Goal: Information Seeking & Learning: Learn about a topic

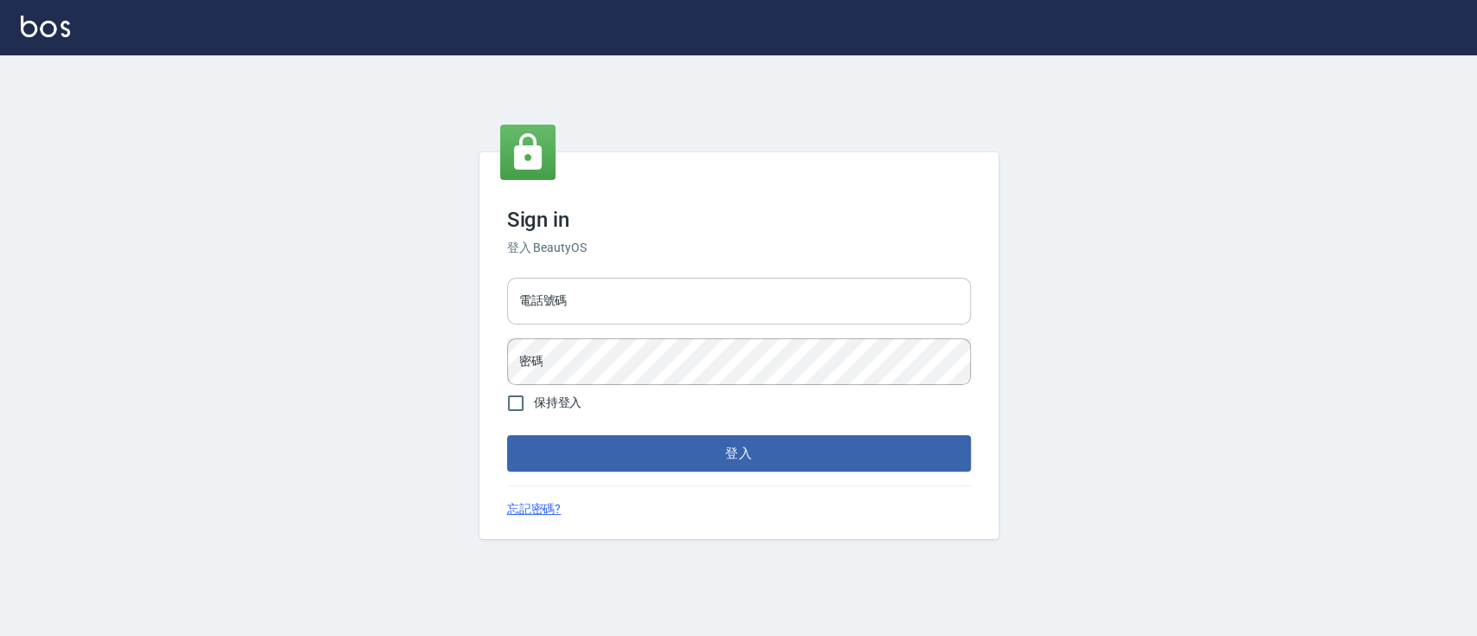
click at [651, 304] on input "電話號碼" at bounding box center [739, 301] width 464 height 47
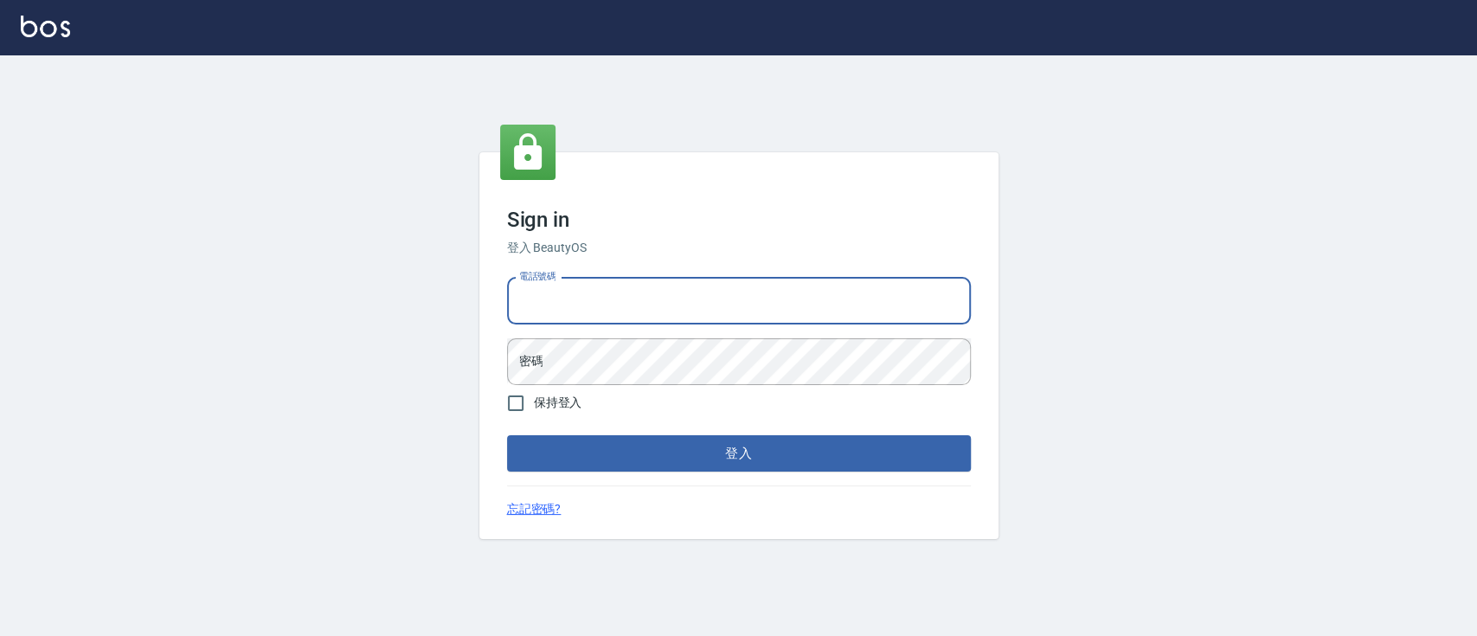
type input "0223817575"
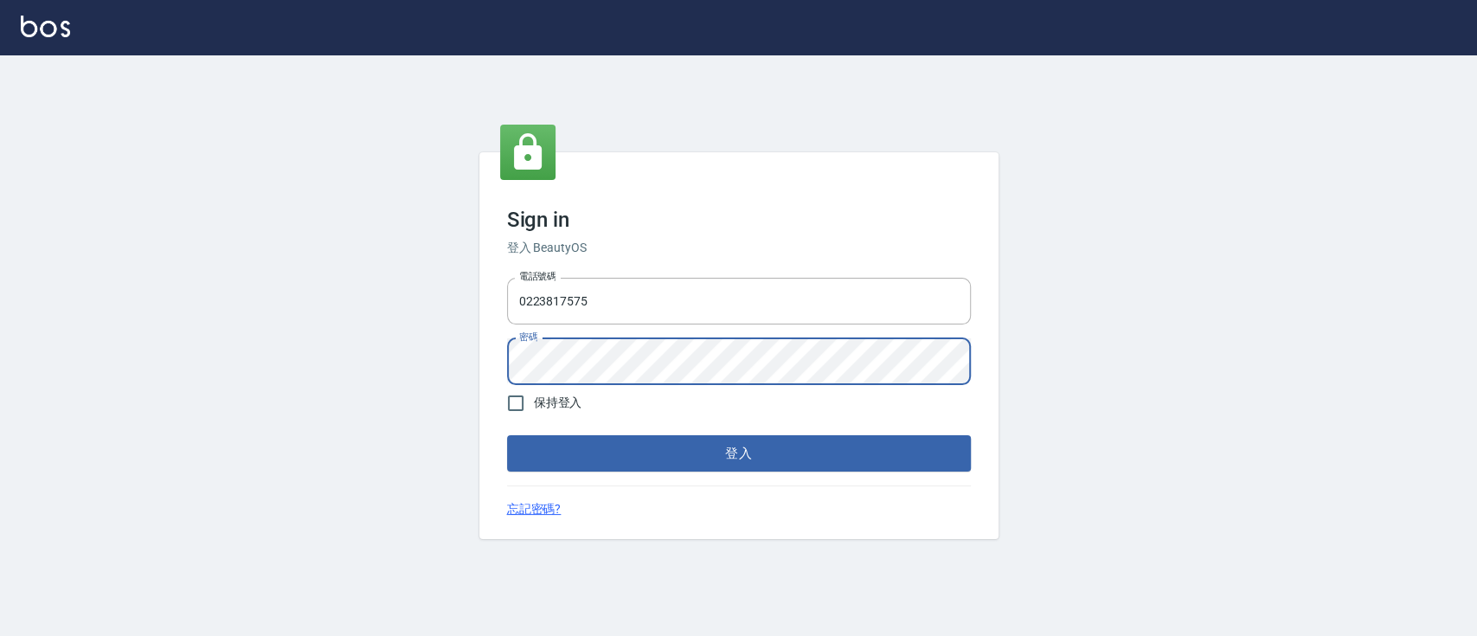
click at [507, 435] on button "登入" at bounding box center [739, 453] width 464 height 36
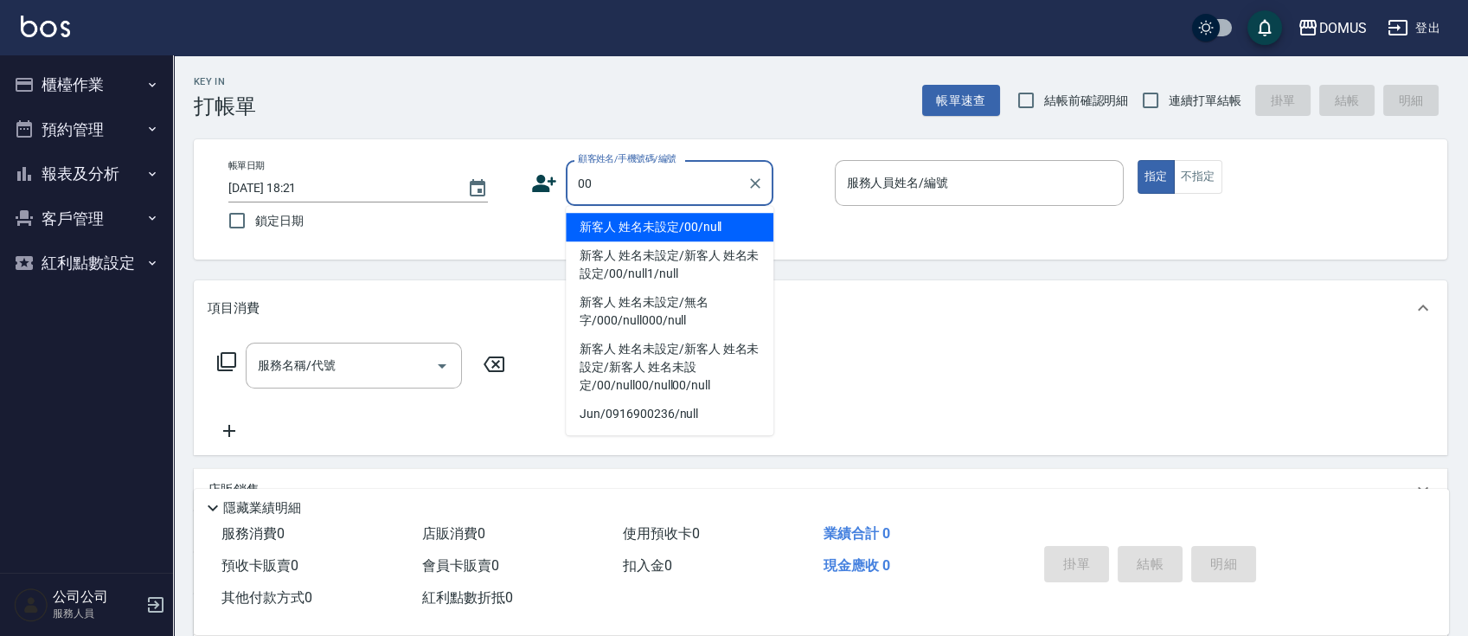
type input "新客人 姓名未設定/00/null"
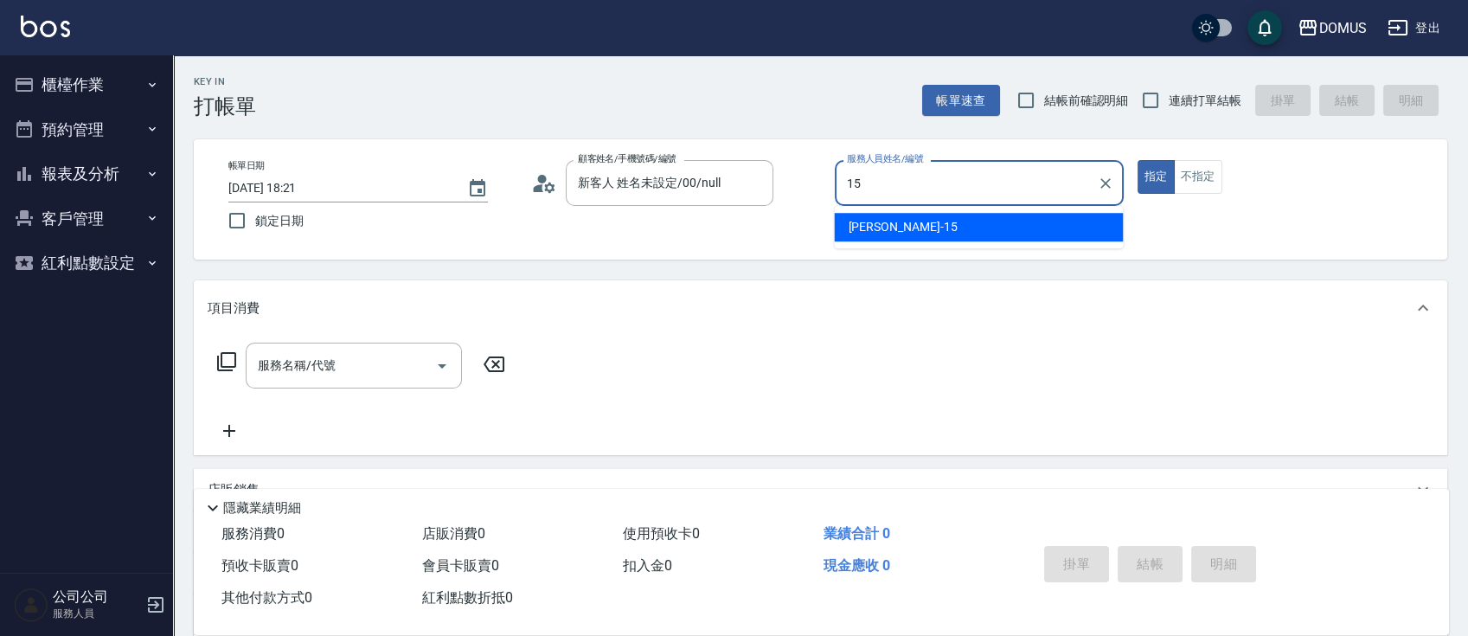
type input "[PERSON_NAME]-15"
type button "true"
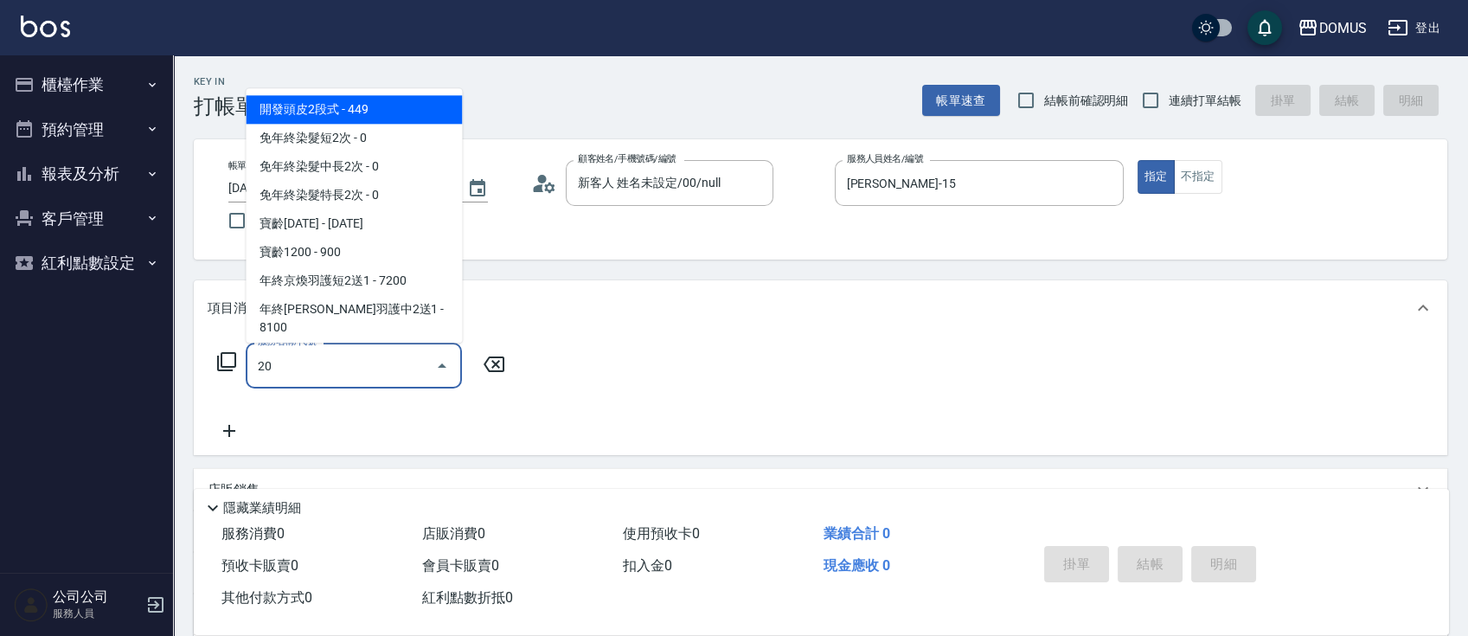
type input "201"
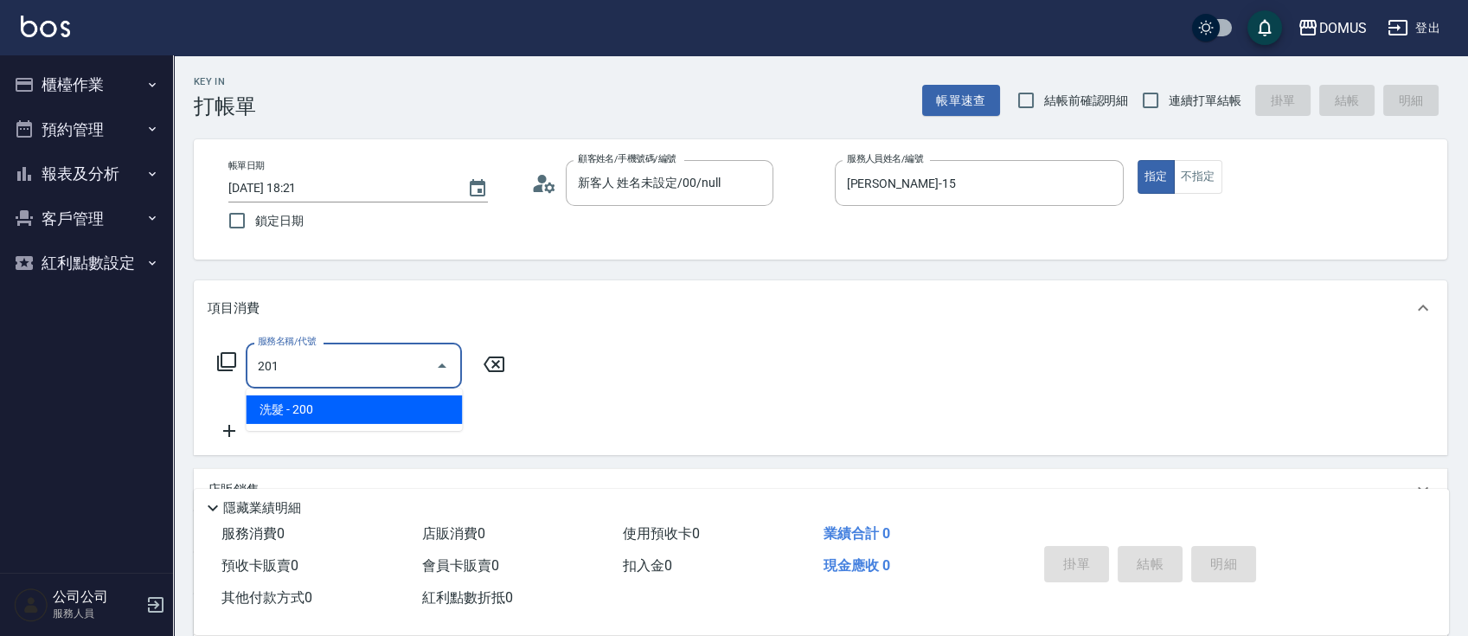
type input "20"
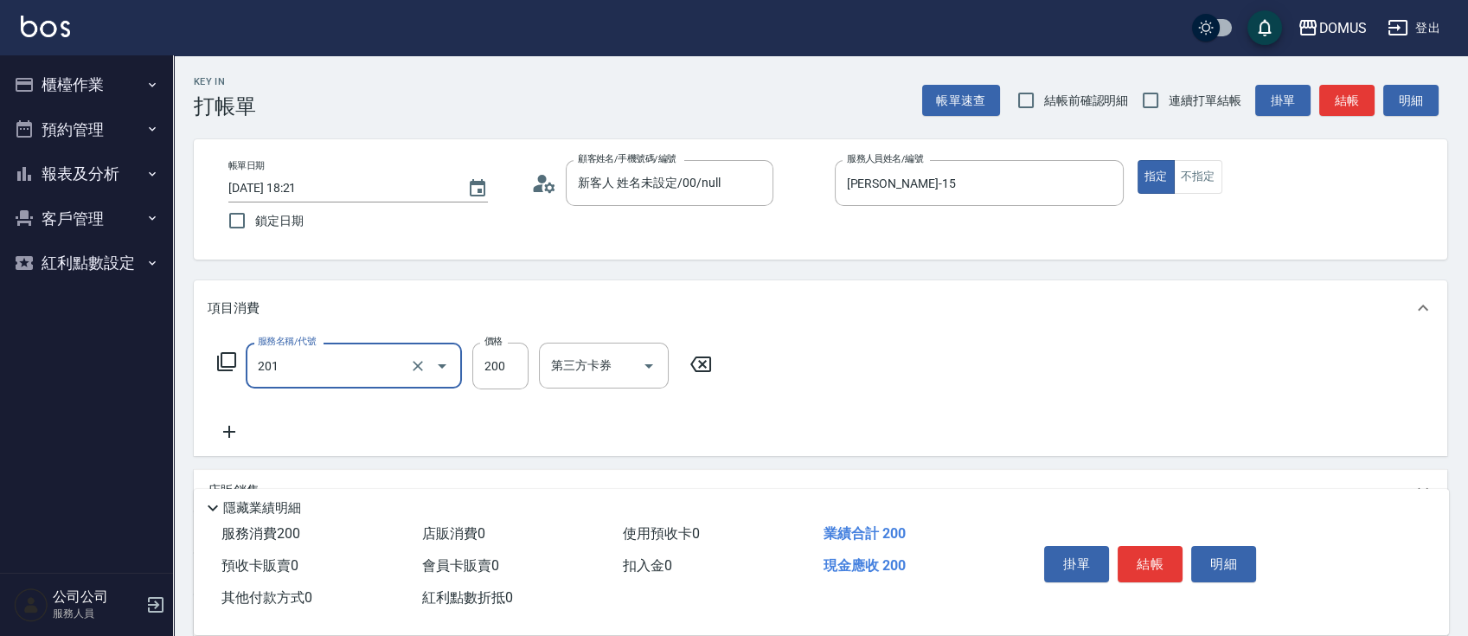
type input "洗髮(201)"
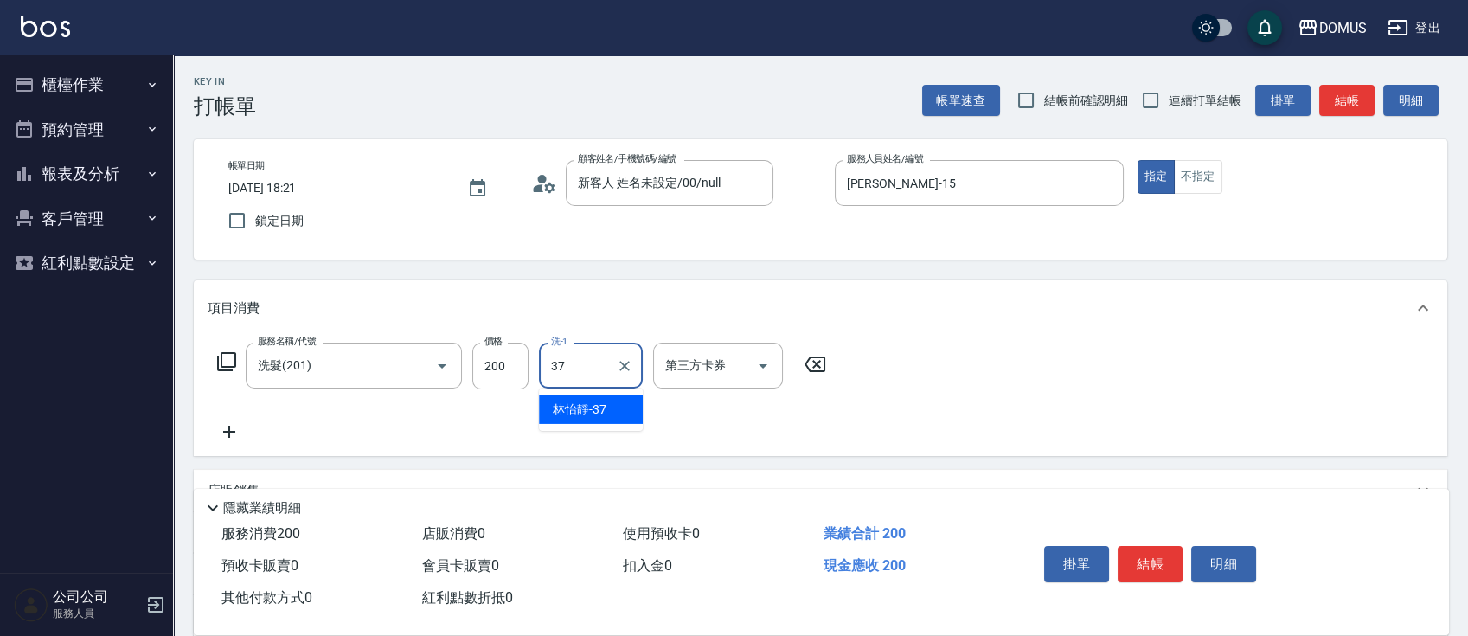
type input "林怡靜-37"
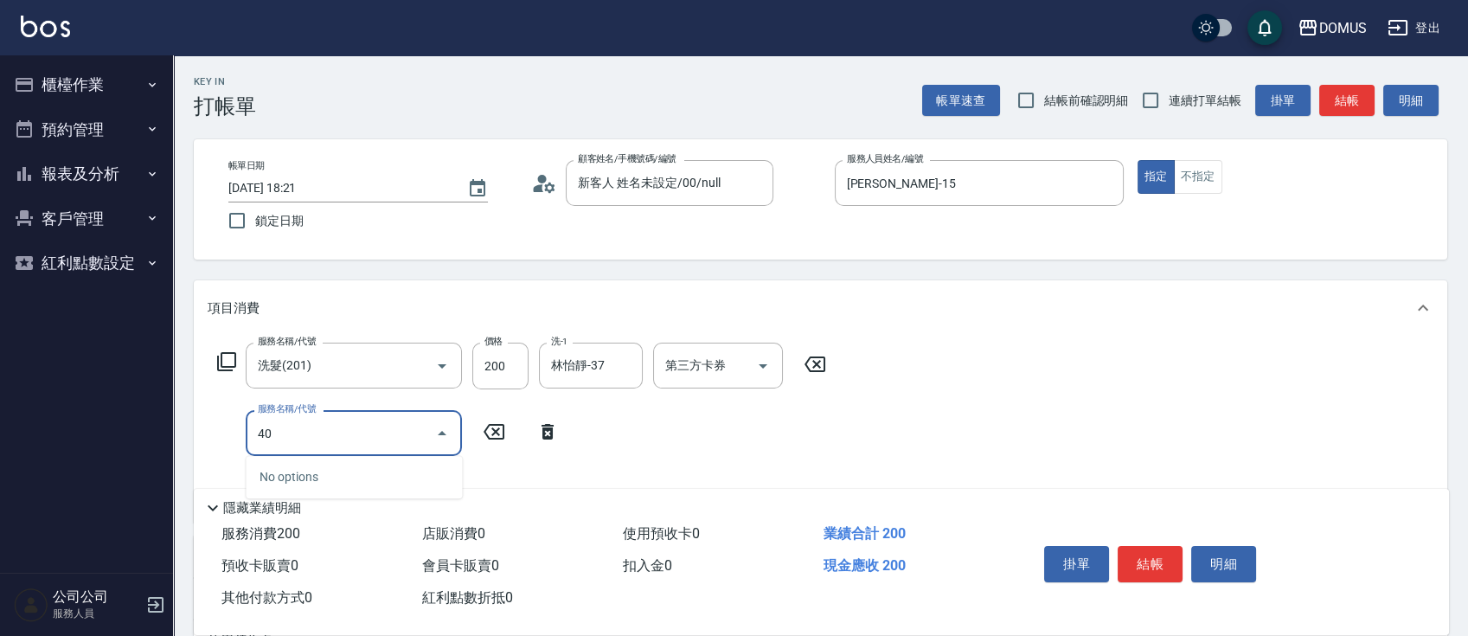
type input "401"
type input "40"
type input "剪髮(401)"
type input "20"
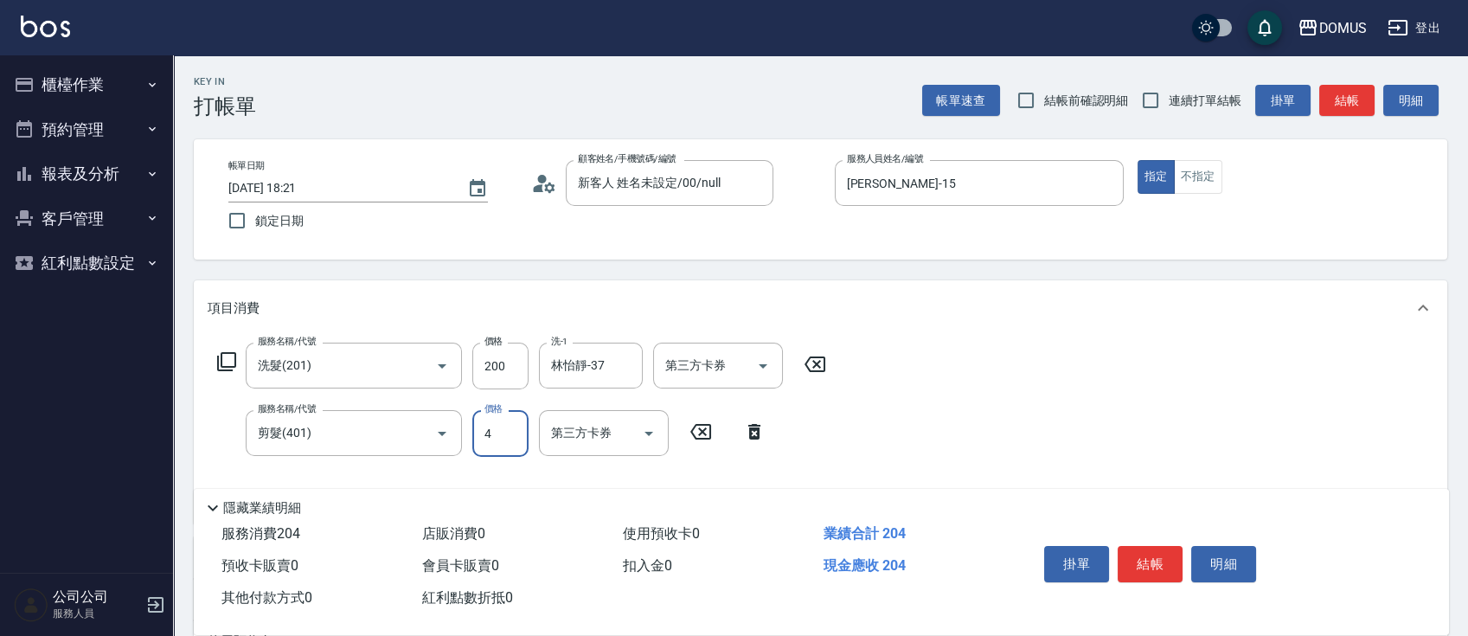
type input "40"
type input "60"
type input "400"
click at [1212, 107] on span "連續打單結帳" at bounding box center [1205, 101] width 73 height 18
click at [1169, 107] on input "連續打單結帳" at bounding box center [1151, 100] width 36 height 36
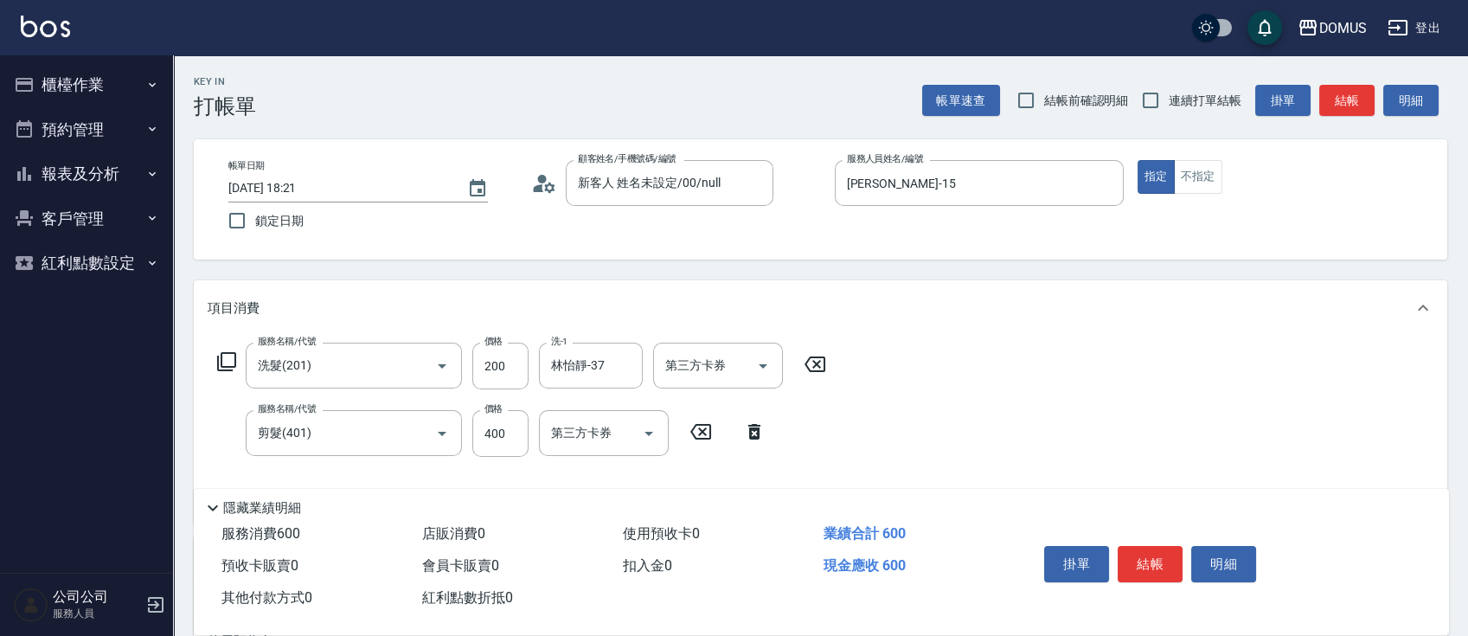
checkbox input "true"
click at [1218, 181] on button "不指定" at bounding box center [1198, 177] width 48 height 34
type button "false"
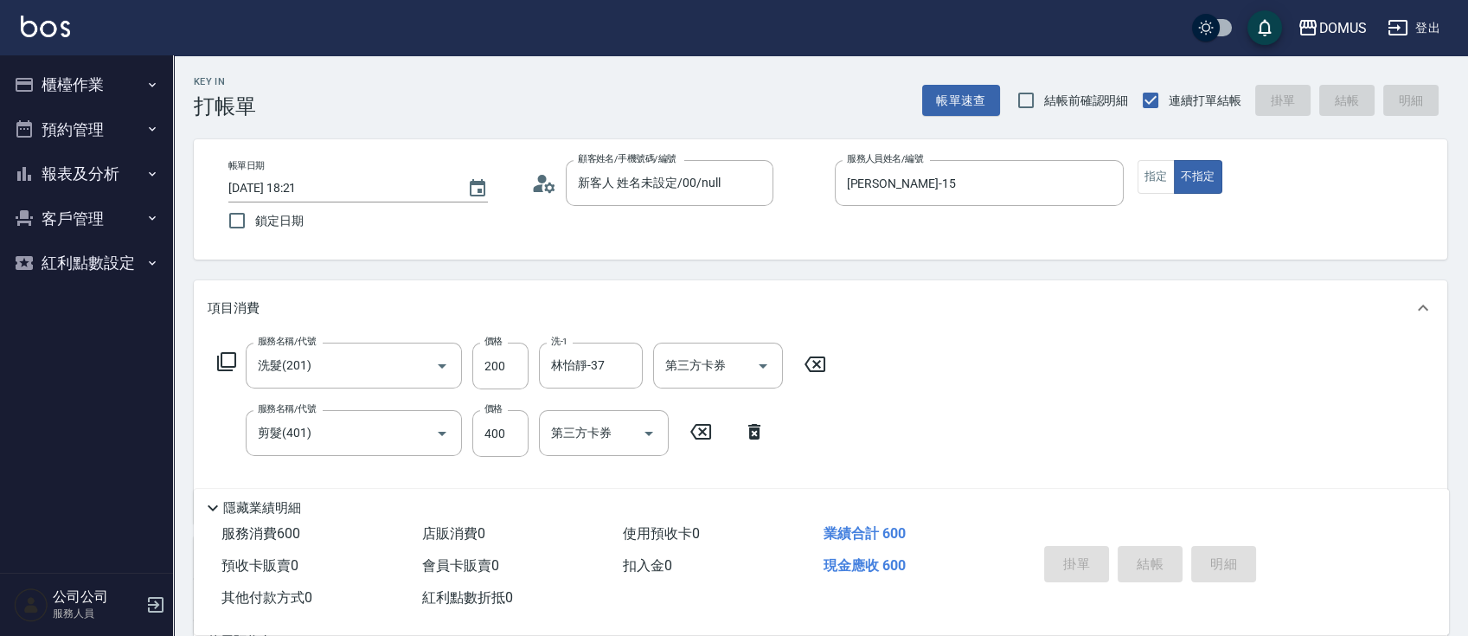
type input "0"
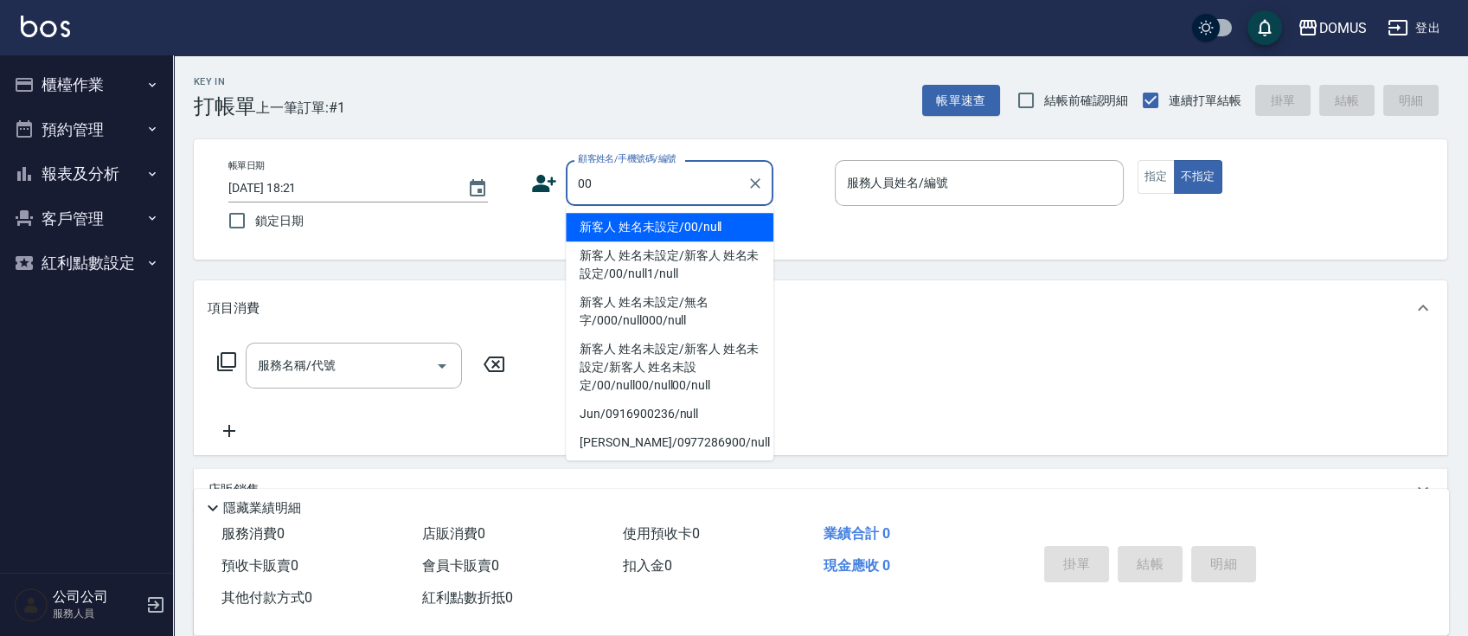
type input "新客人 姓名未設定/00/null"
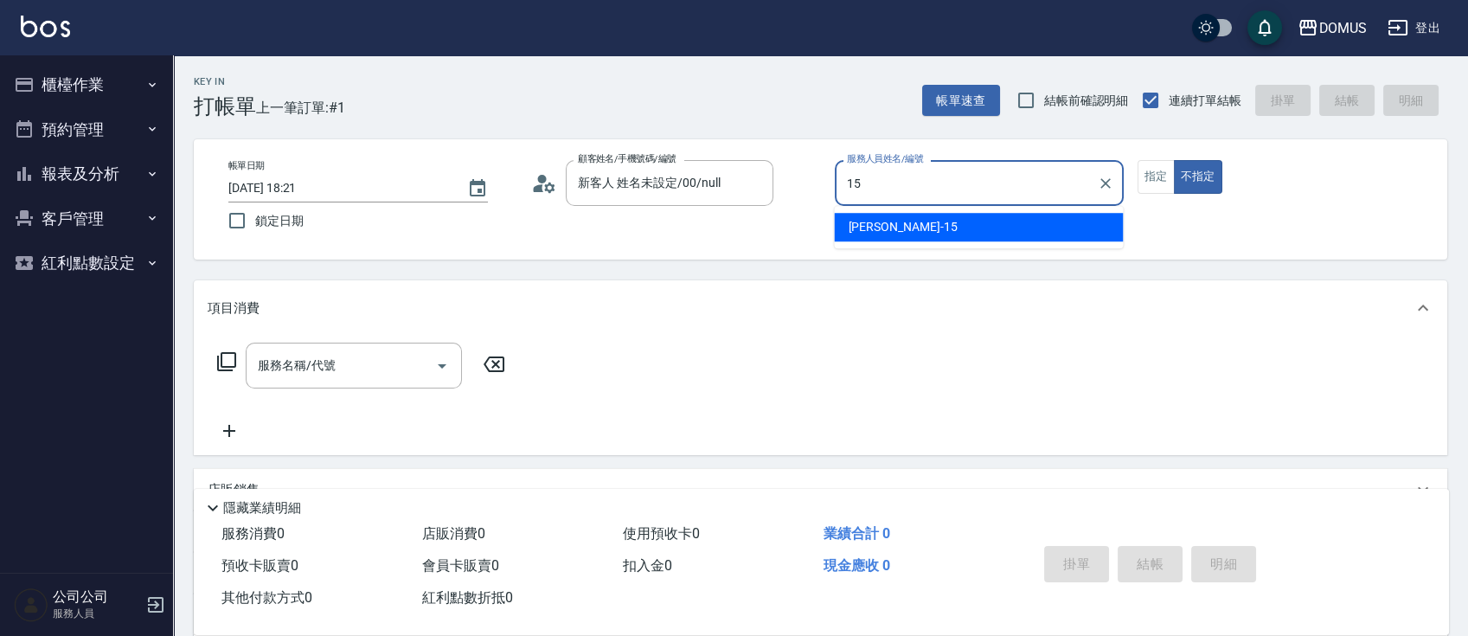
type input "[PERSON_NAME]-15"
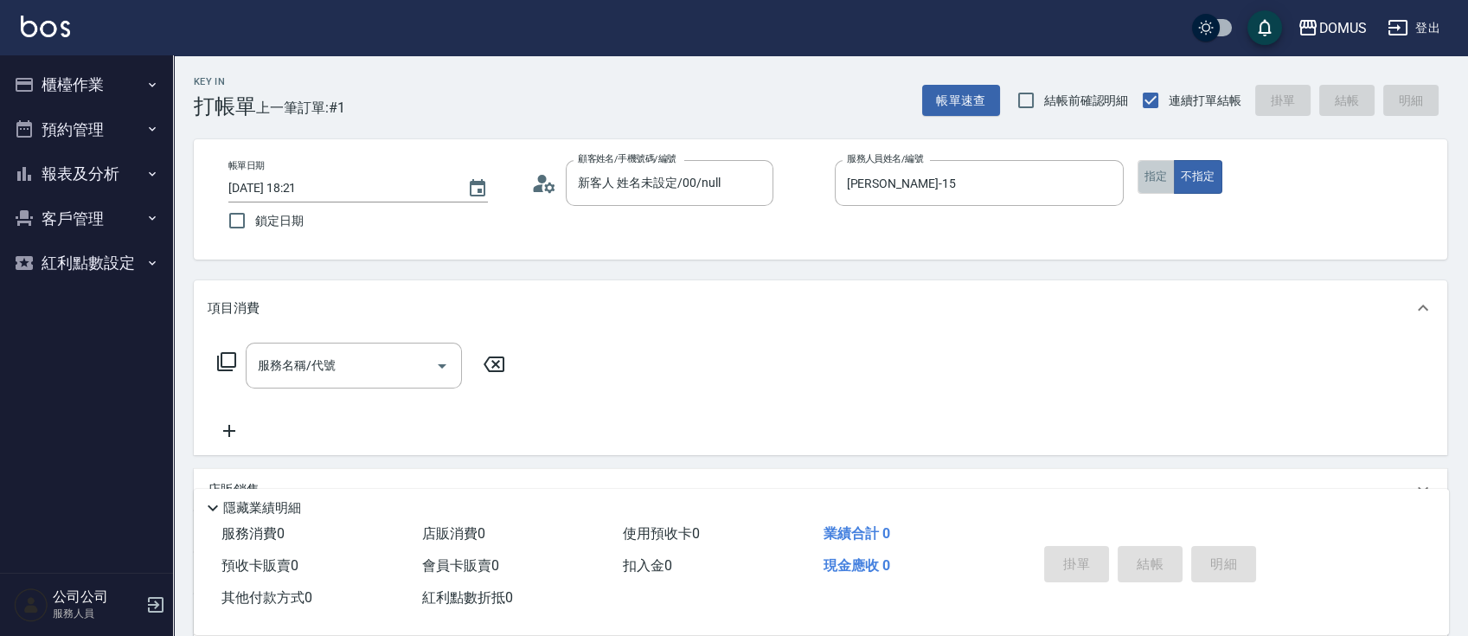
click at [1153, 190] on button "指定" at bounding box center [1156, 177] width 37 height 34
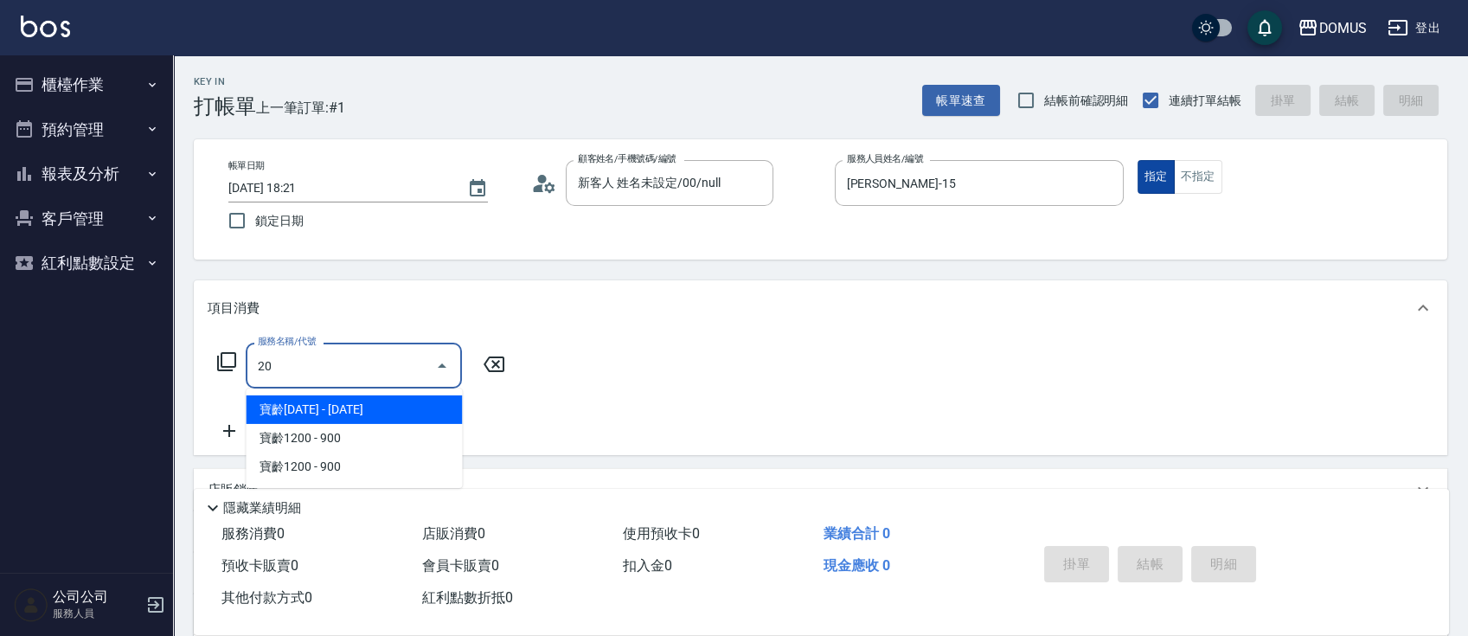
type input "201"
type input "20"
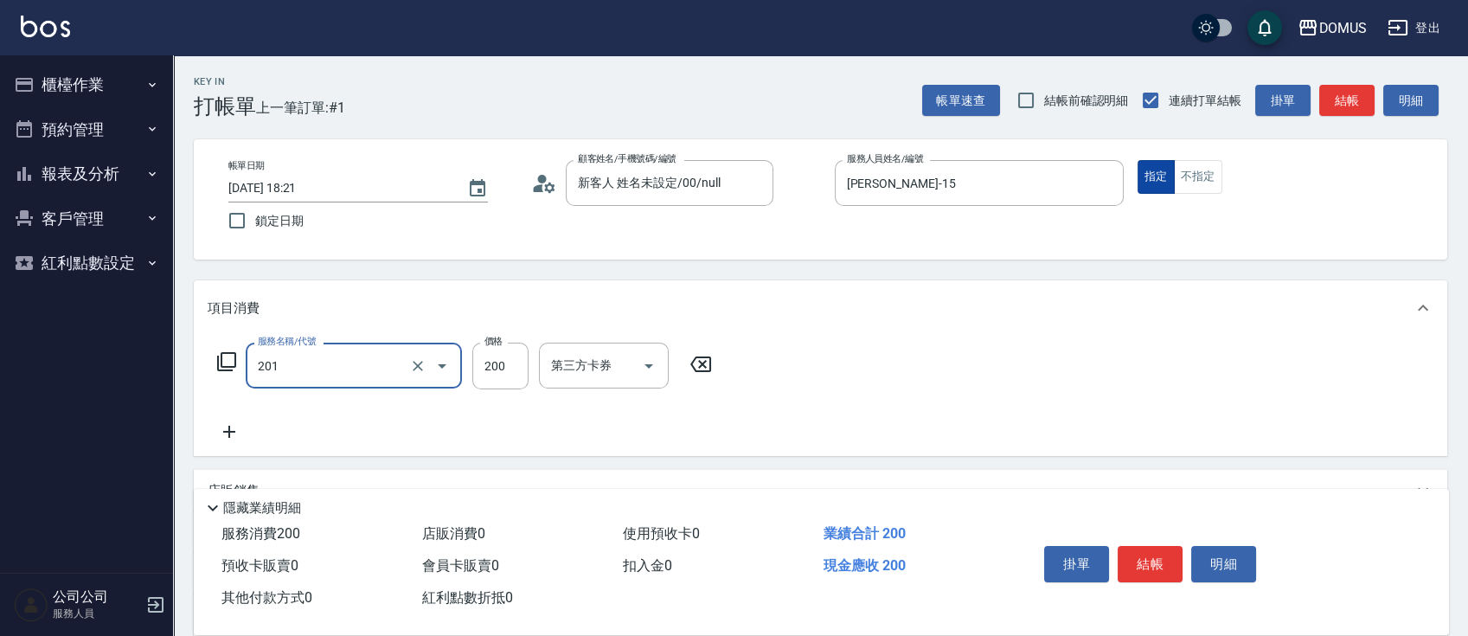
type input "洗髮(201)"
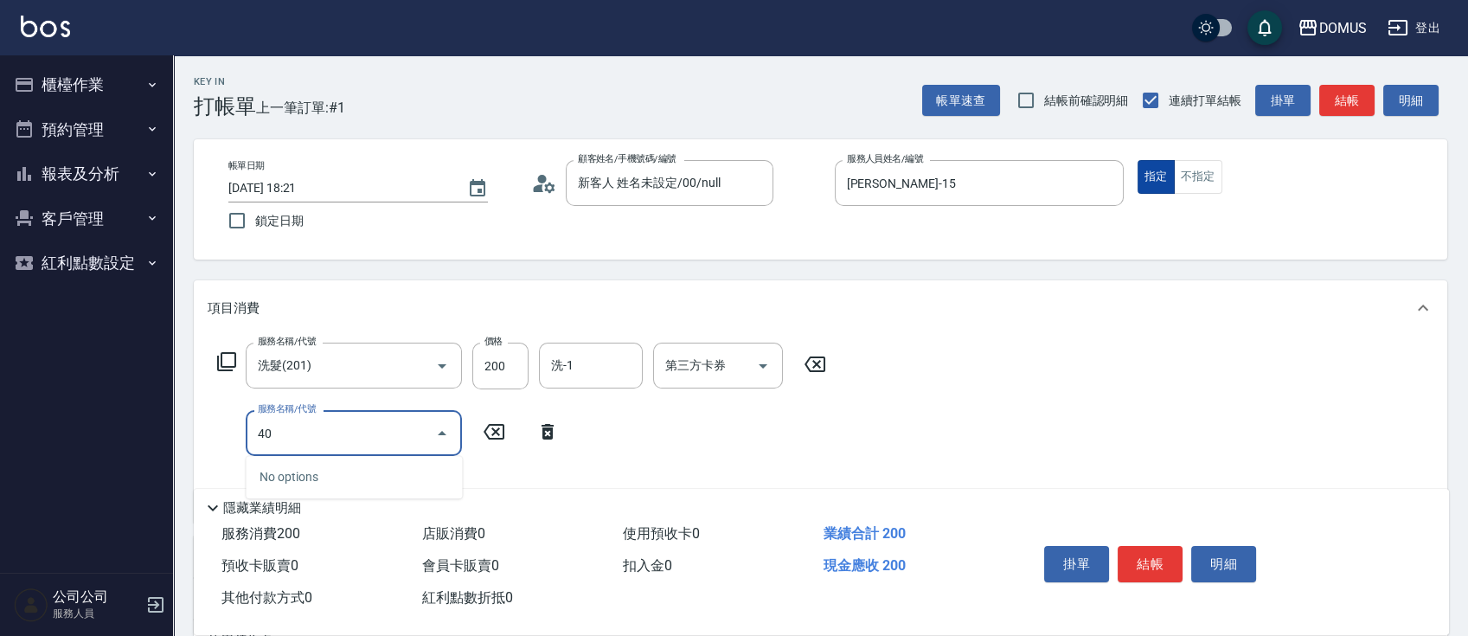
type input "401"
type input "40"
type input "剪髮(401)"
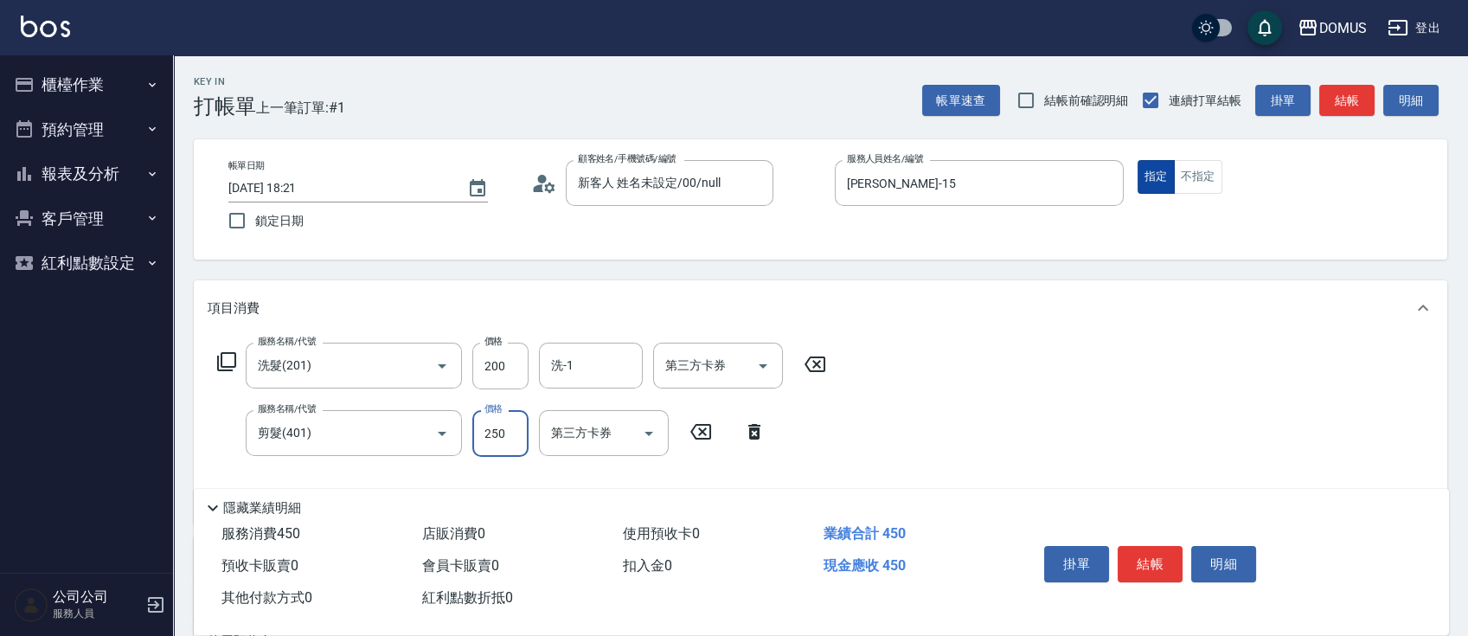
type input "20"
type input "40"
type input "60"
type input "400"
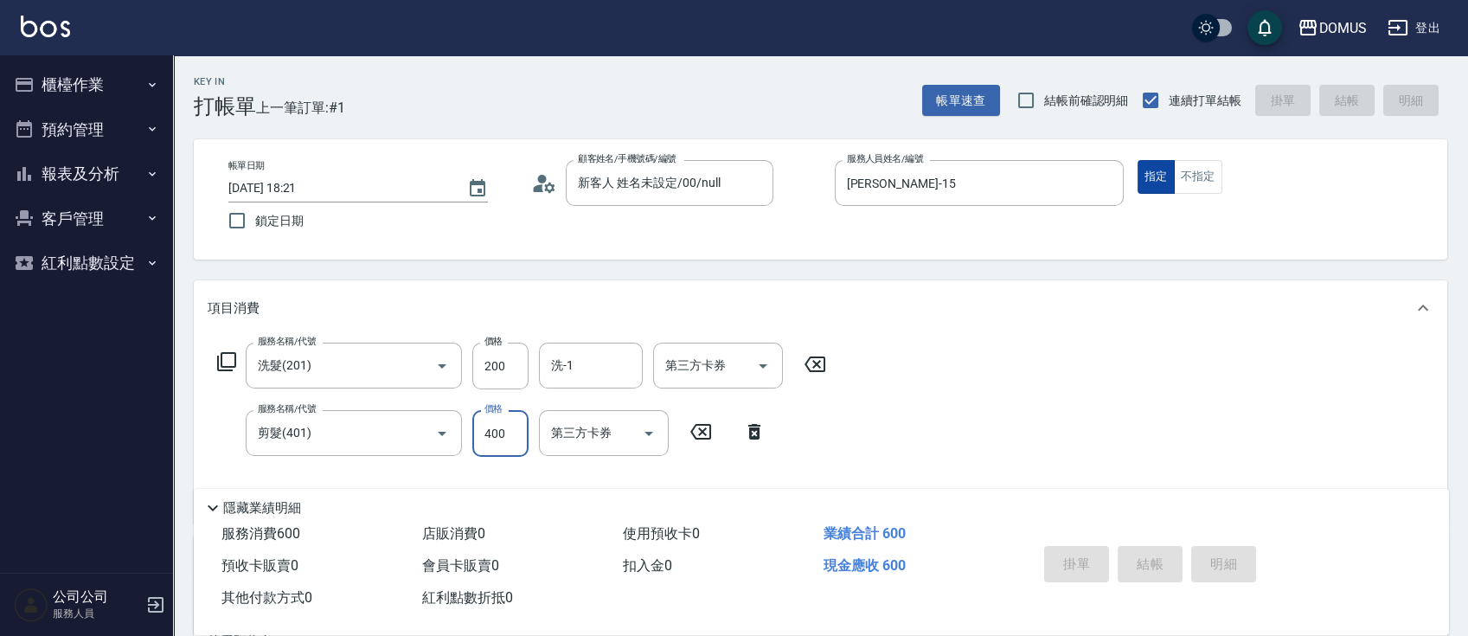
type input "[DATE] 18:22"
type input "0"
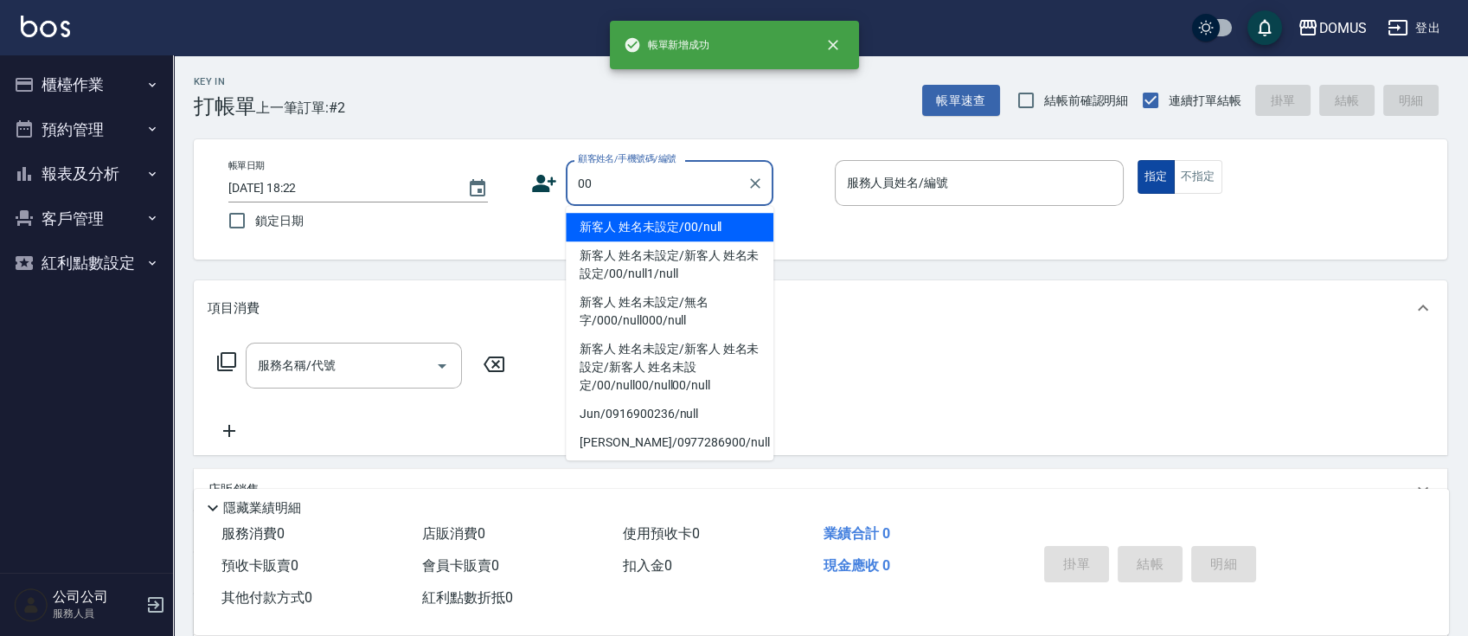
type input "新客人 姓名未設定/00/null"
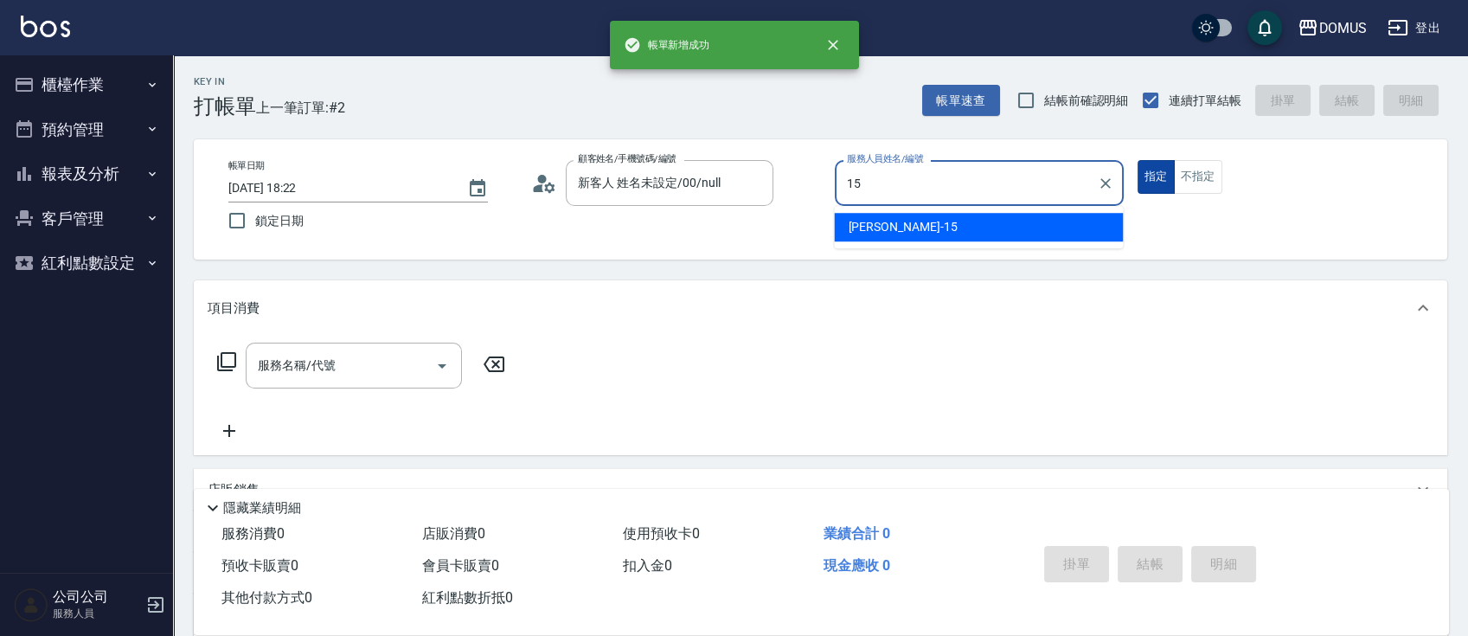
type input "[PERSON_NAME]-15"
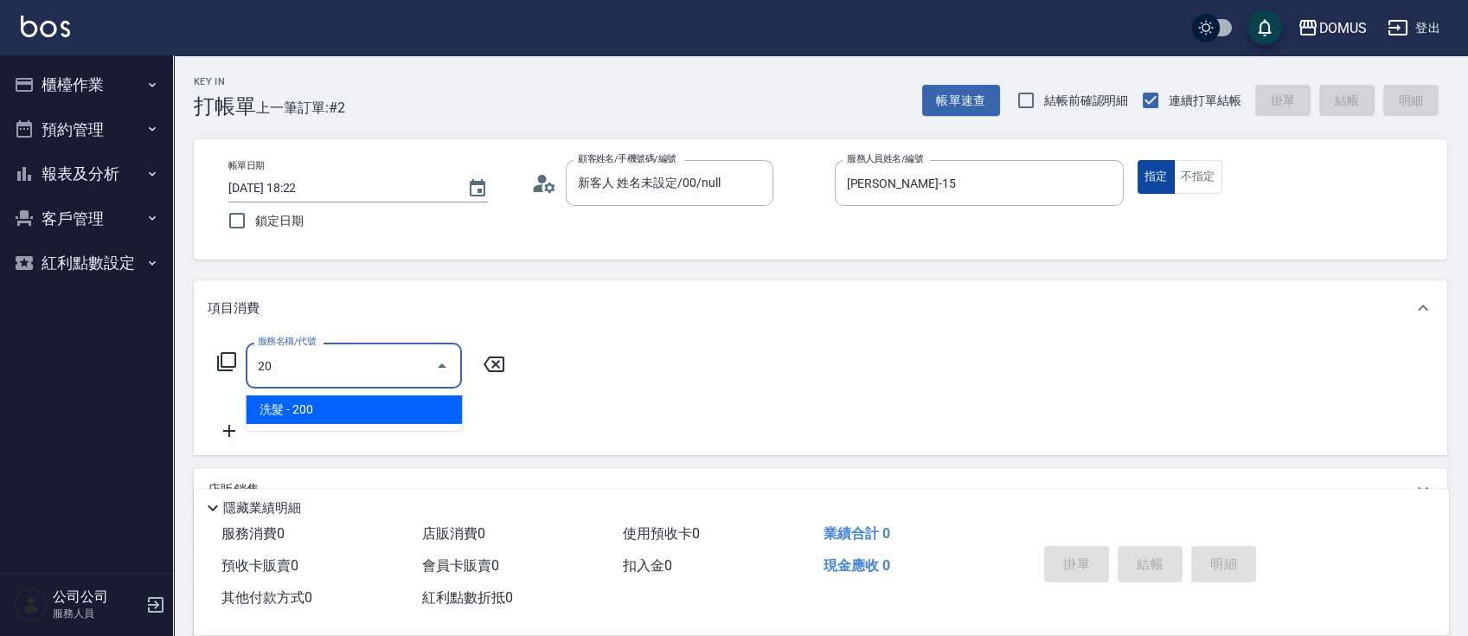
type input "2"
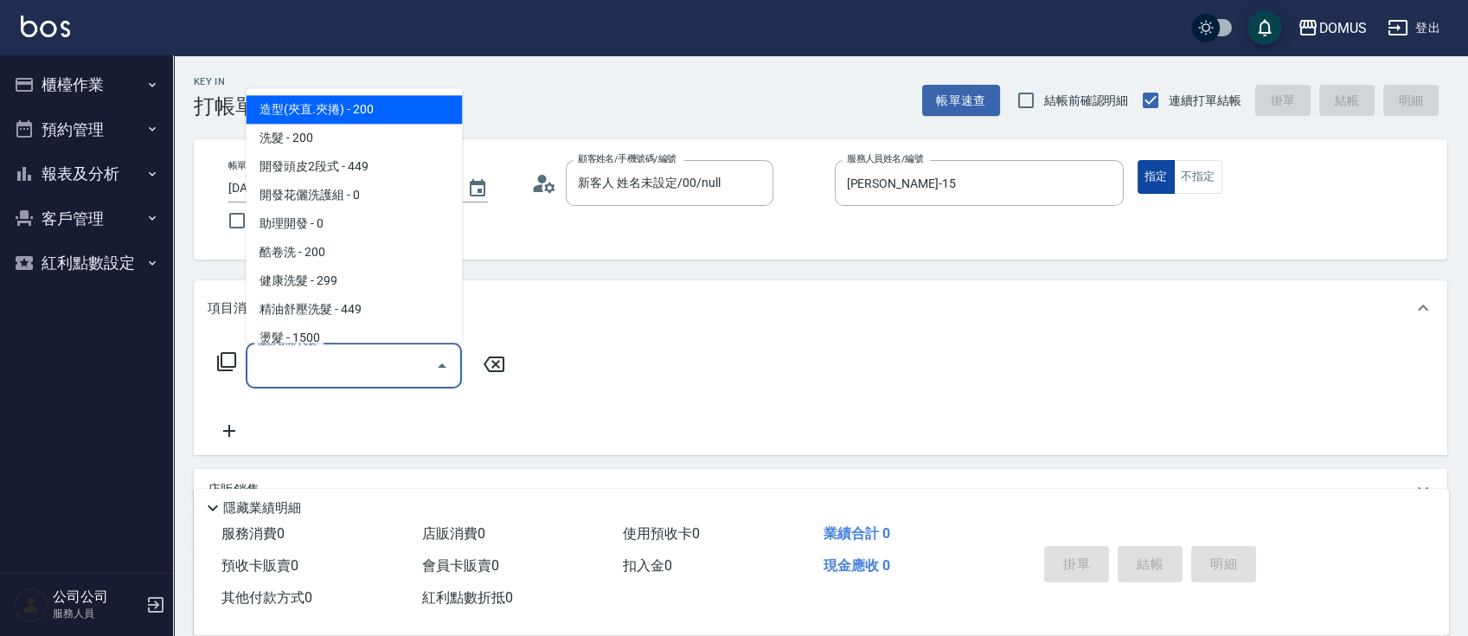
type input "ㄑ"
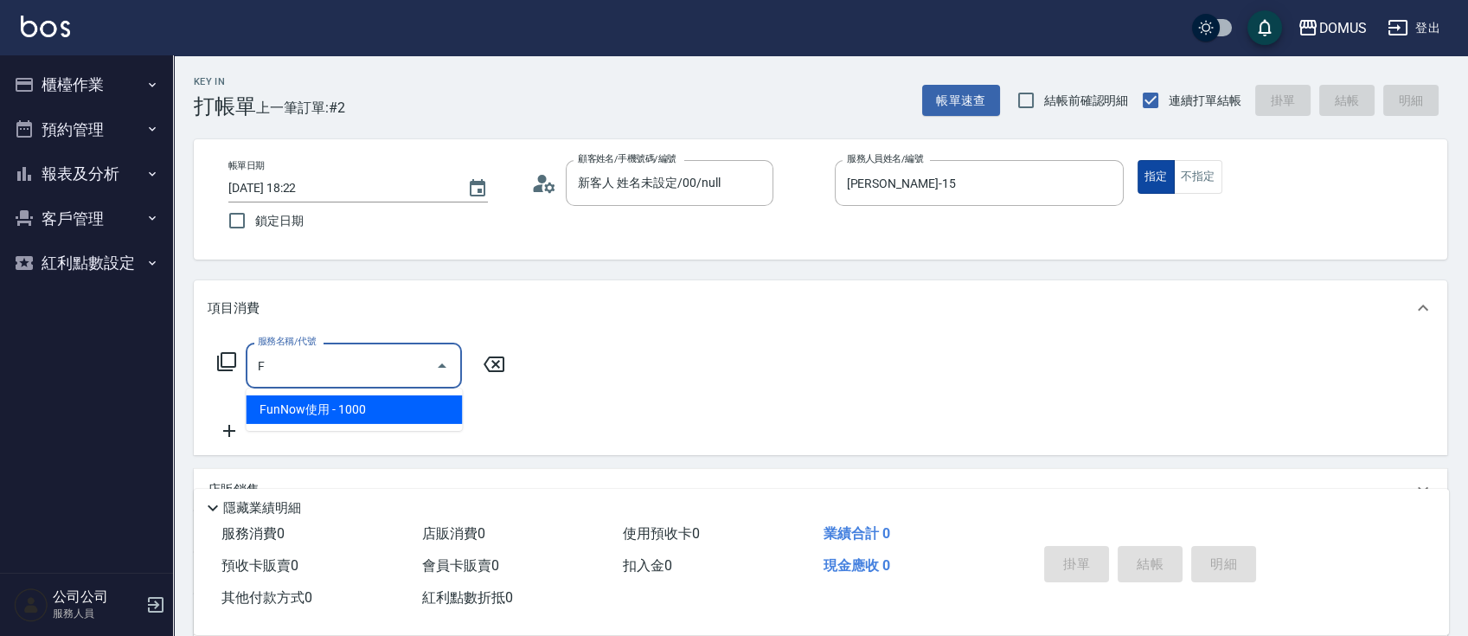
type input "FunNow使用(1201)"
type input "100"
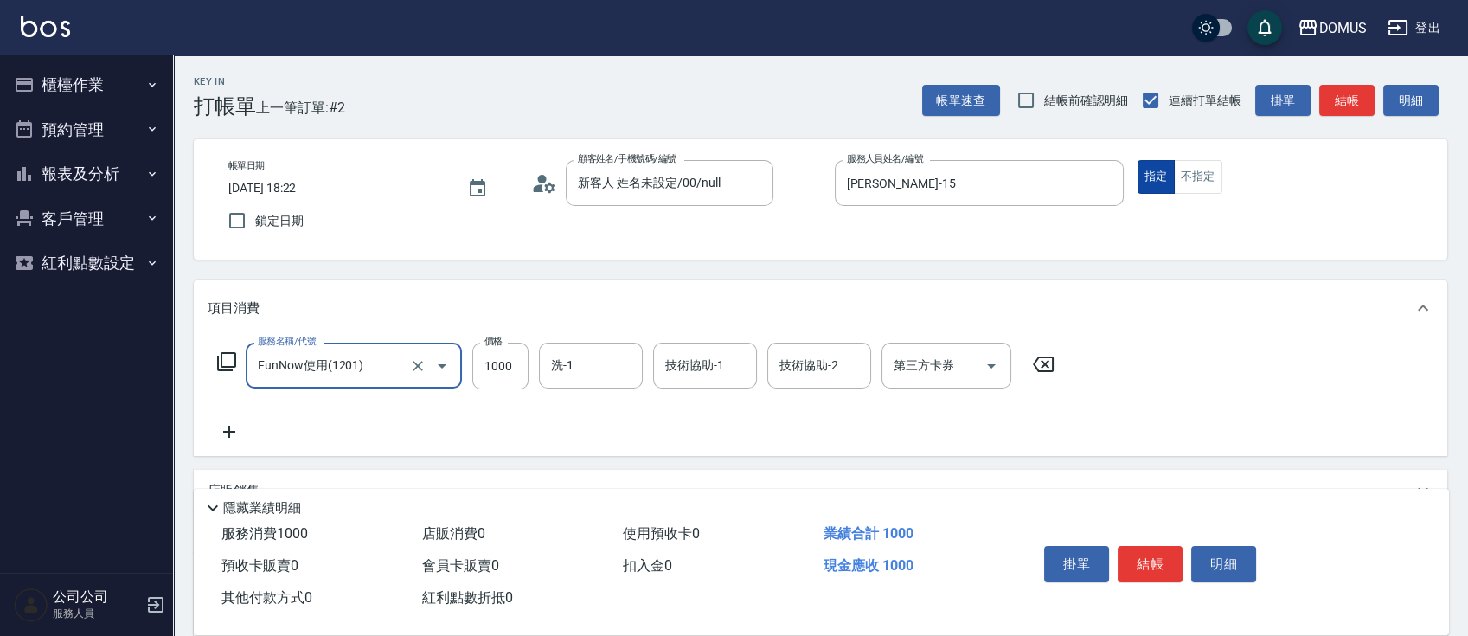
type input "FunNow使用(1201)"
type input "0"
type input "39"
type input "30"
type input "399"
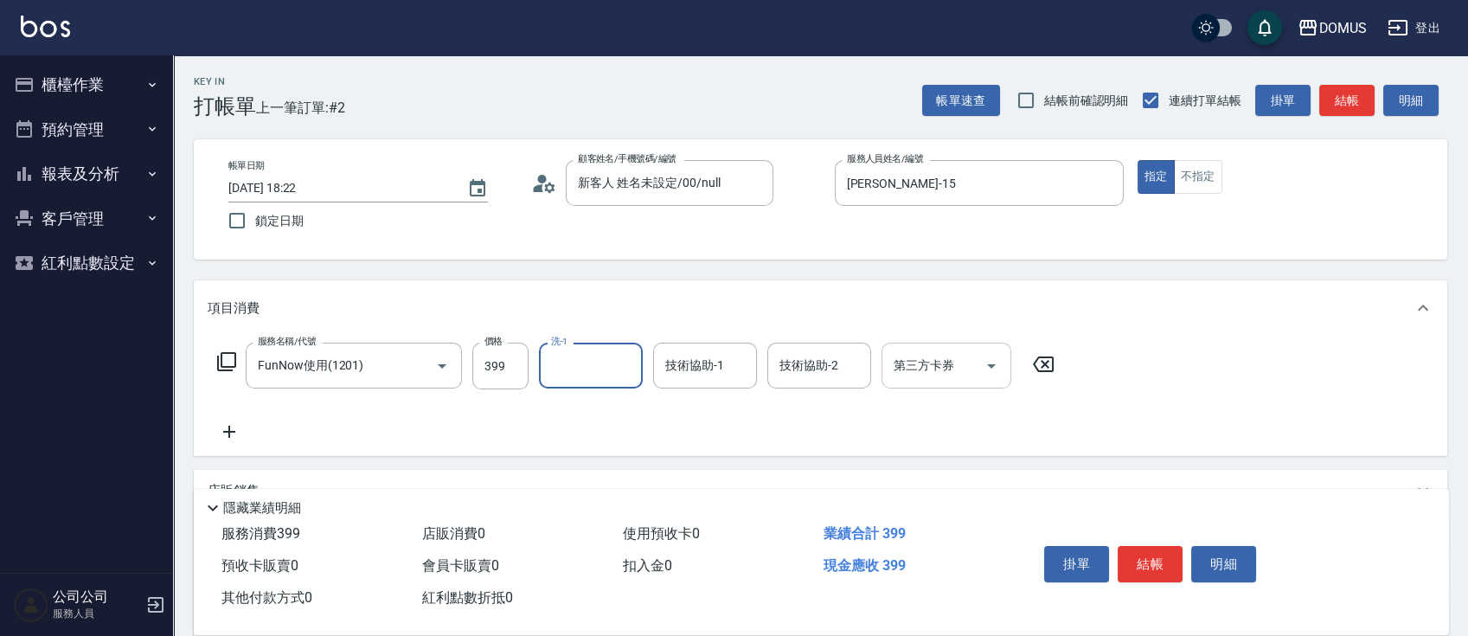
click at [903, 375] on input "第三方卡券" at bounding box center [934, 365] width 88 height 30
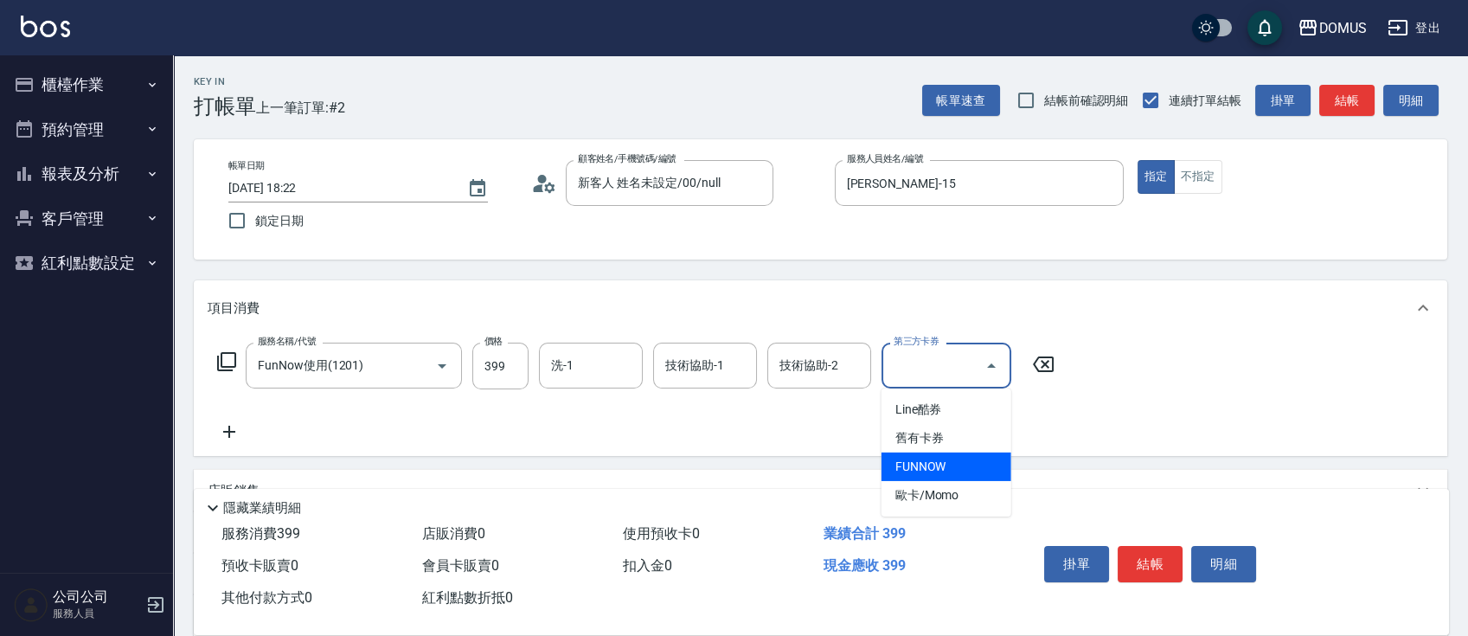
click at [958, 470] on span "FUNNOW" at bounding box center [947, 467] width 130 height 29
type input "0"
type input "FUNNOW"
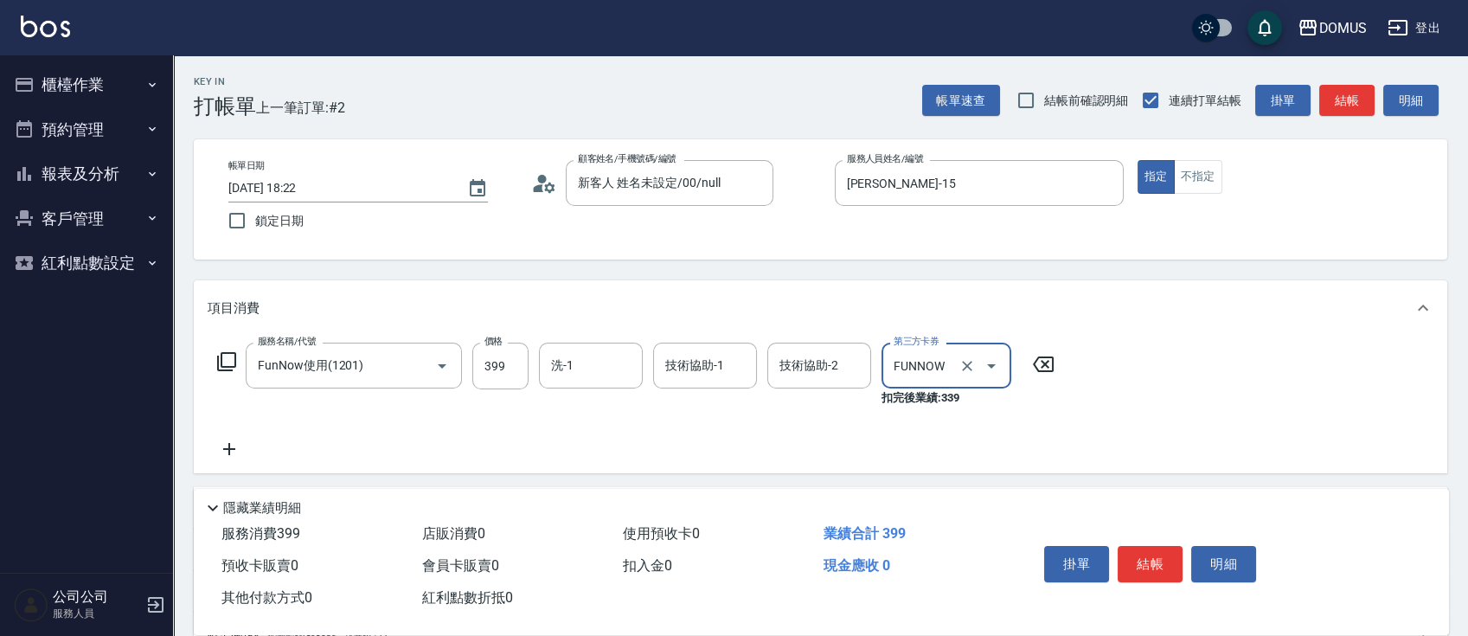
click at [974, 431] on div "服務名稱/代號 FunNow使用(1201) 服務名稱/代號 價格 399 價格 洗-1 洗-1 技術協助-1 技術協助-1 技術協助-2 技術協助-2 第三…" at bounding box center [637, 401] width 858 height 117
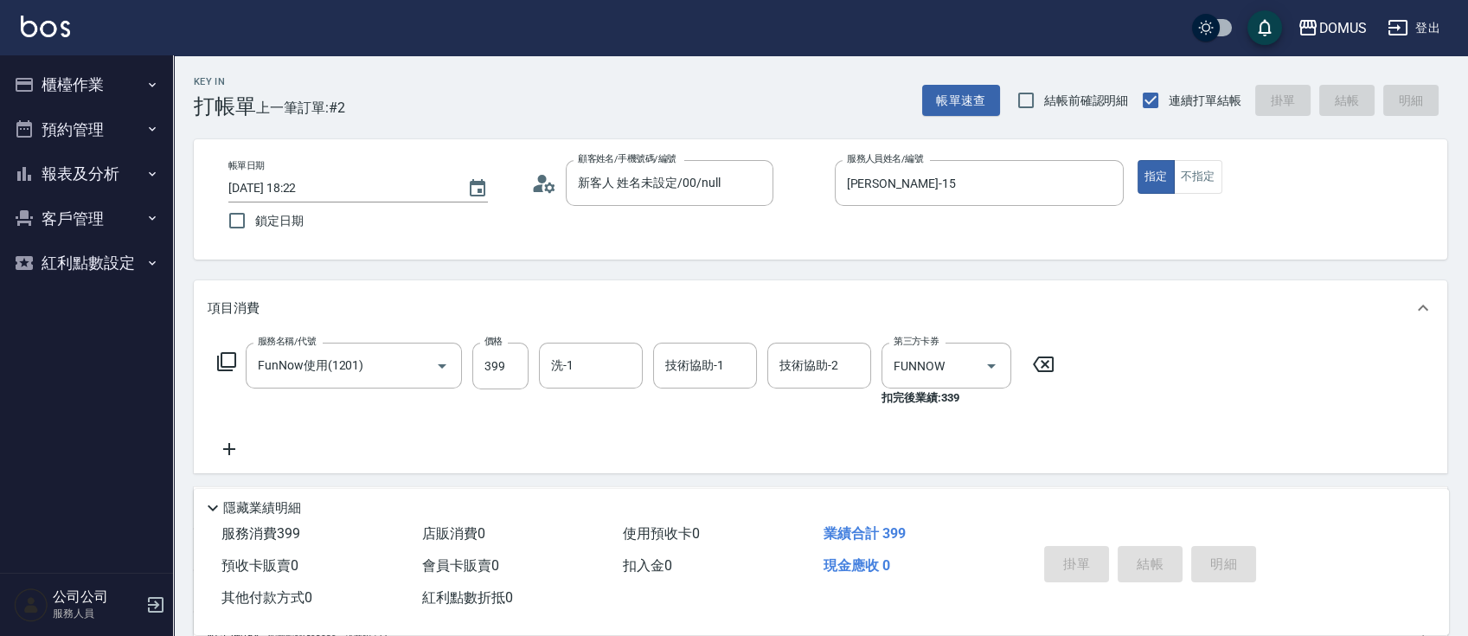
type input "[DATE] 18:23"
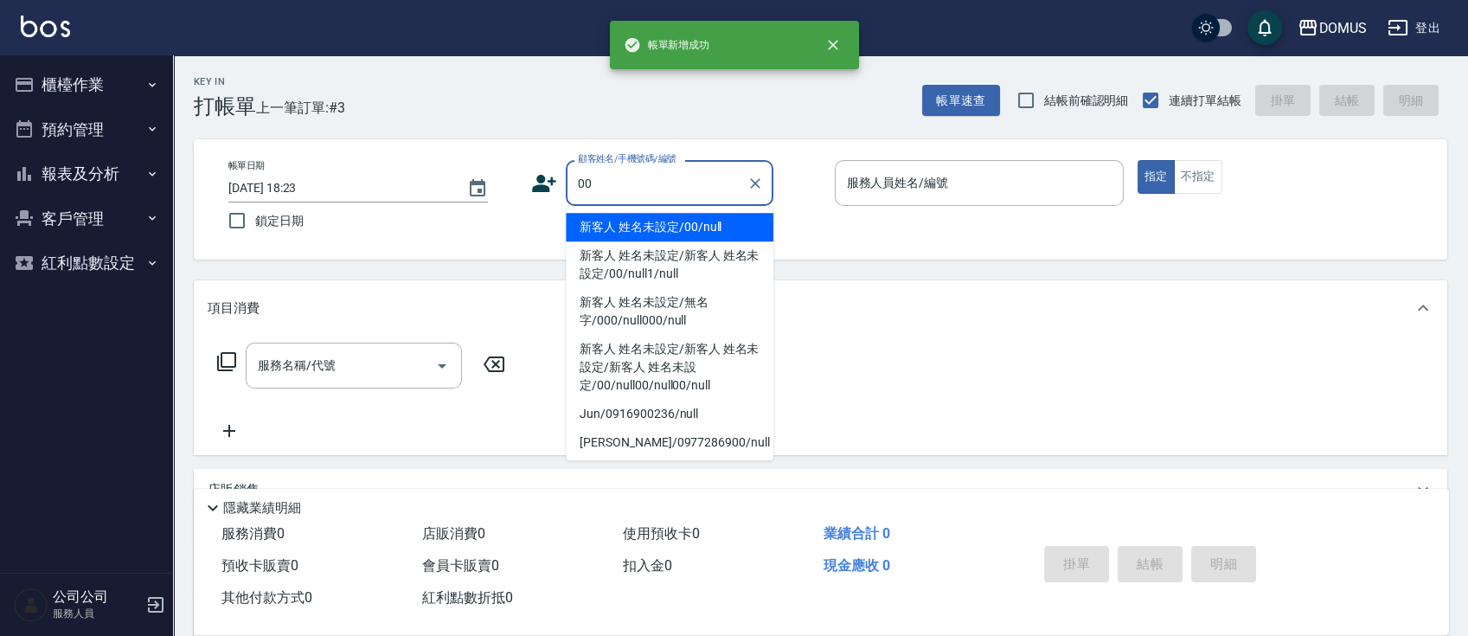
type input "新客人 姓名未設定/00/null"
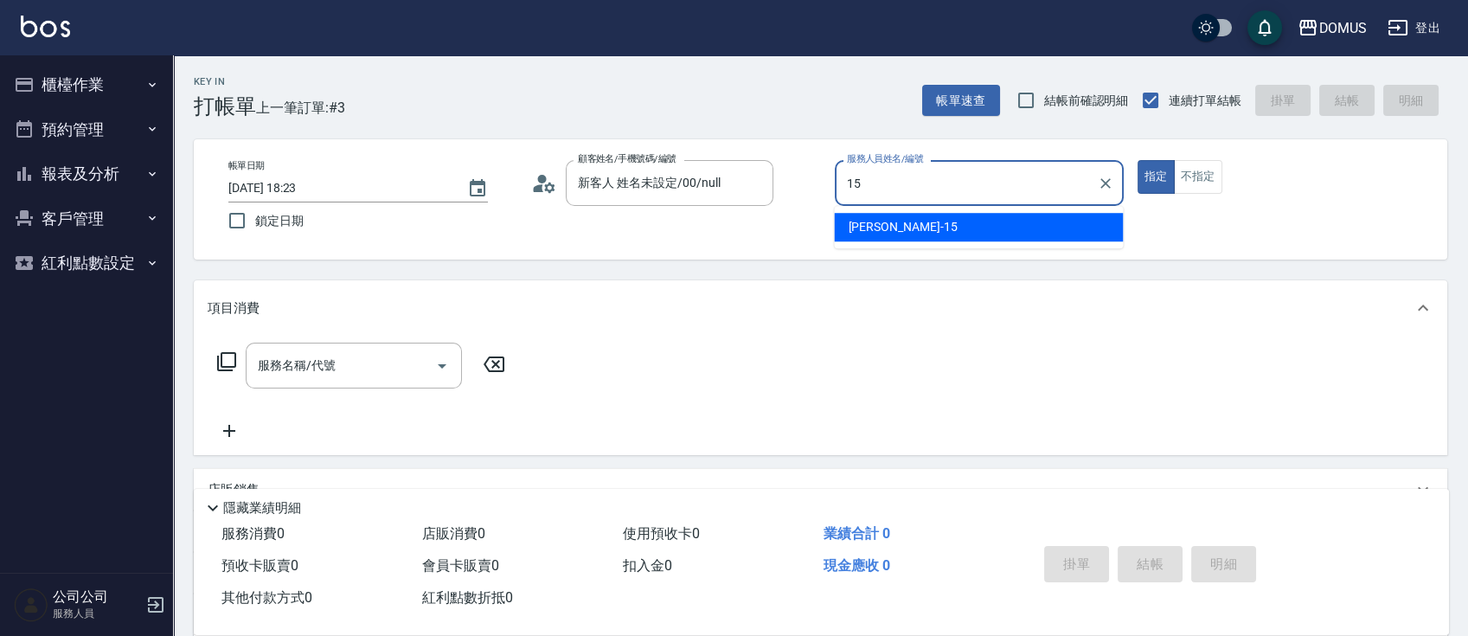
type input "[PERSON_NAME]-15"
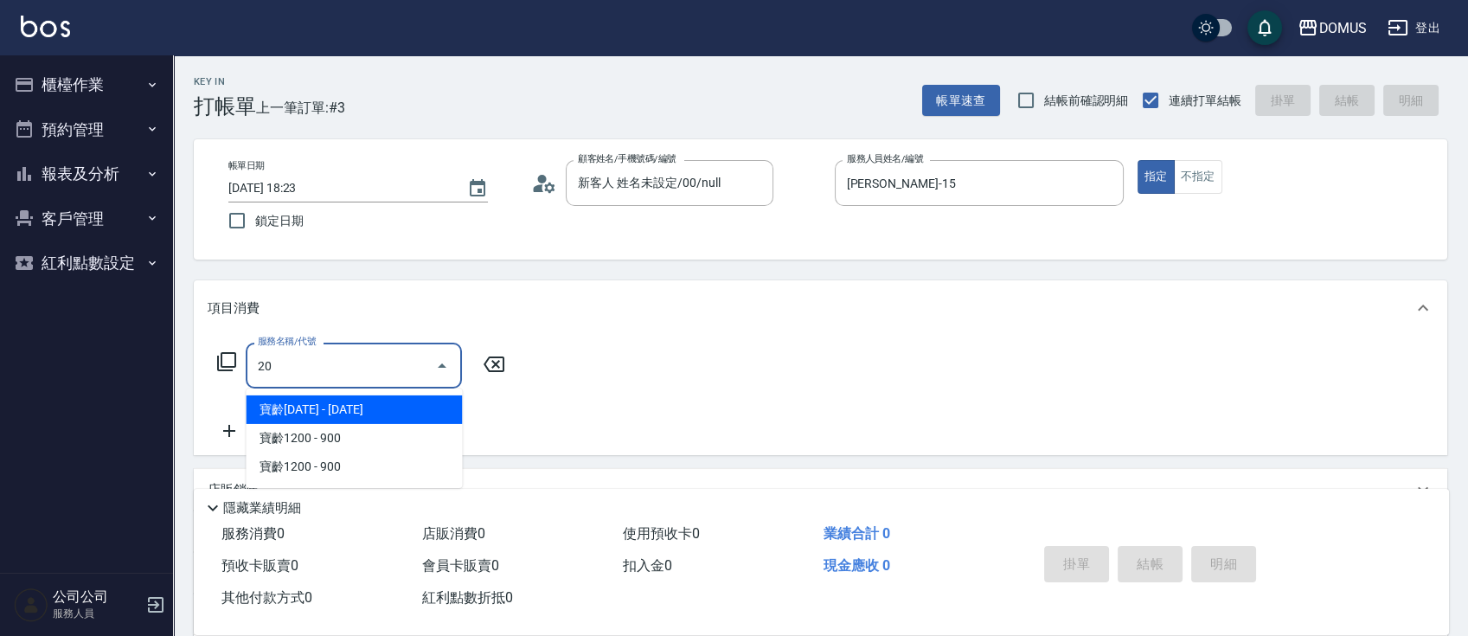
type input "201"
type input "20"
type input "洗髮(201)"
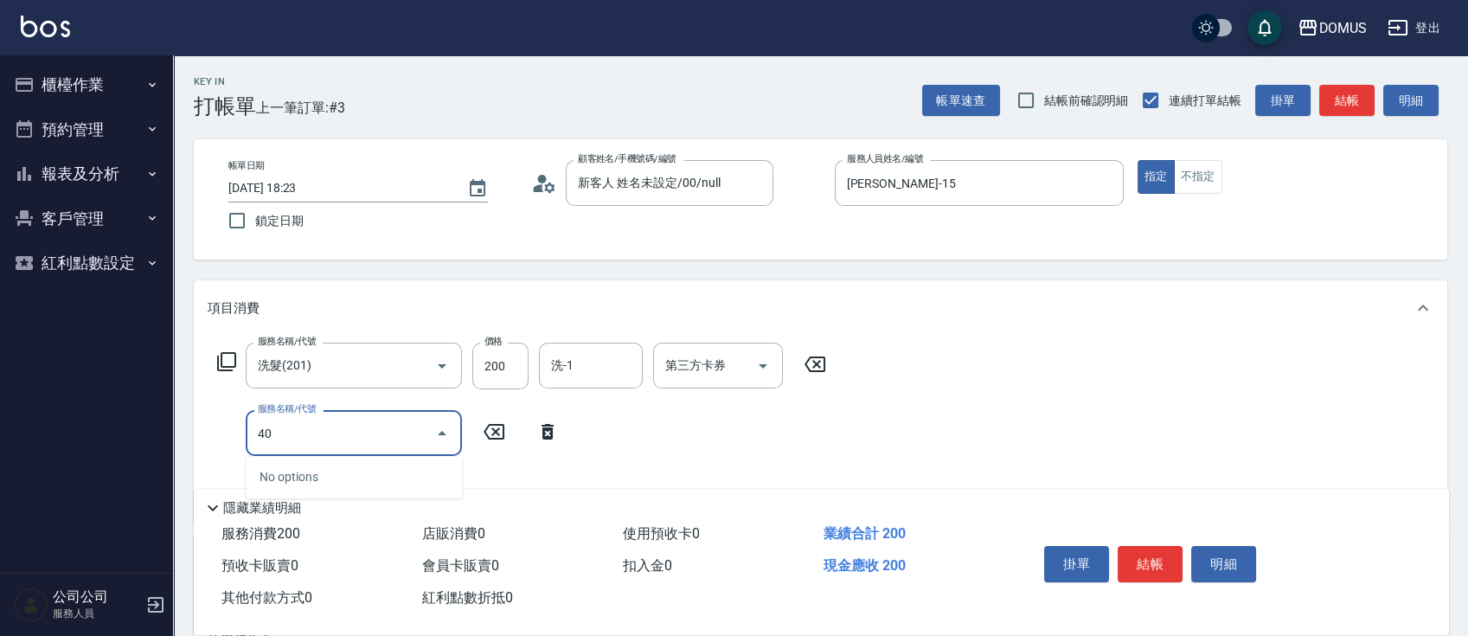
type input "401"
type input "40"
type input "剪髮(401)"
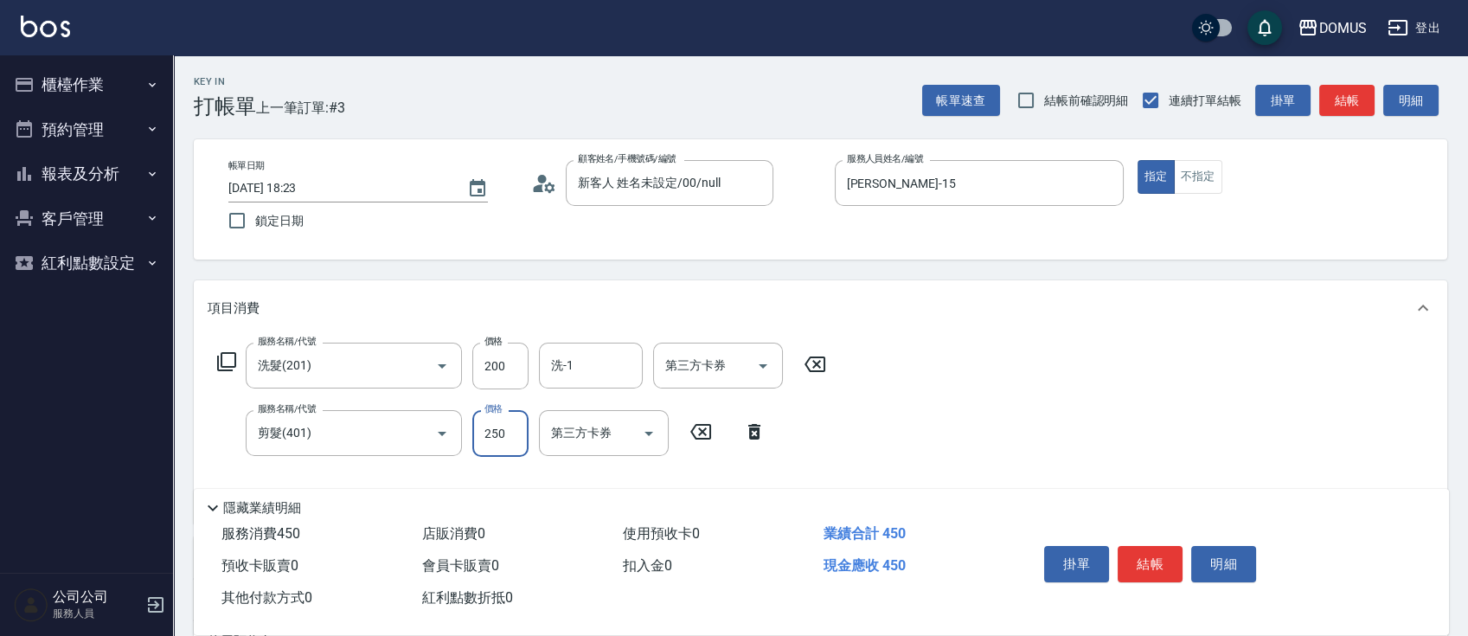
type input "20"
type input "40"
type input "60"
type input "400"
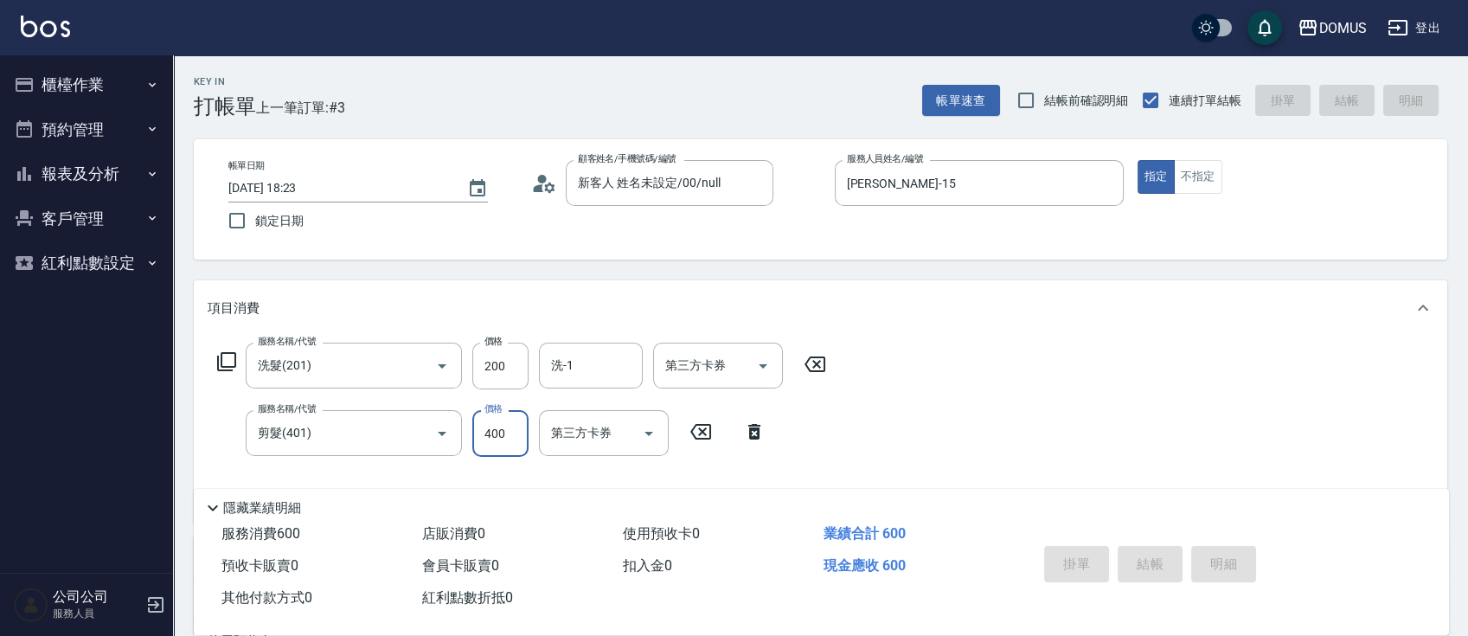
type input "0"
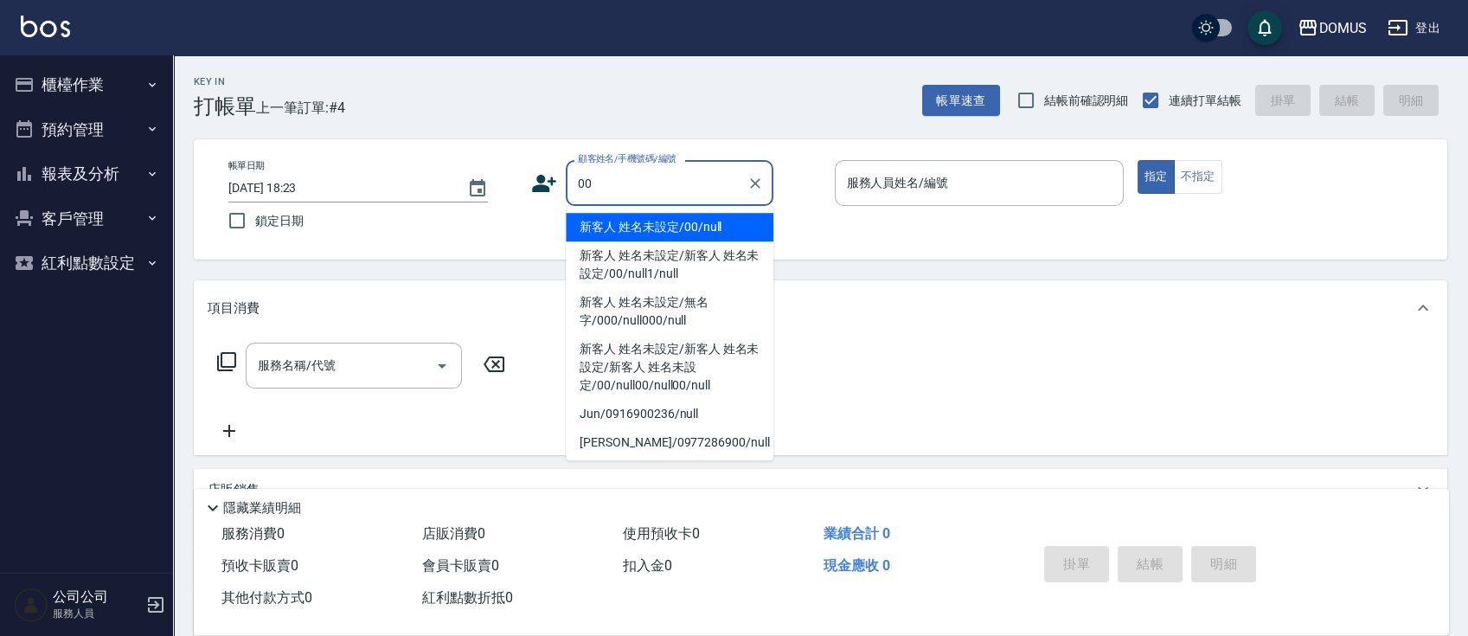
type input "新客人 姓名未設定/00/null"
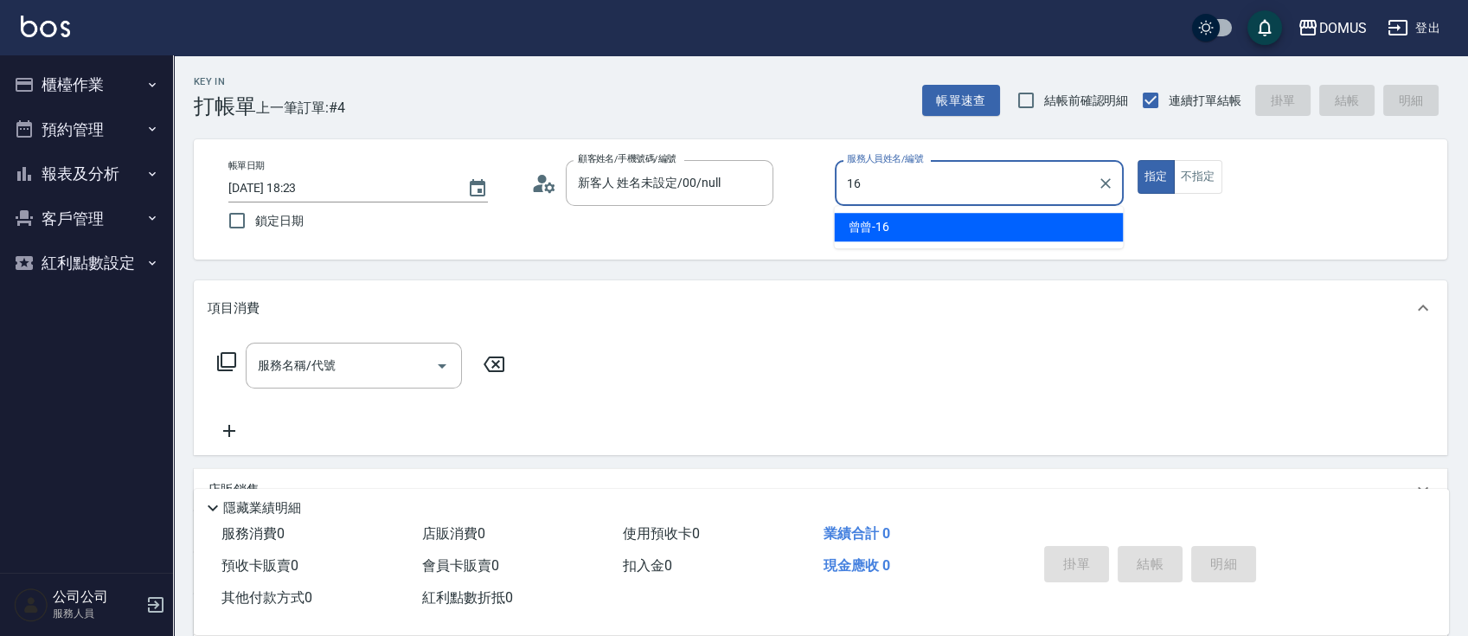
type input "曾曾-16"
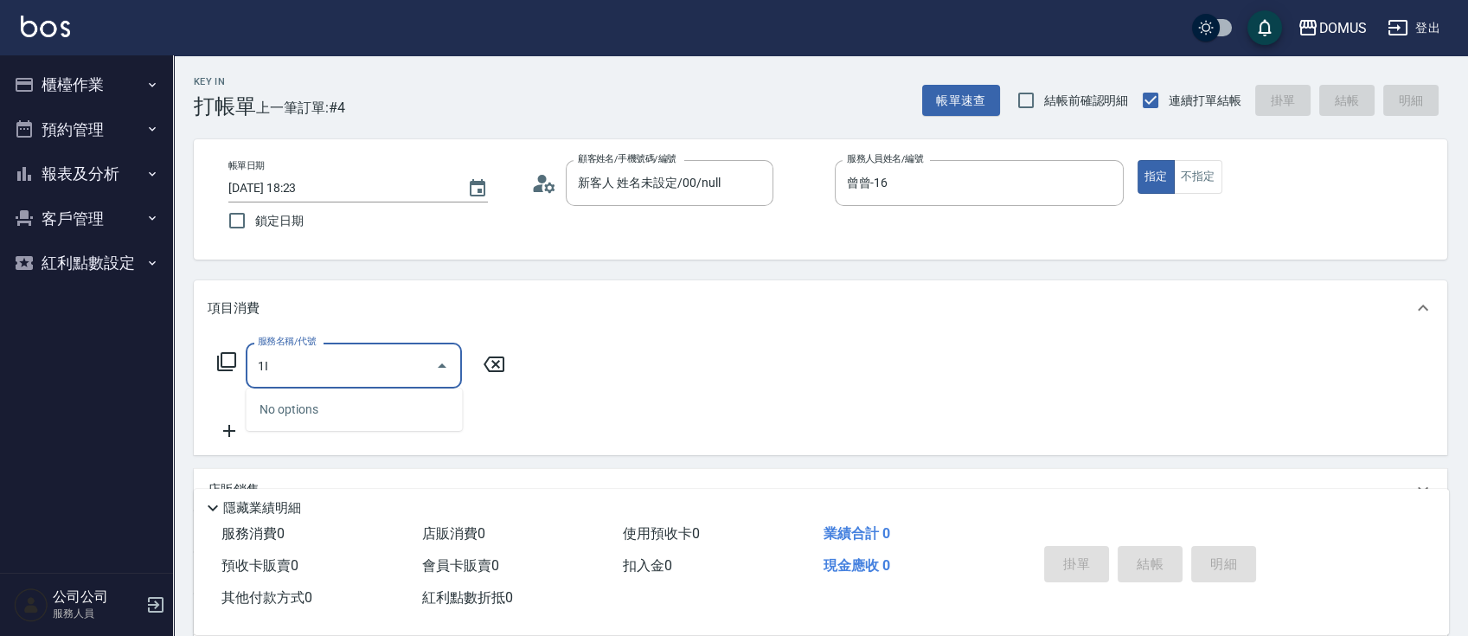
type input "1"
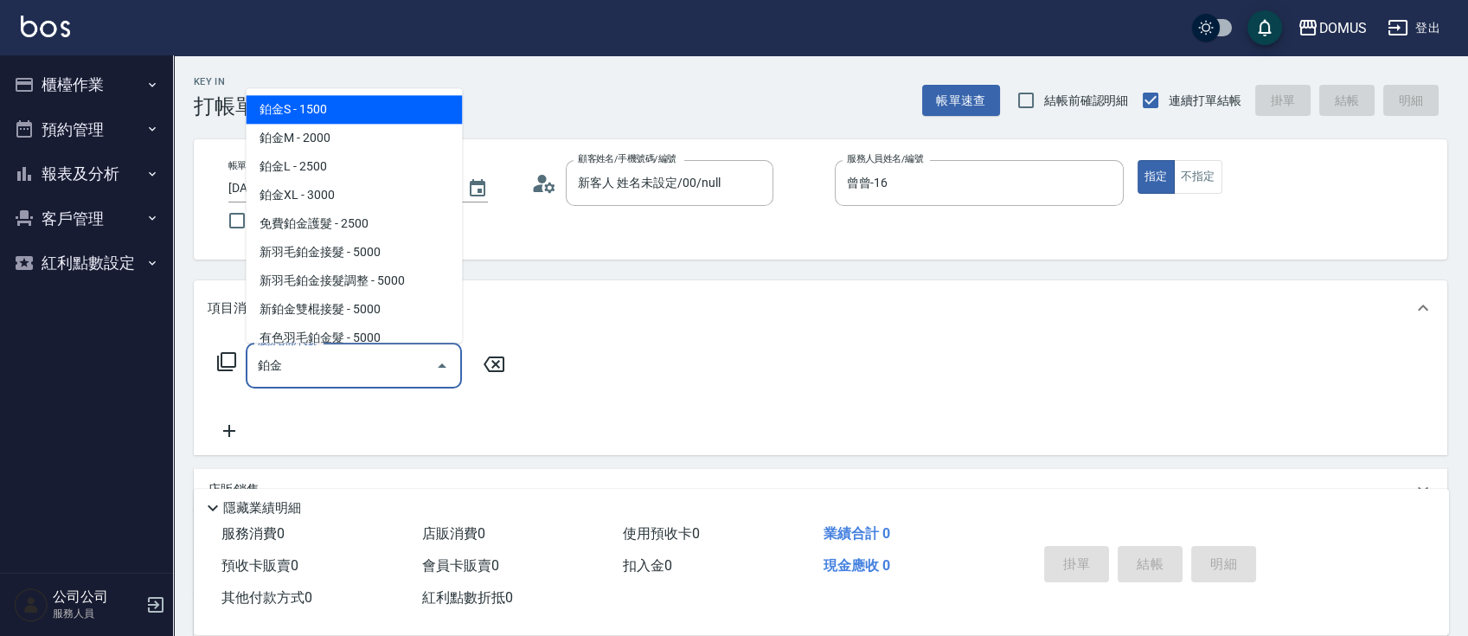
type input "鉑金S(617)"
type input "150"
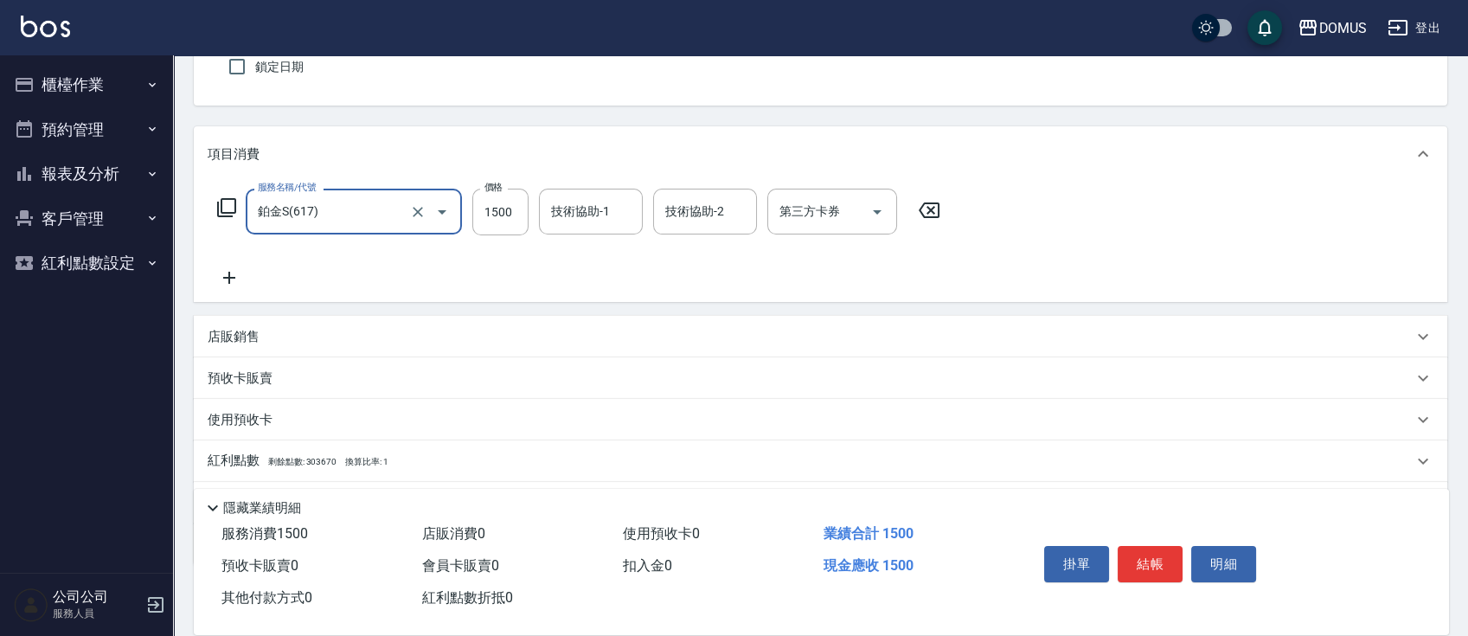
scroll to position [247, 0]
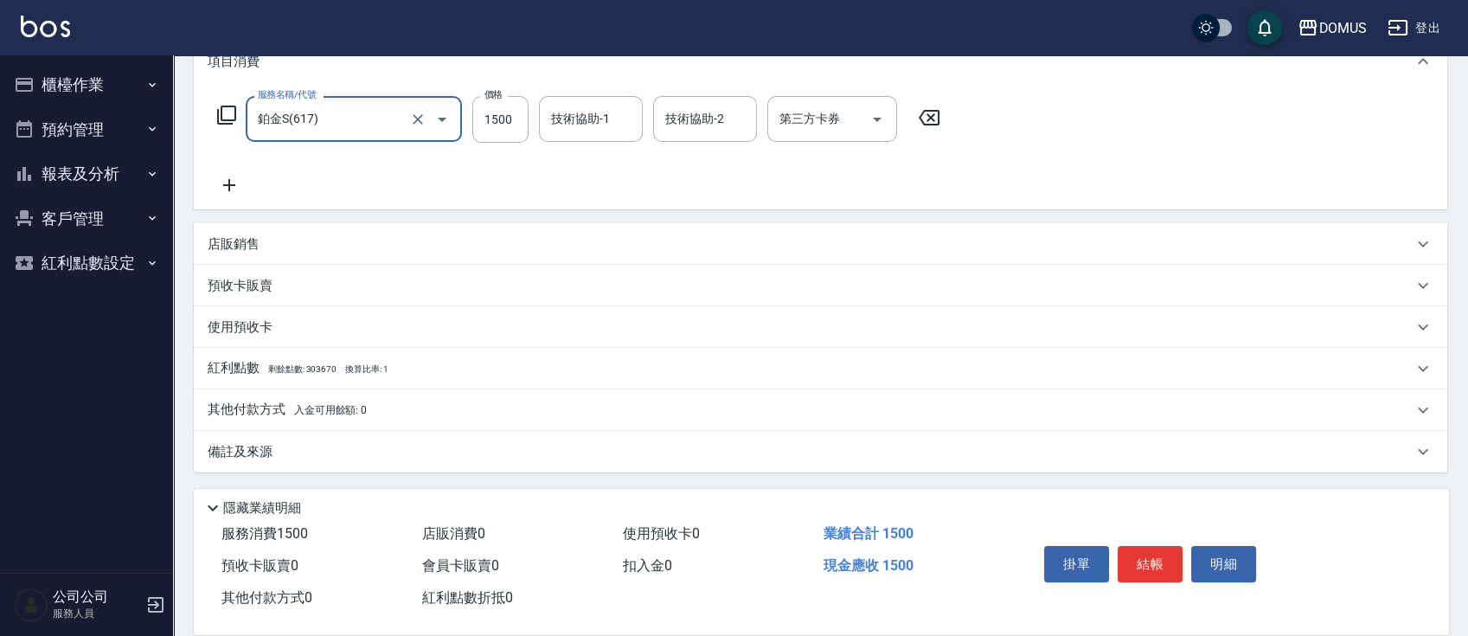
type input "鉑金S(617)"
click at [308, 406] on span "入金可用餘額: 0" at bounding box center [331, 410] width 74 height 12
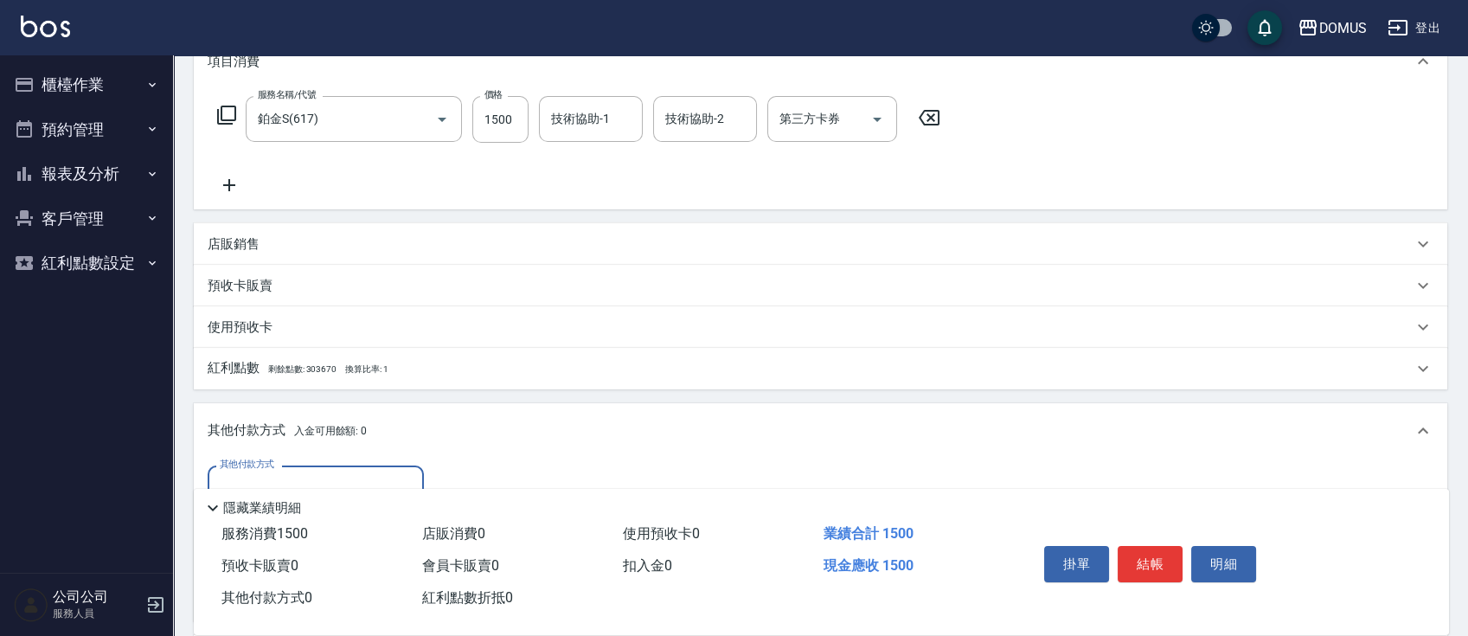
scroll to position [0, 0]
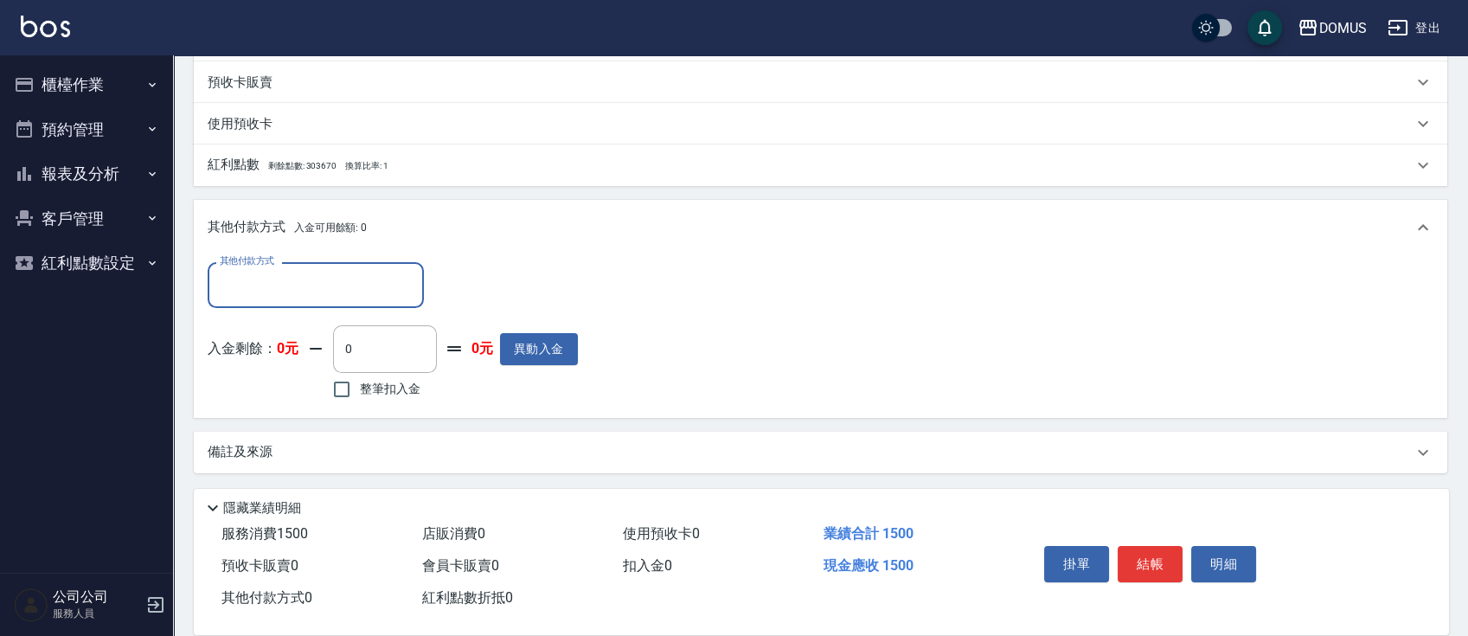
click at [291, 288] on input "其他付款方式" at bounding box center [315, 285] width 201 height 30
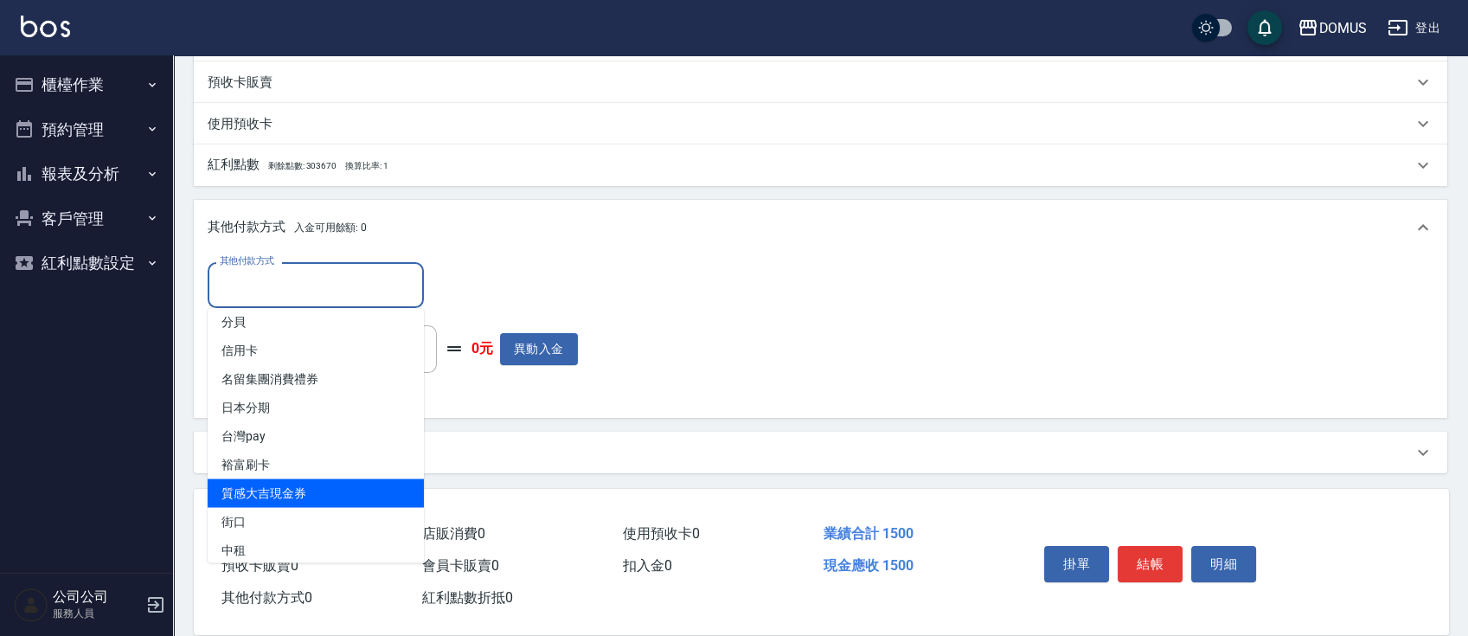
scroll to position [16, 0]
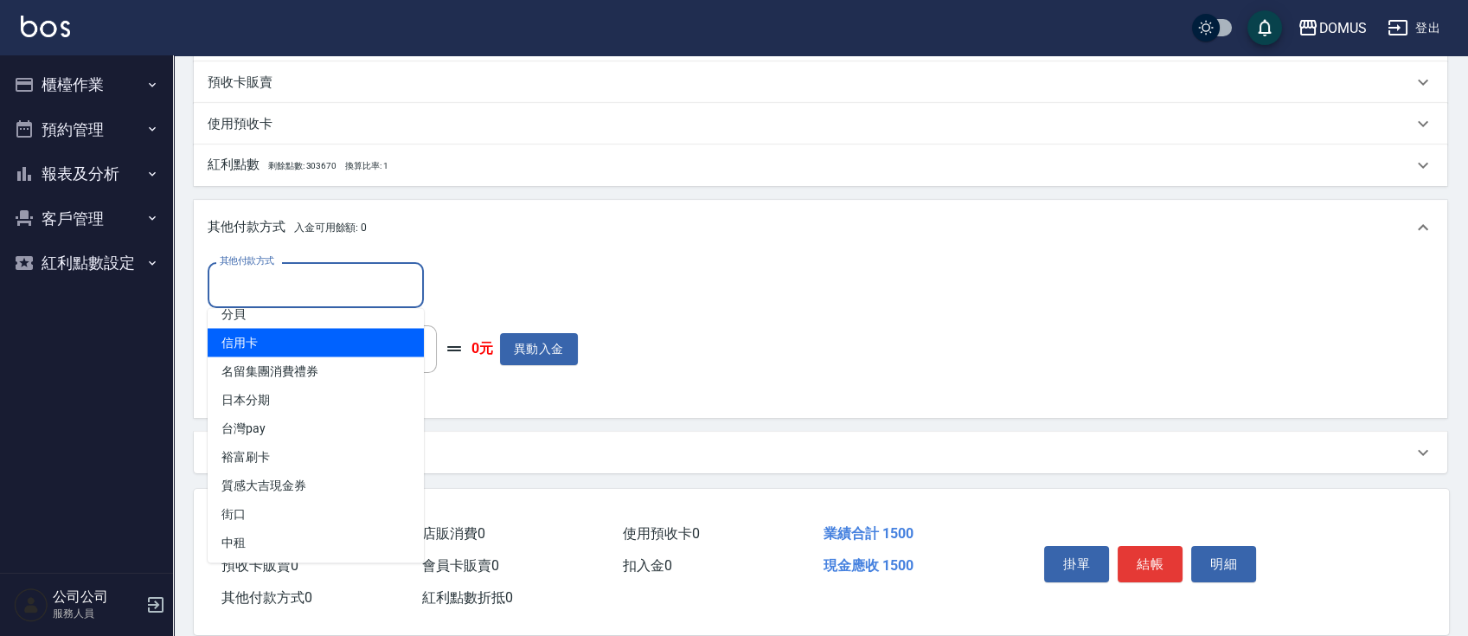
click at [284, 347] on span "信用卡" at bounding box center [316, 342] width 216 height 29
type input "信用卡"
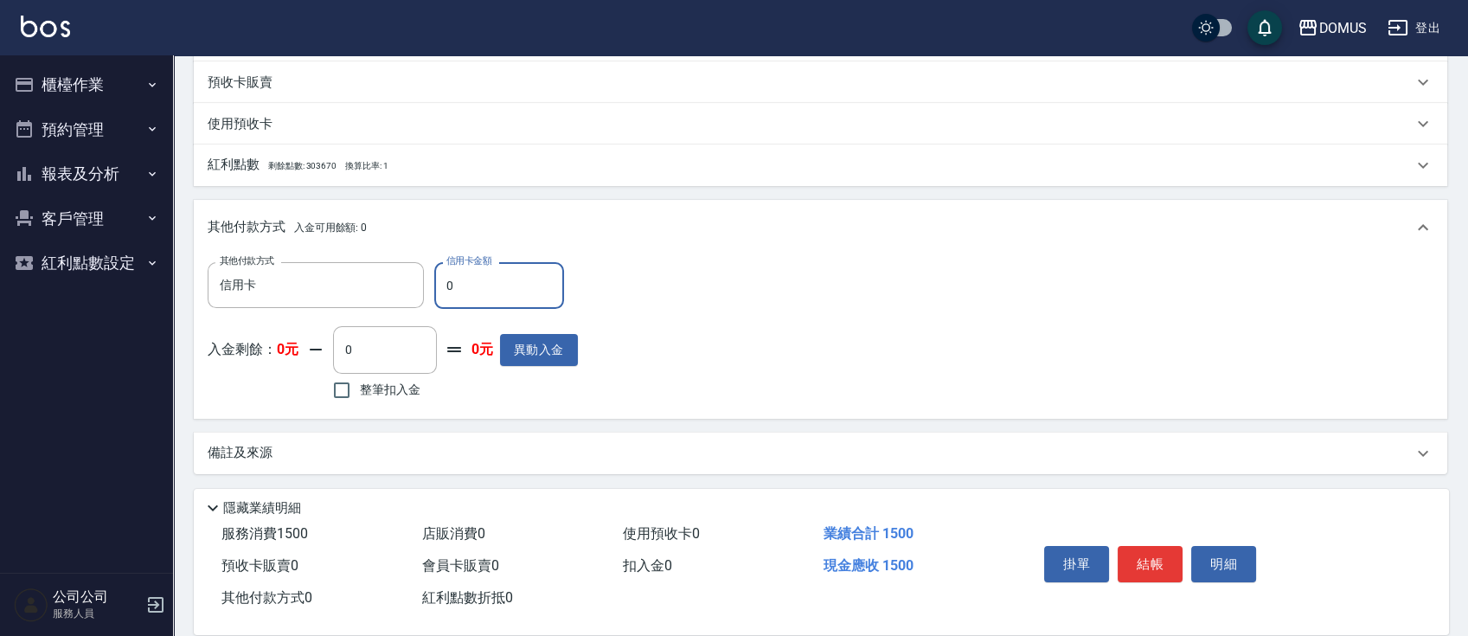
click at [526, 292] on input "0" at bounding box center [499, 285] width 130 height 47
type input "140"
type input "15"
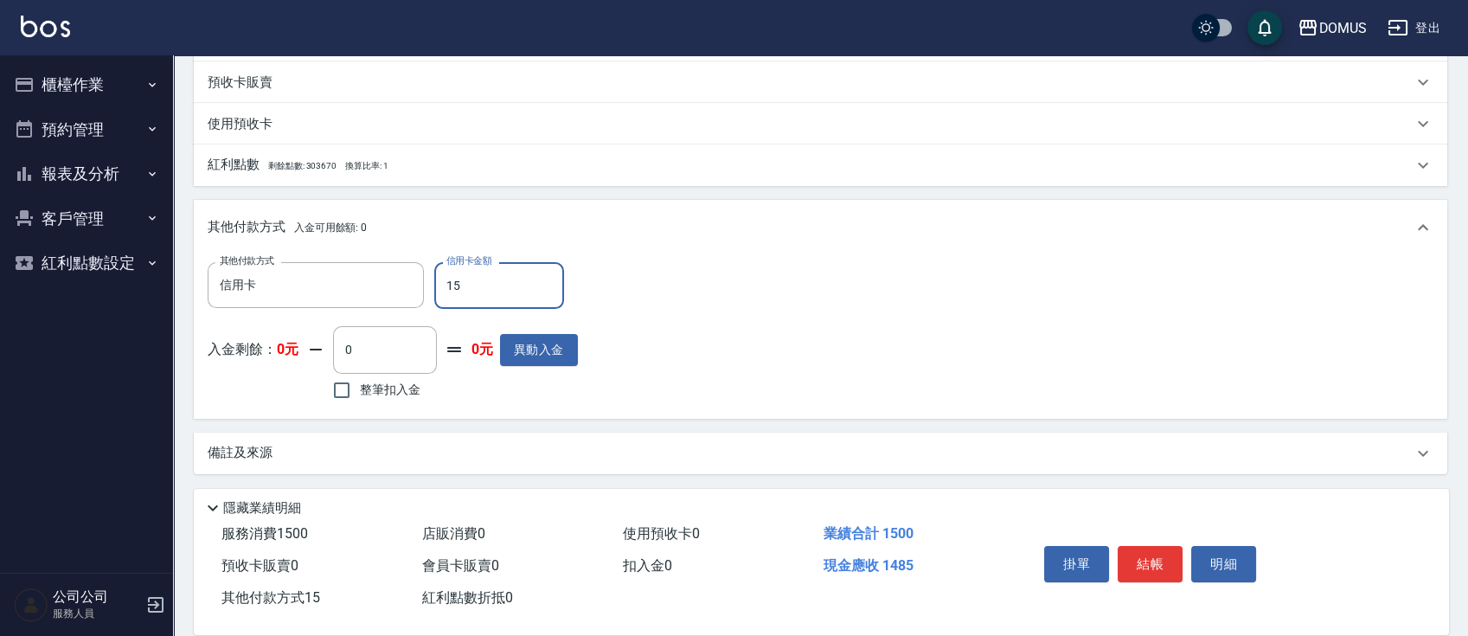
type input "130"
type input "150"
type input "0"
type input "1500"
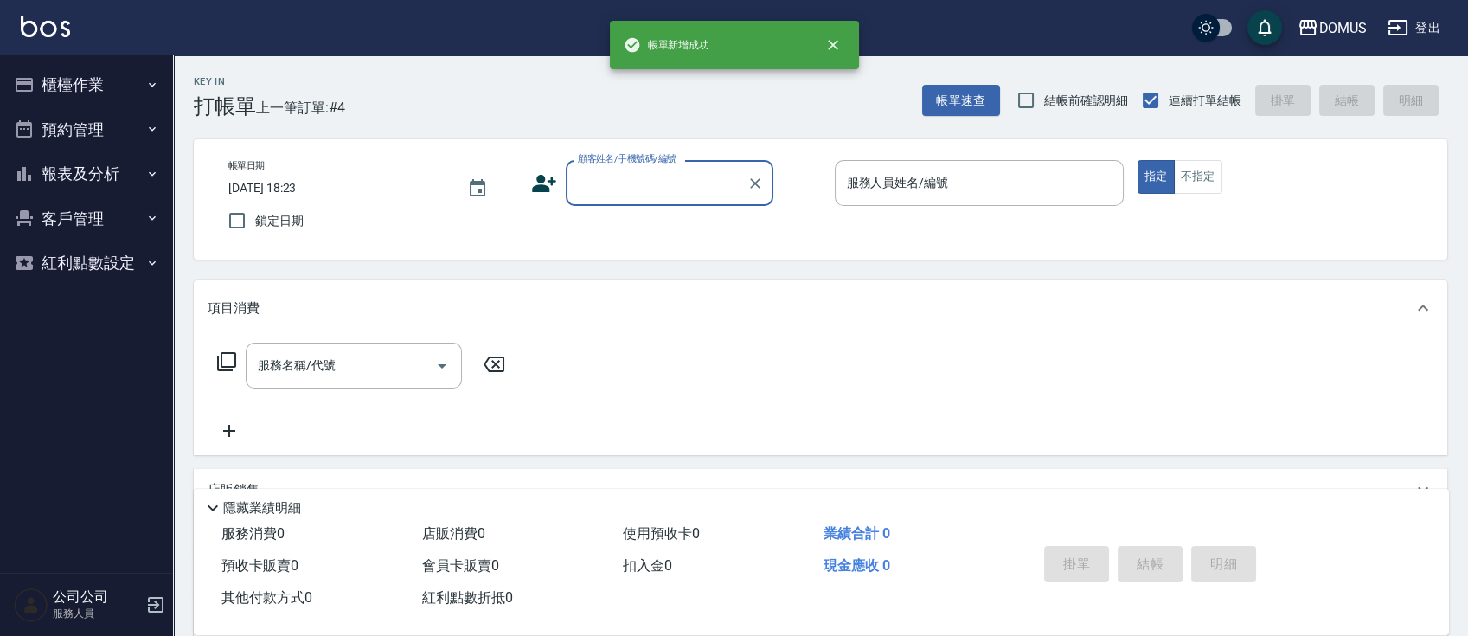
scroll to position [0, 0]
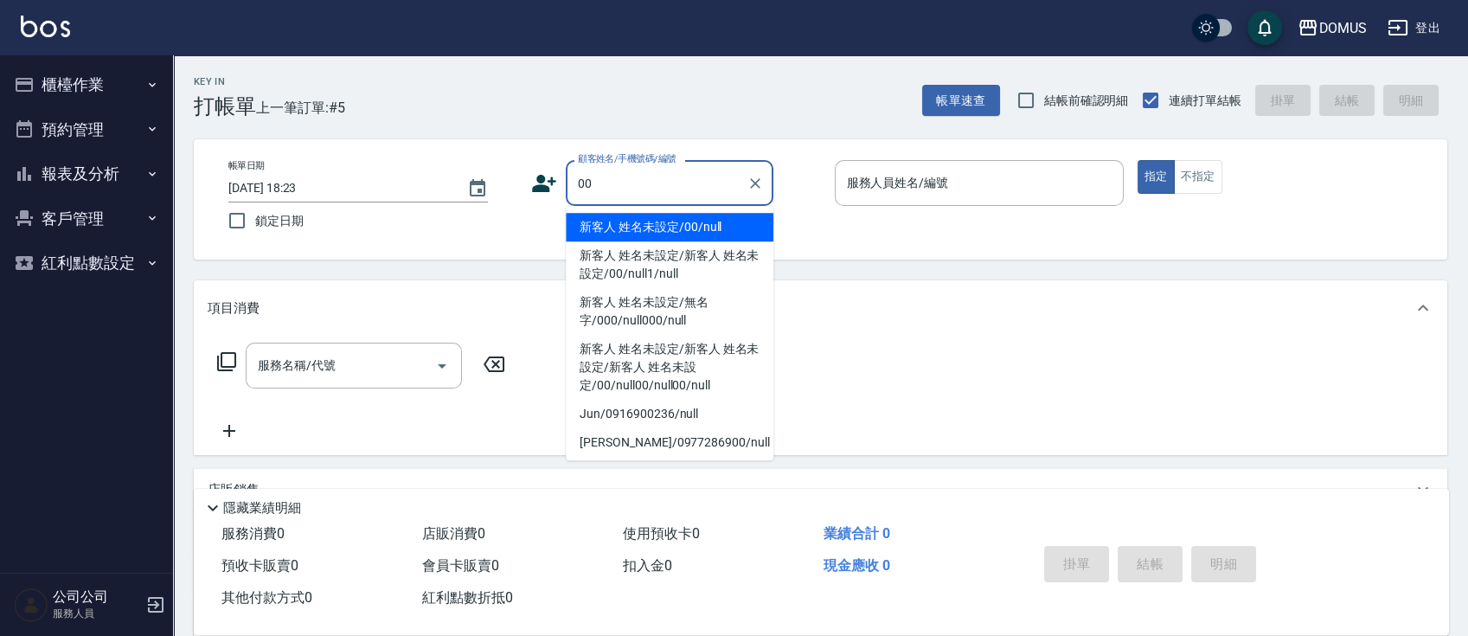
type input "新客人 姓名未設定/00/null"
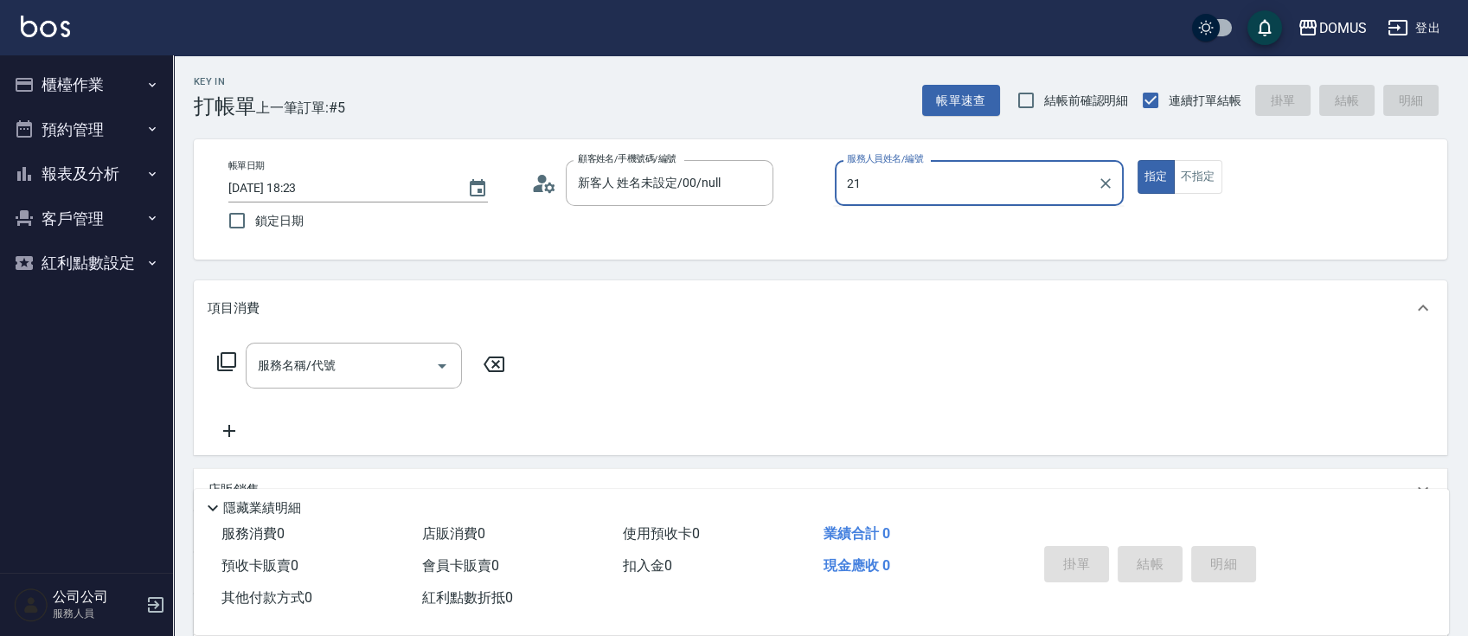
type input "2"
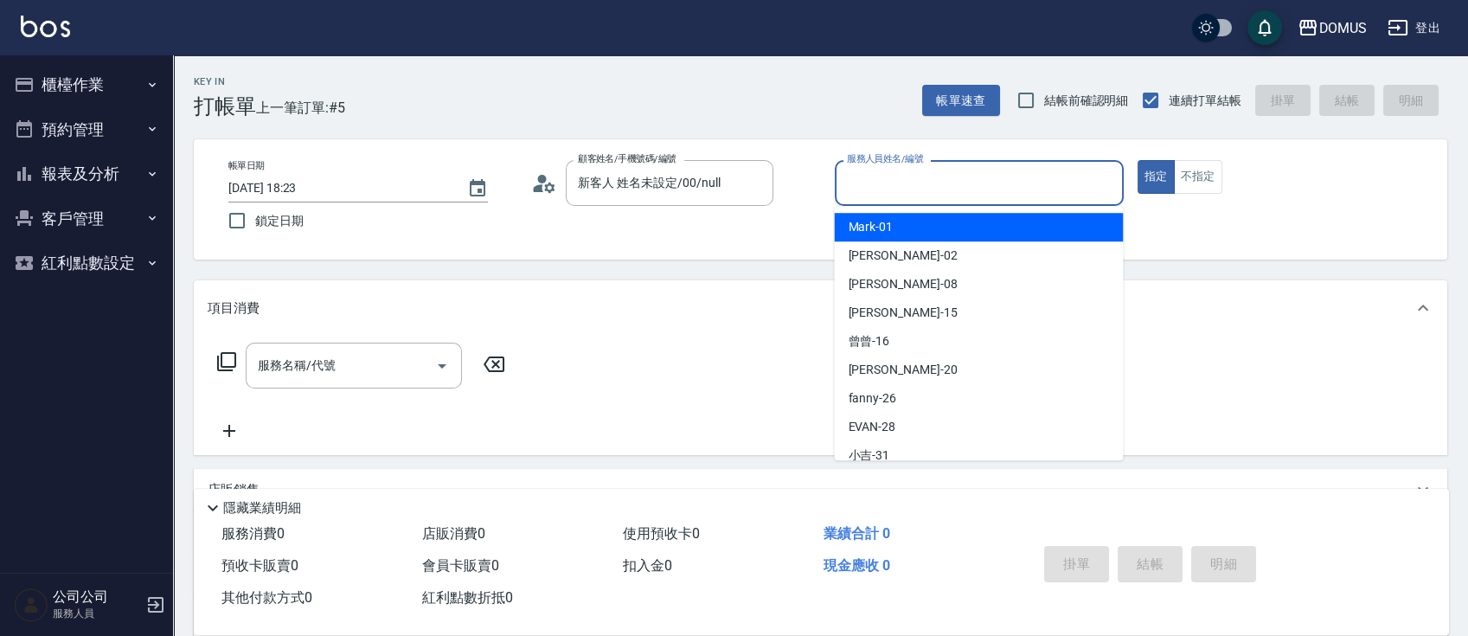
click at [993, 207] on ul "Mark -01 GIGI -02 [PERSON_NAME] -08 [PERSON_NAME] -15 曾曾 -16 小宸 -20 fanny -26 […" at bounding box center [978, 333] width 289 height 254
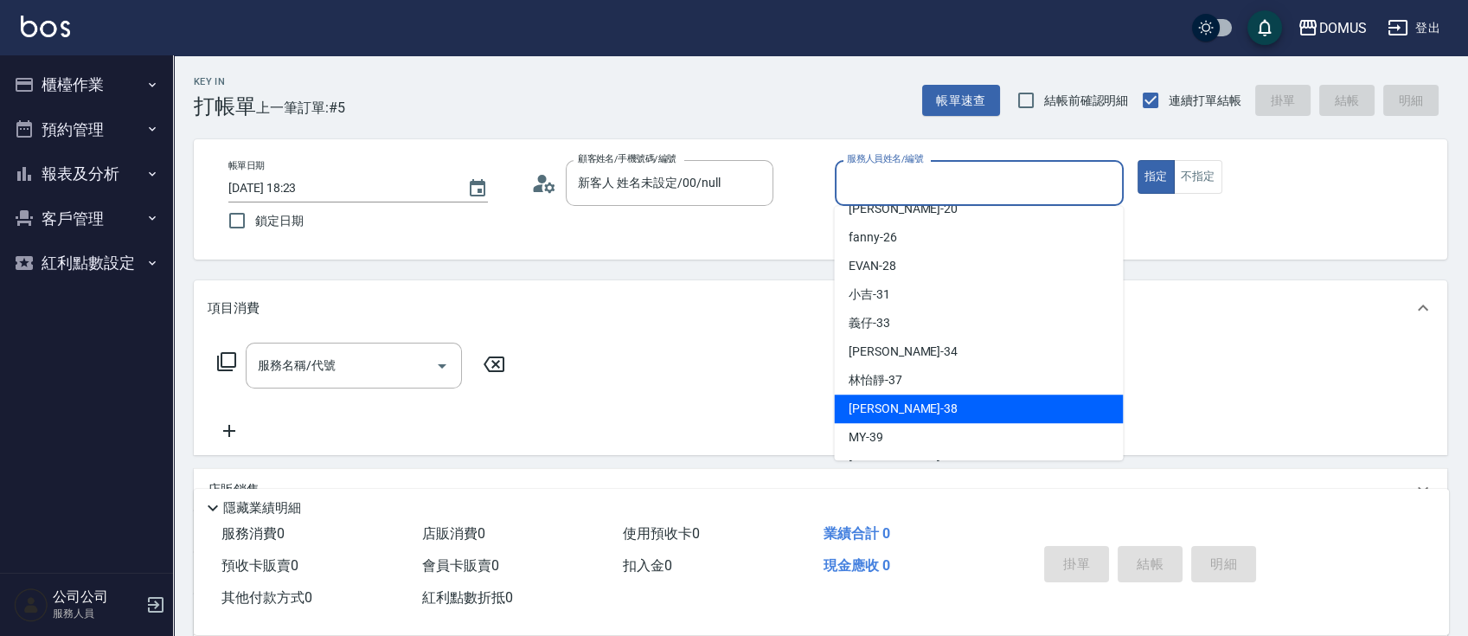
scroll to position [187, 0]
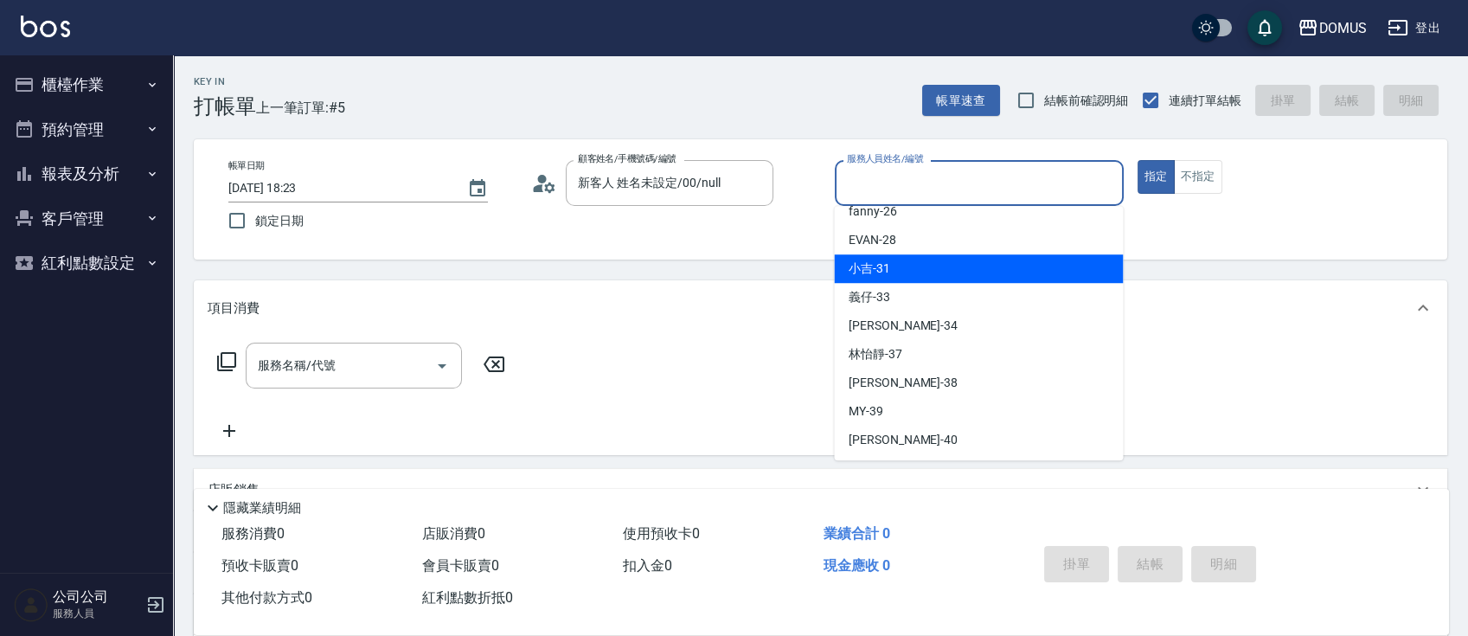
click at [964, 273] on div "小吉 -31" at bounding box center [978, 268] width 289 height 29
type input "小吉-31"
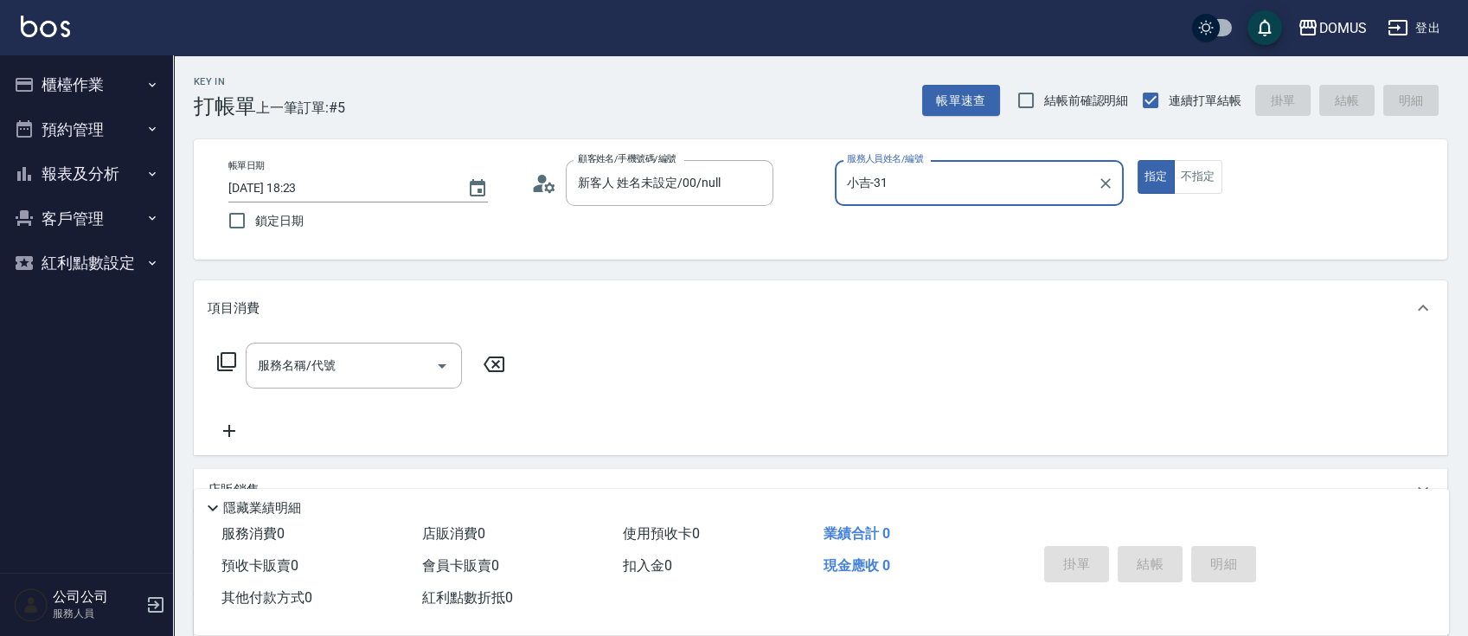
click at [921, 250] on div "帳單日期 [DATE] 18:23 鎖定日期 顧客姓名/手機號碼/編號 新客人 姓名未設定/00/null 顧客姓名/手機號碼/編號 服務人員姓名/編號 小吉…" at bounding box center [821, 199] width 1254 height 120
click at [261, 363] on input "服務名稱/代號" at bounding box center [341, 365] width 175 height 30
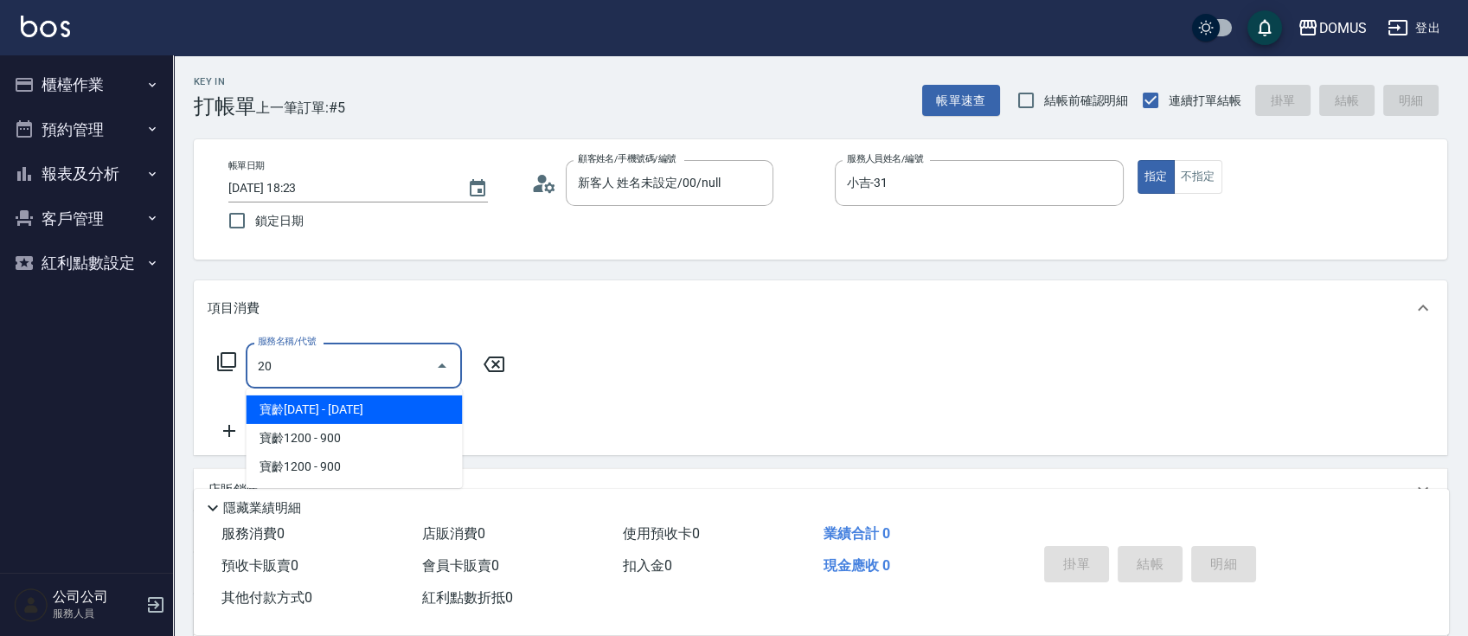
type input "201"
type input "20"
type input "洗髮(201)"
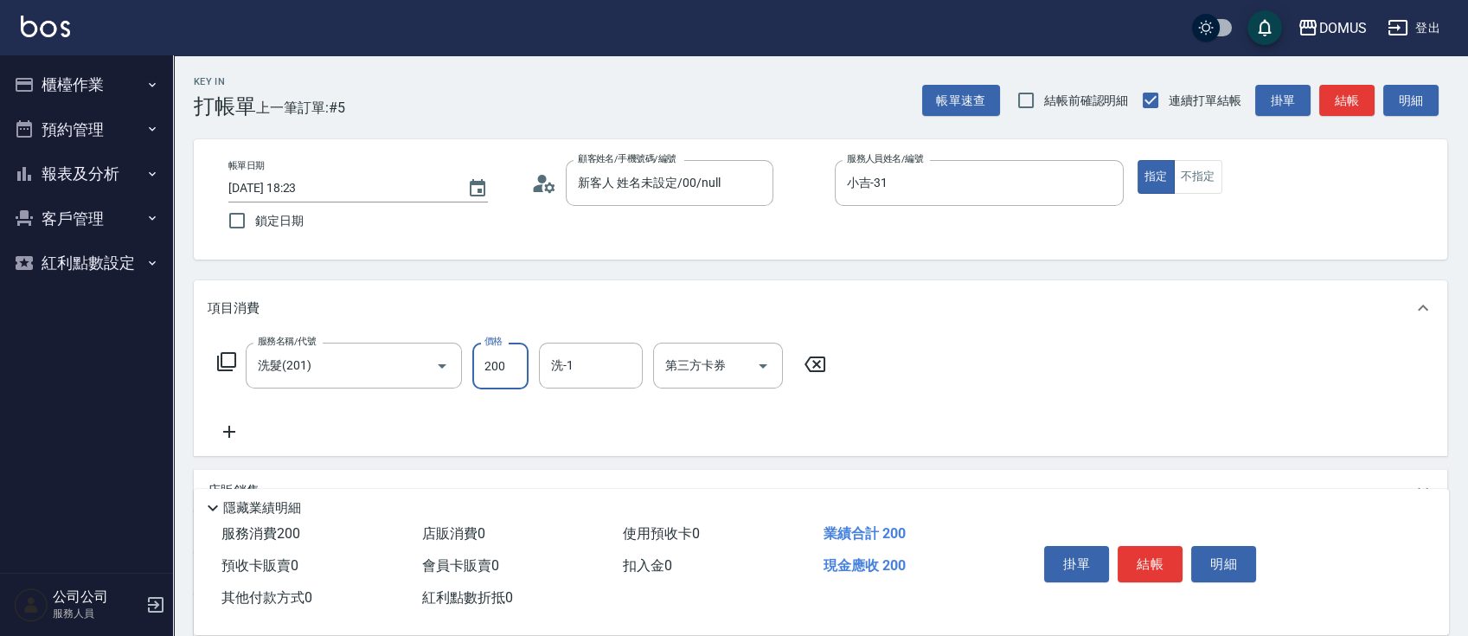
type input "0"
type input "30"
type input "300"
click at [1211, 176] on button "不指定" at bounding box center [1198, 177] width 48 height 34
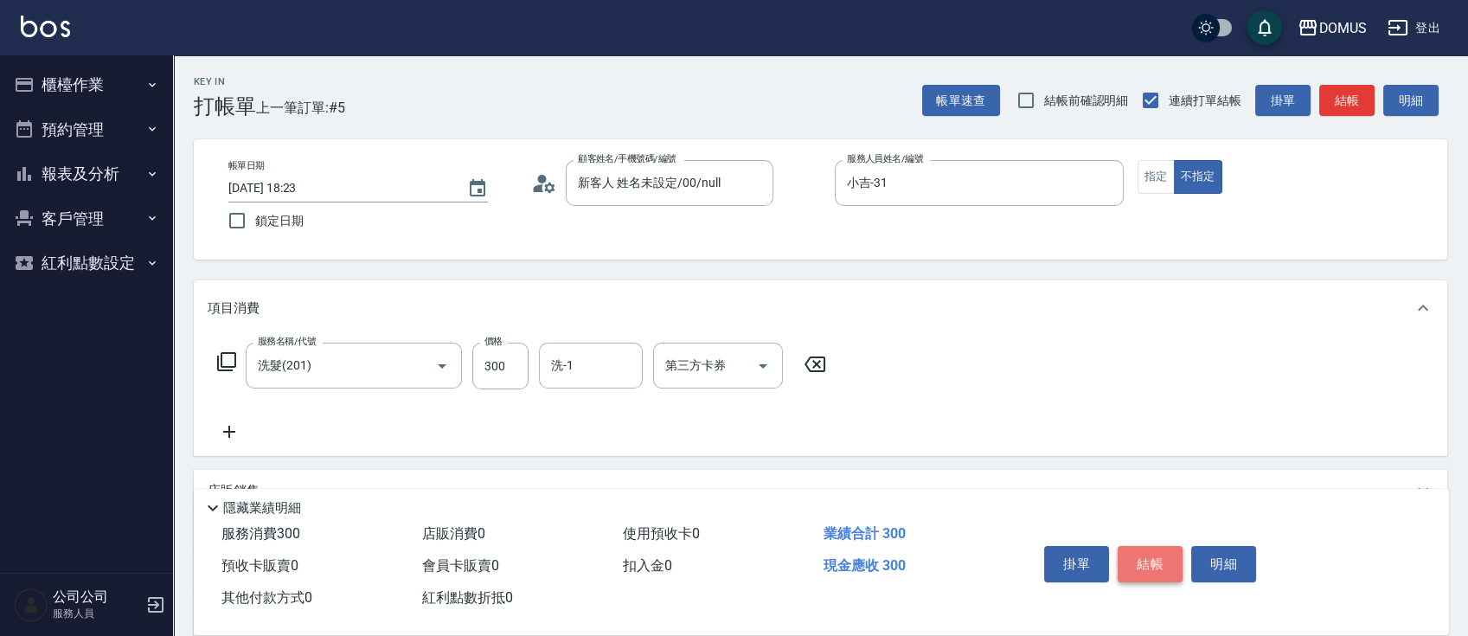
click at [1161, 561] on button "結帳" at bounding box center [1150, 564] width 65 height 36
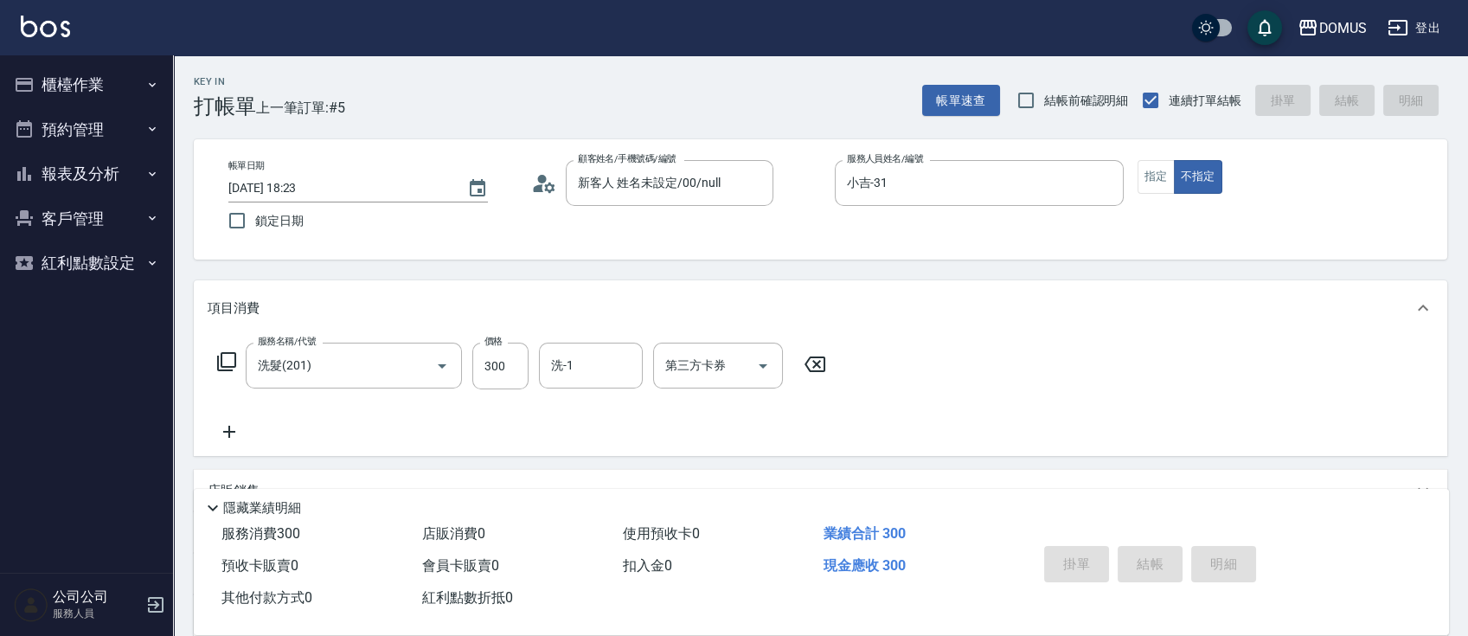
type input "[DATE] 18:24"
type input "0"
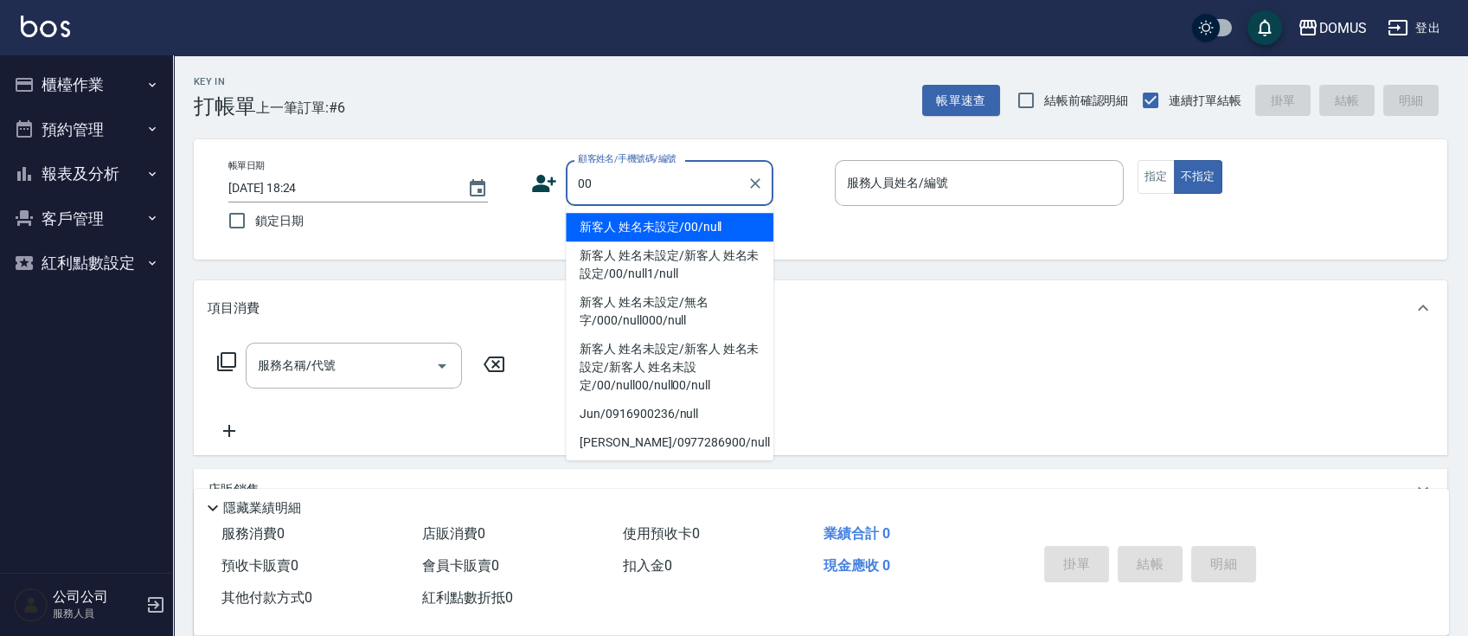
type input "新客人 姓名未設定/00/null"
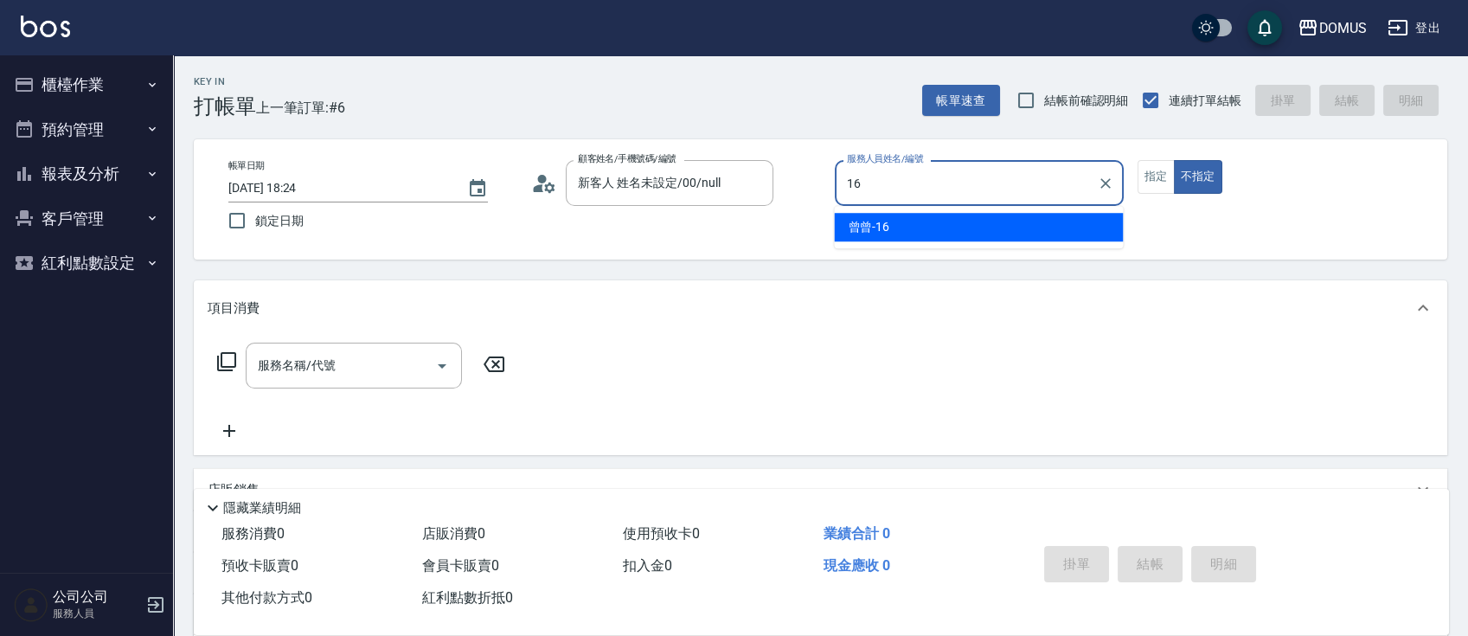
type input "曾曾-16"
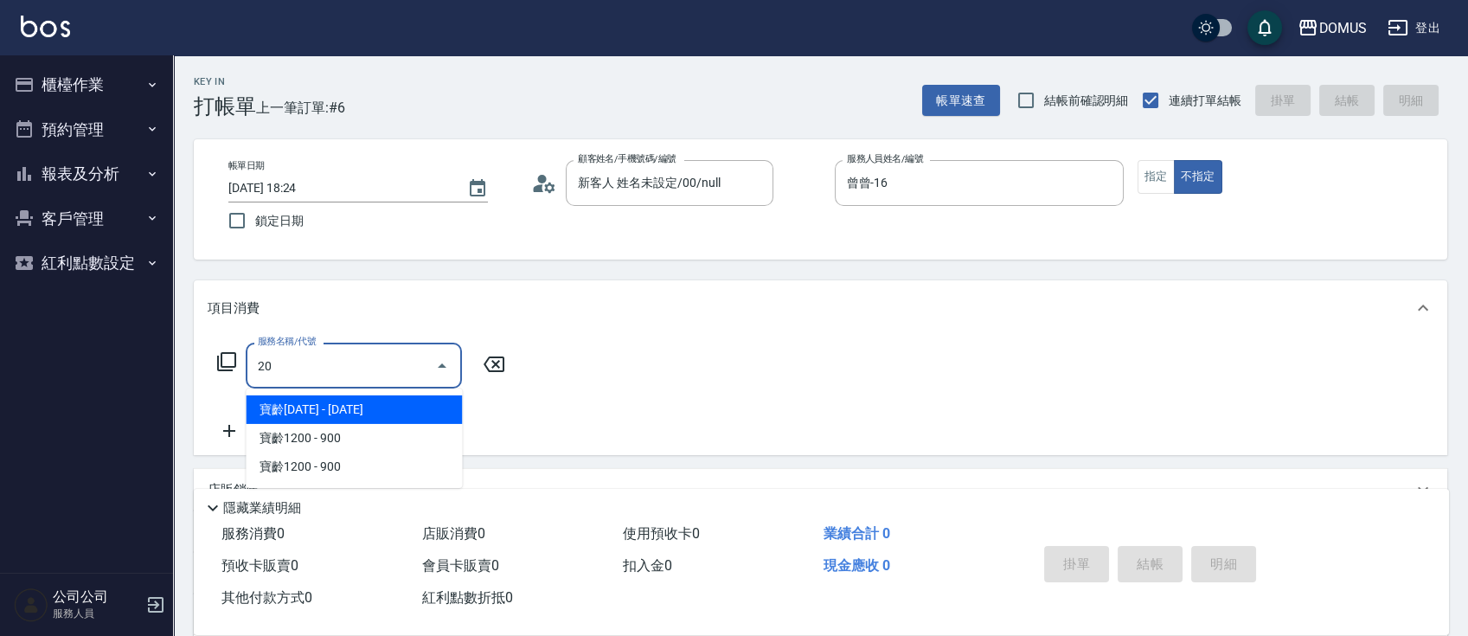
type input "201"
type input "20"
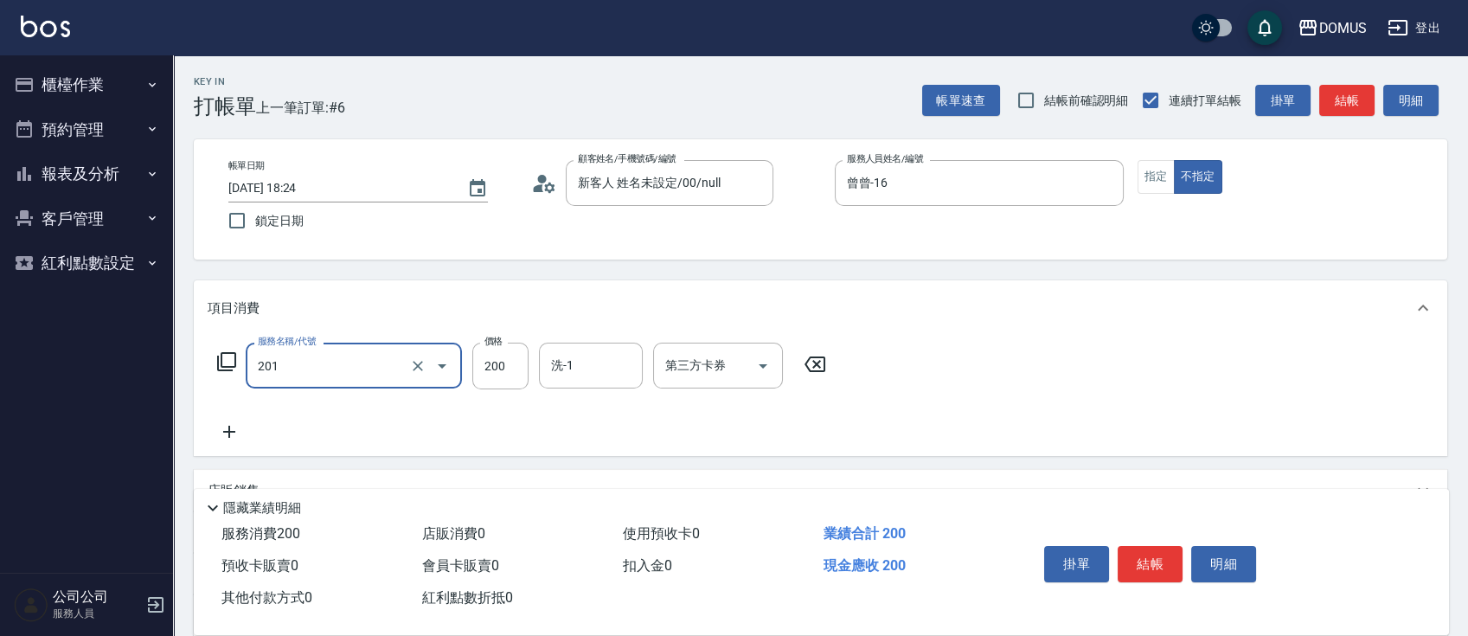
type input "洗髮(201)"
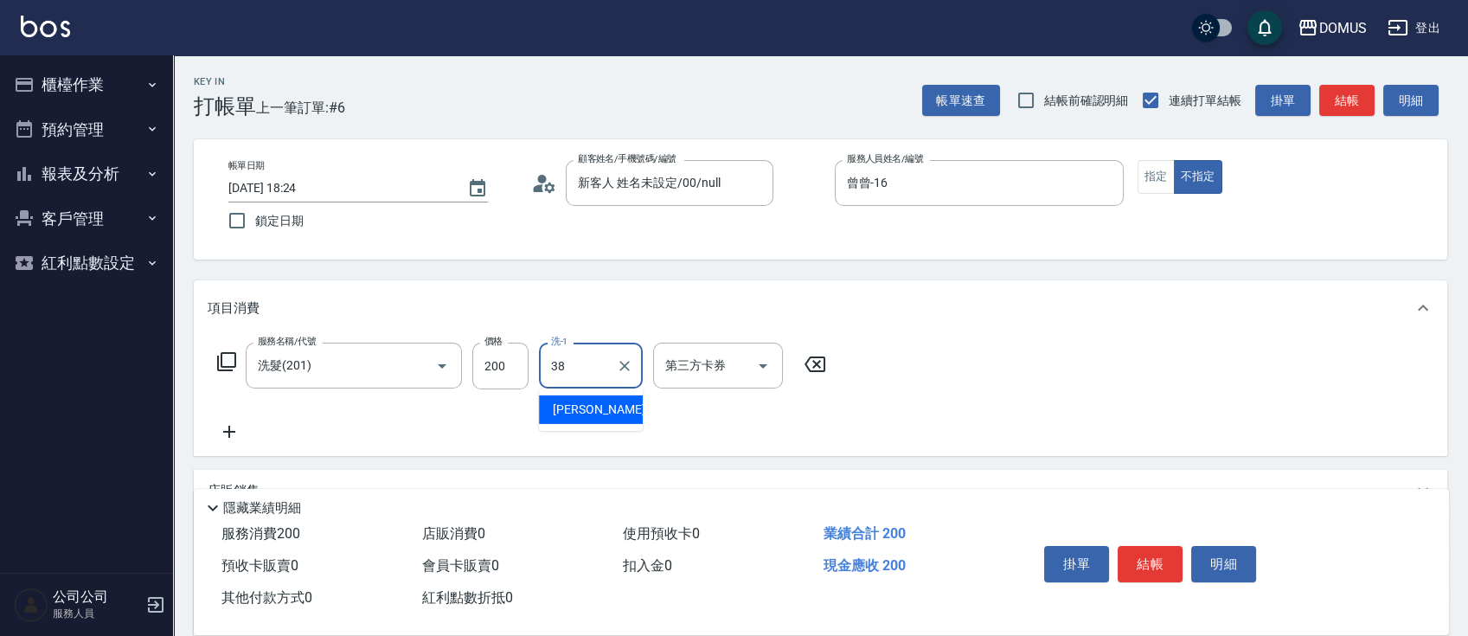
type input "3"
type input "[PERSON_NAME]-40"
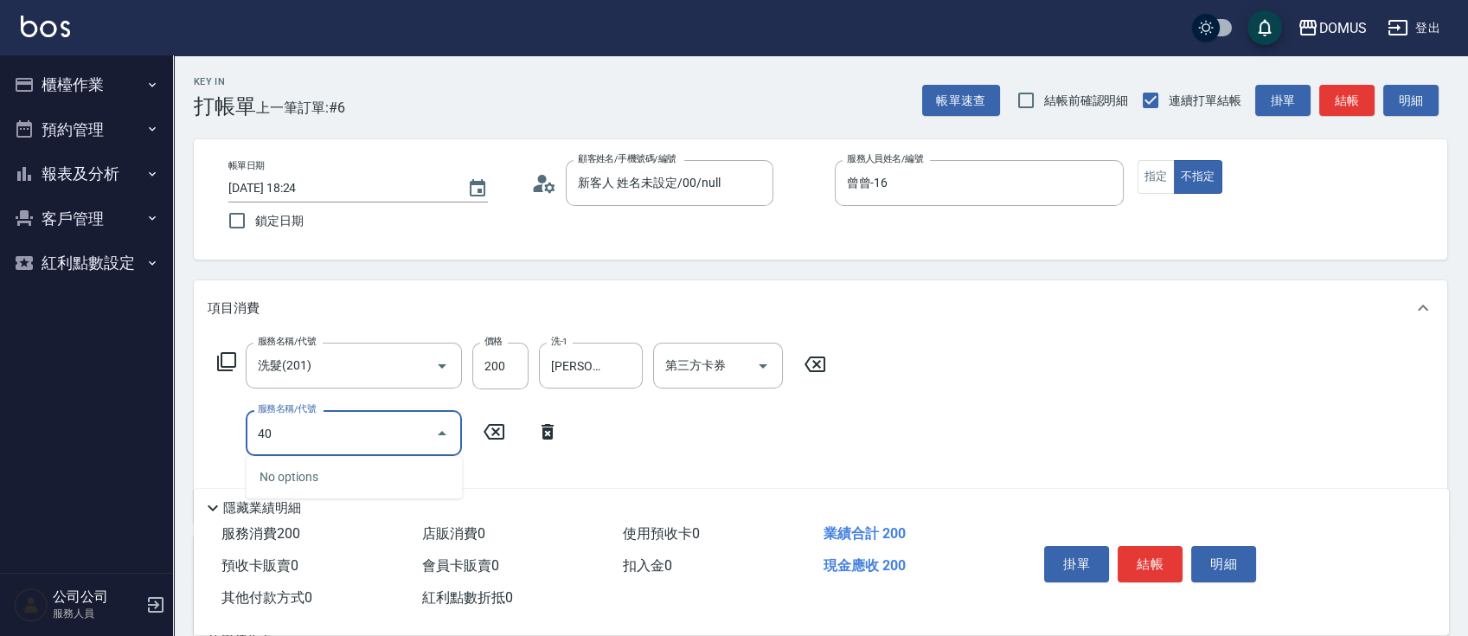
type input "401"
type input "40"
type input "剪髮(401)"
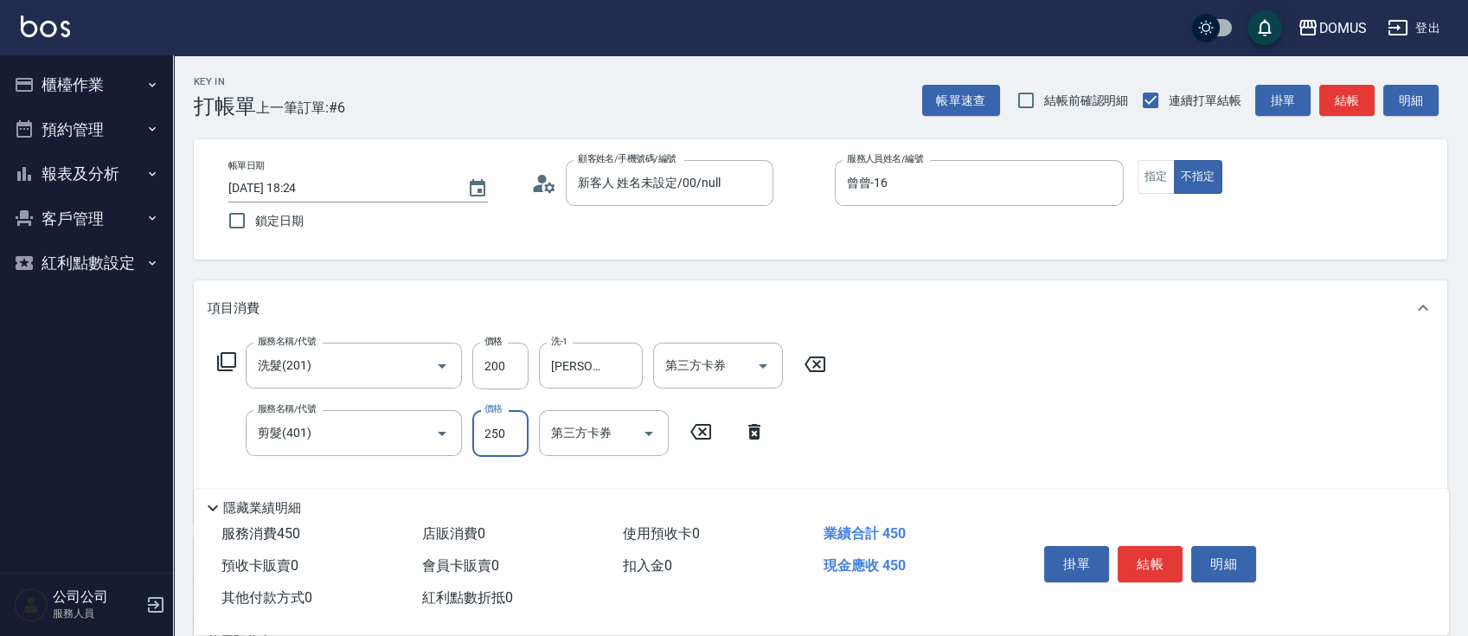
type input "20"
type input "80"
type input "100"
type input "800"
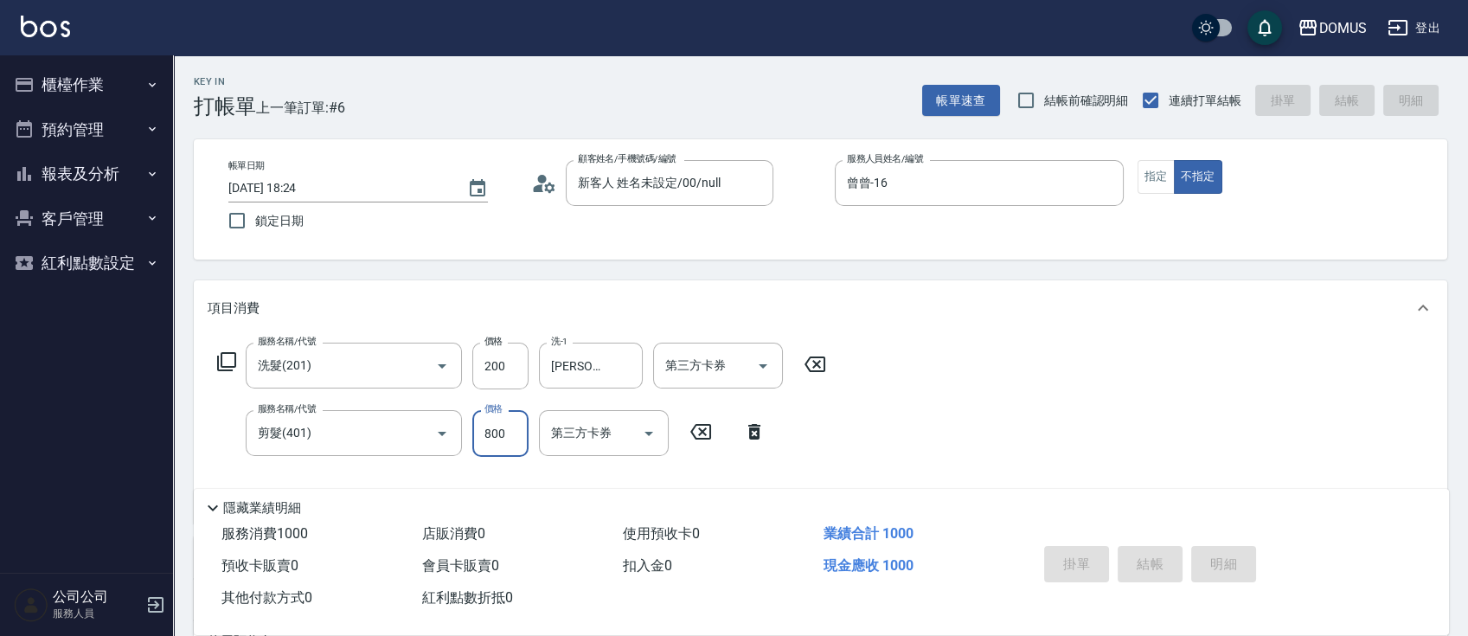
type input "0"
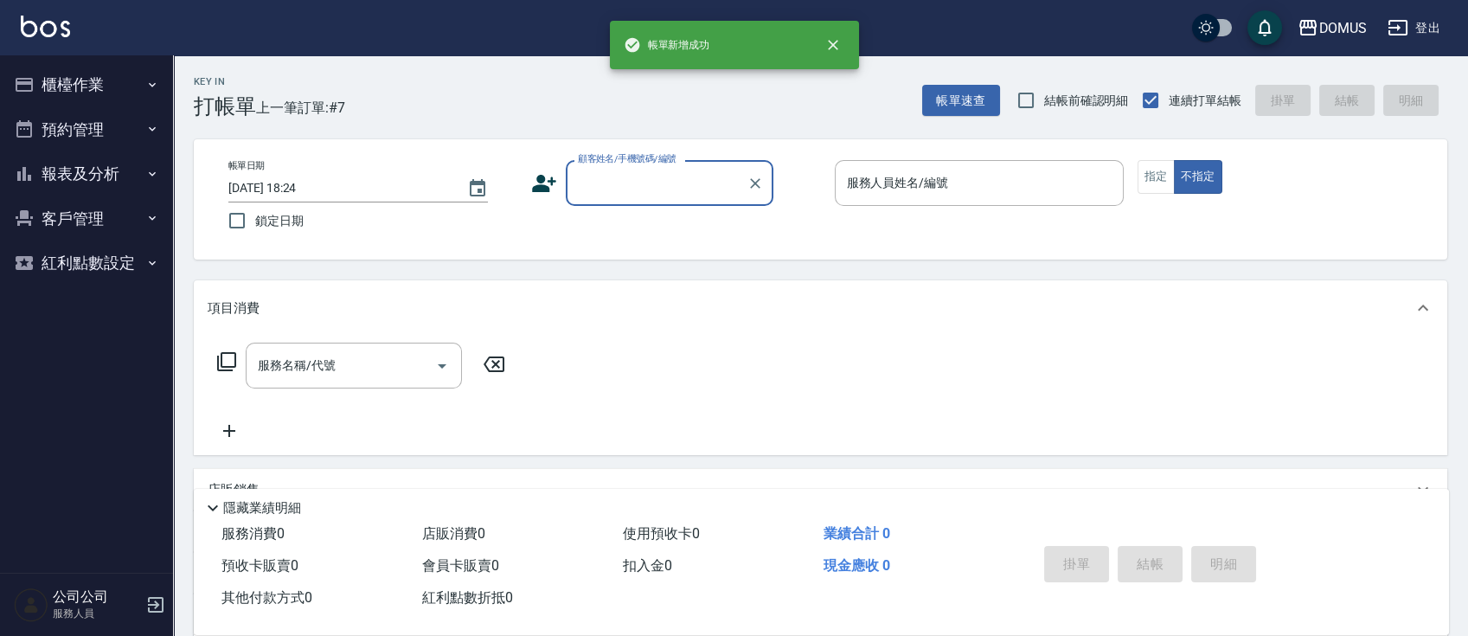
click at [120, 176] on button "報表及分析" at bounding box center [86, 173] width 159 height 45
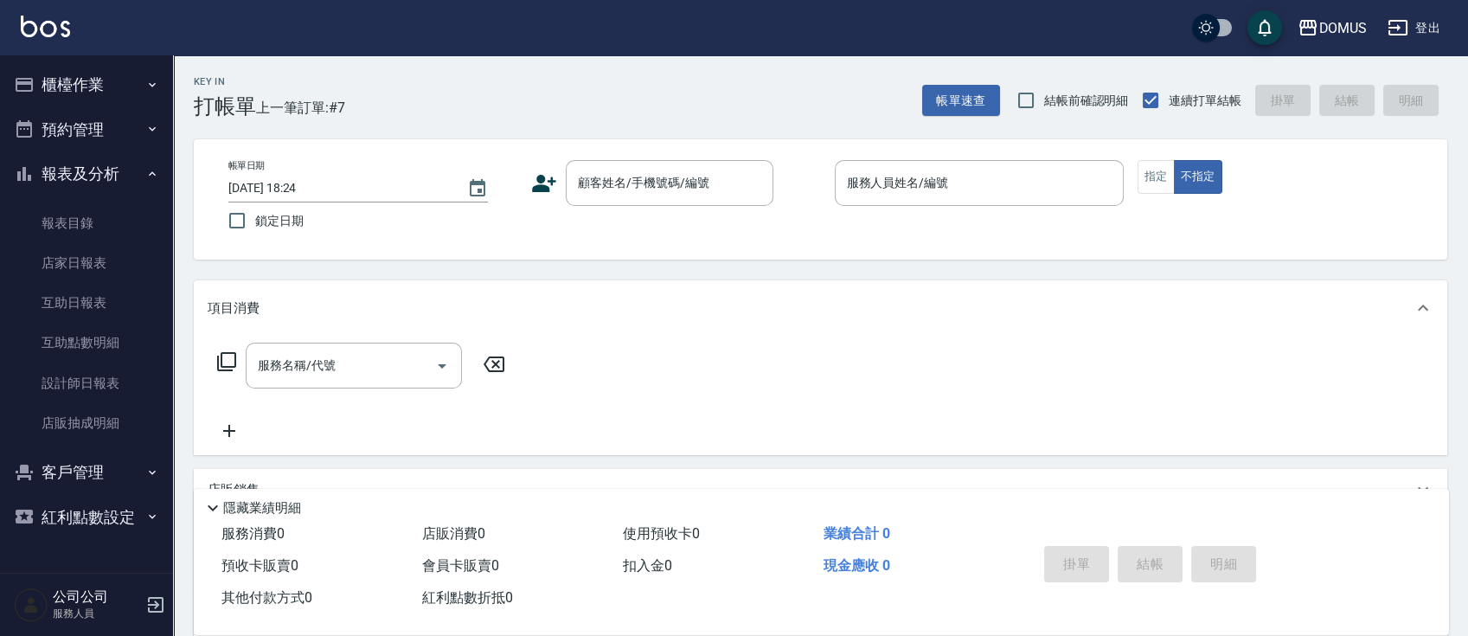
click at [129, 69] on button "櫃檯作業" at bounding box center [86, 84] width 159 height 45
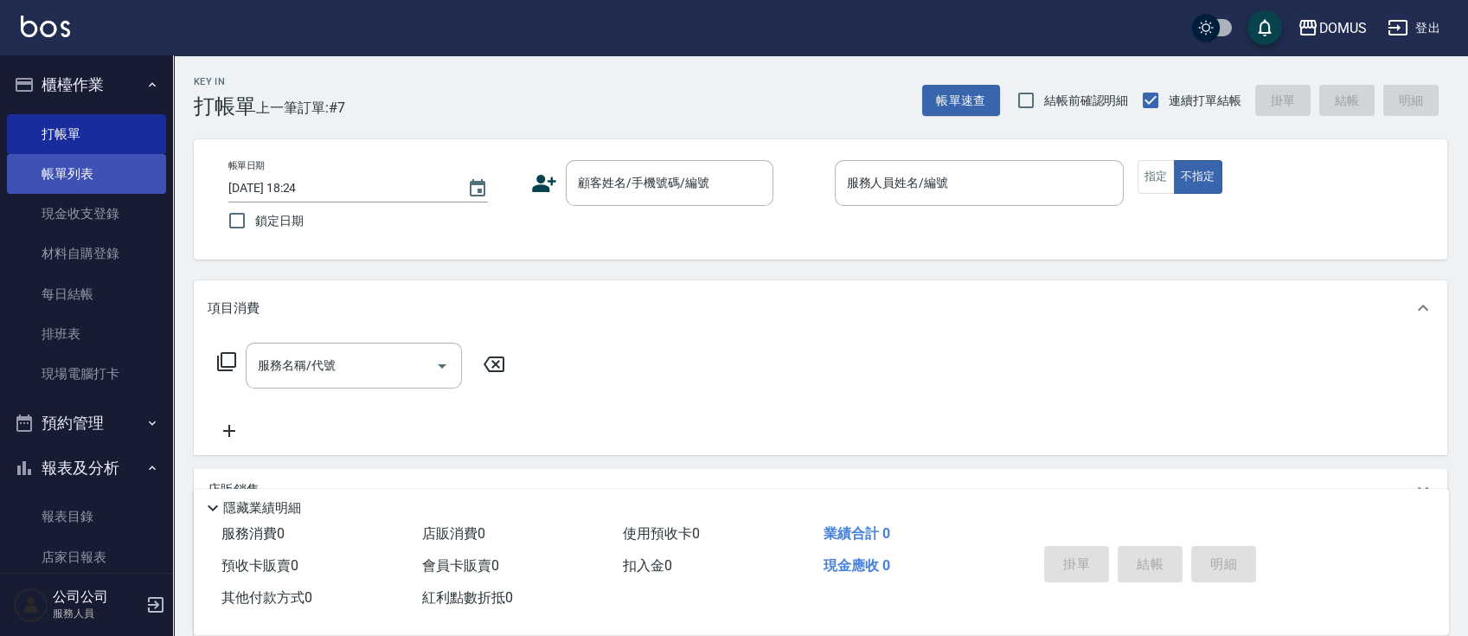
click at [125, 167] on link "帳單列表" at bounding box center [86, 174] width 159 height 40
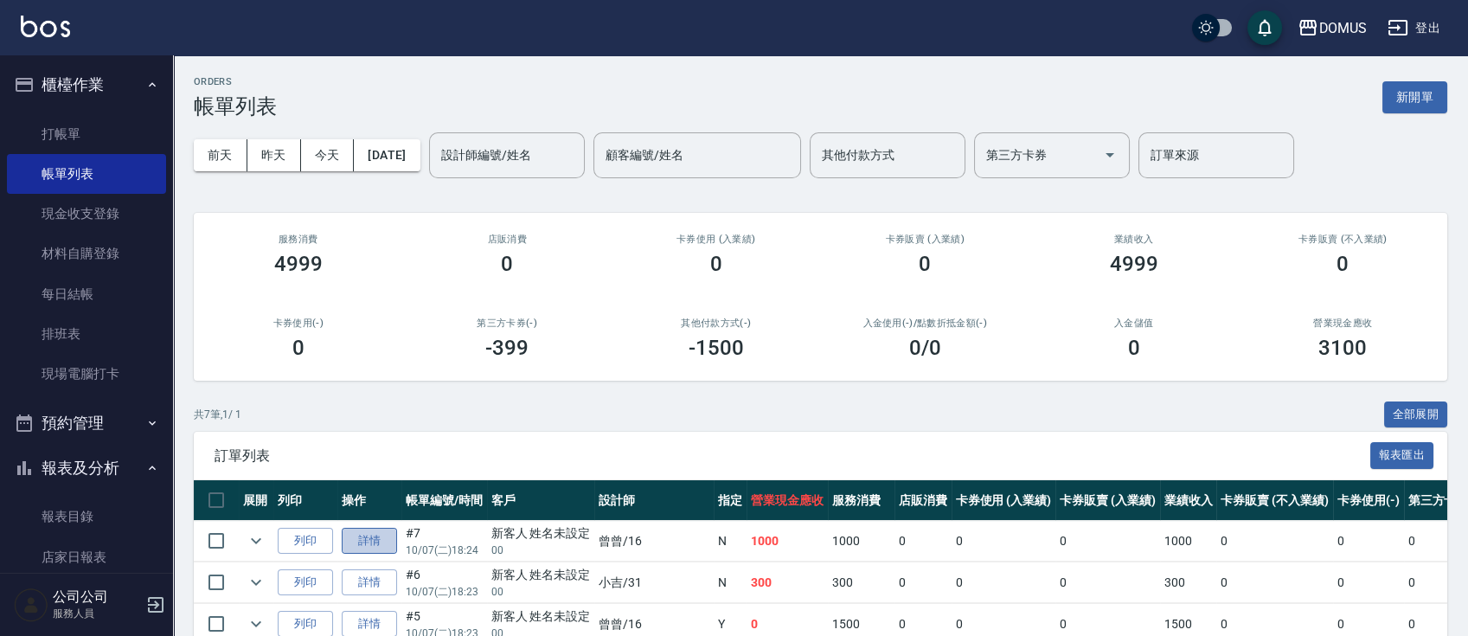
click at [392, 539] on link "詳情" at bounding box center [369, 541] width 55 height 27
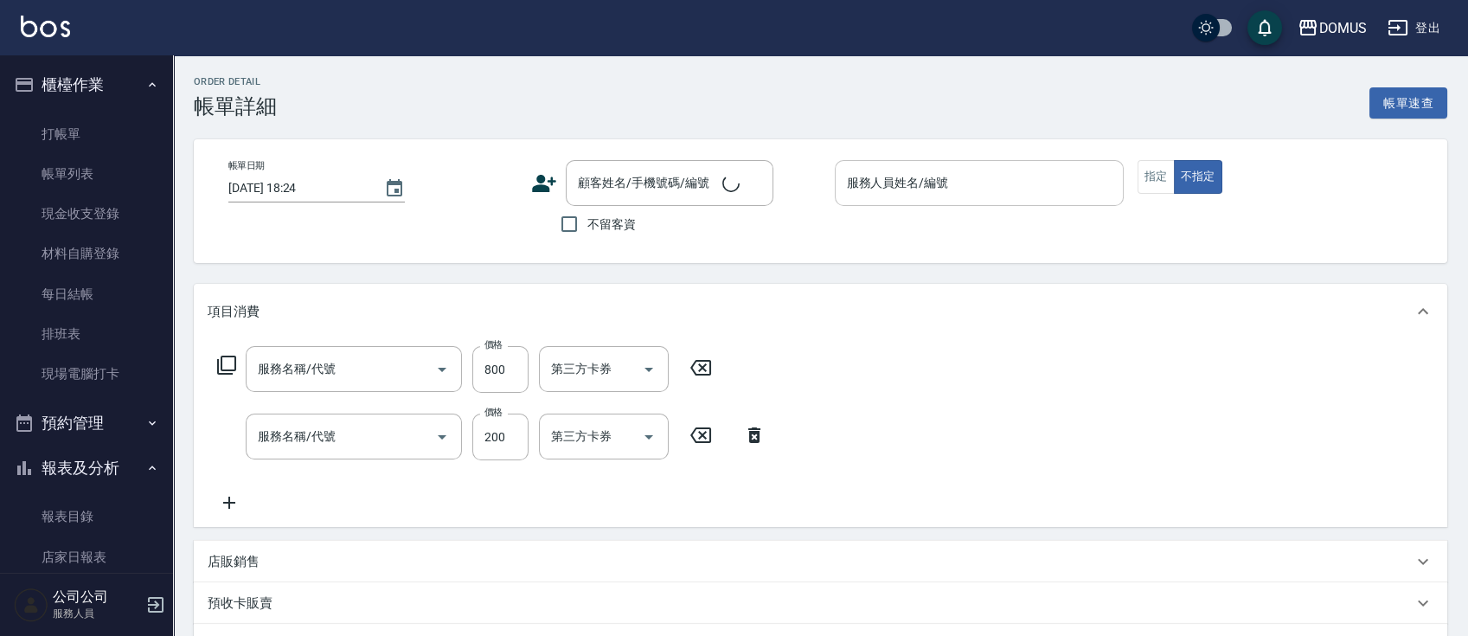
type input "曾曾-16"
type input "100"
type input "剪髮(401)"
type input "洗髮(201)"
type input "新客人 姓名未設定/00/null"
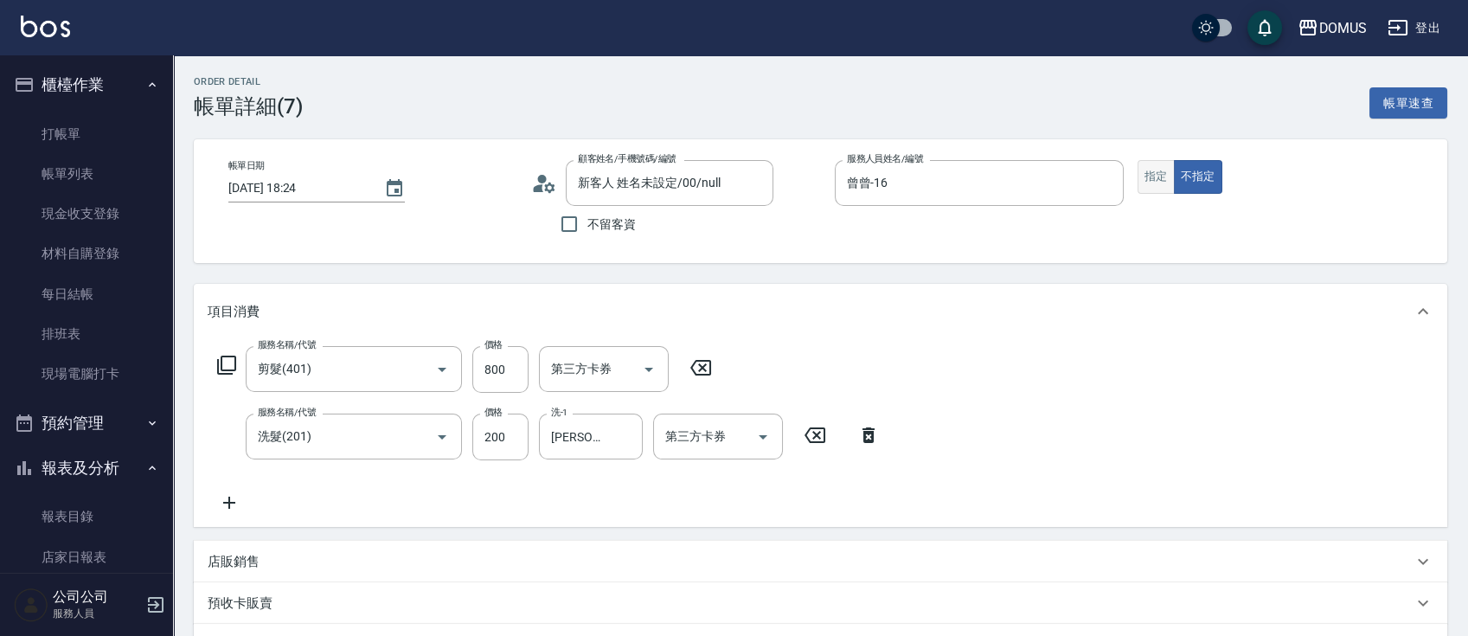
click at [1153, 167] on button "指定" at bounding box center [1156, 177] width 37 height 34
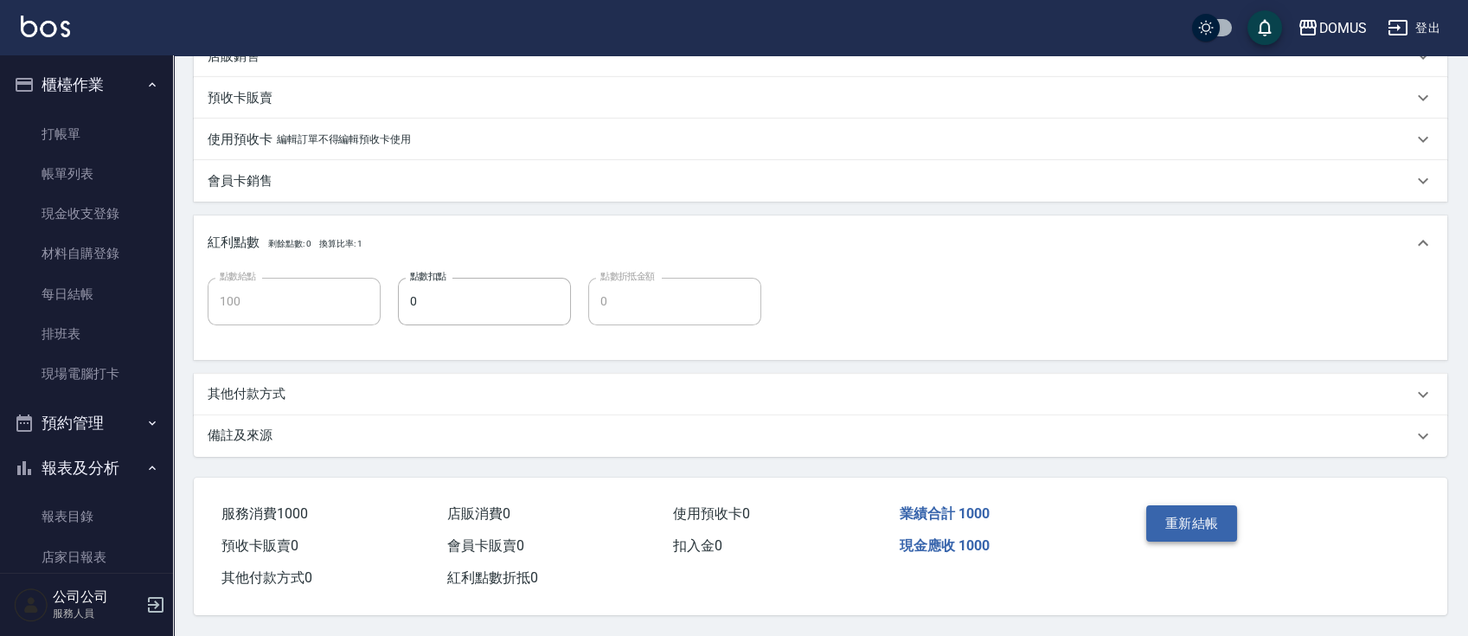
click at [1205, 527] on button "重新結帳" at bounding box center [1193, 523] width 92 height 36
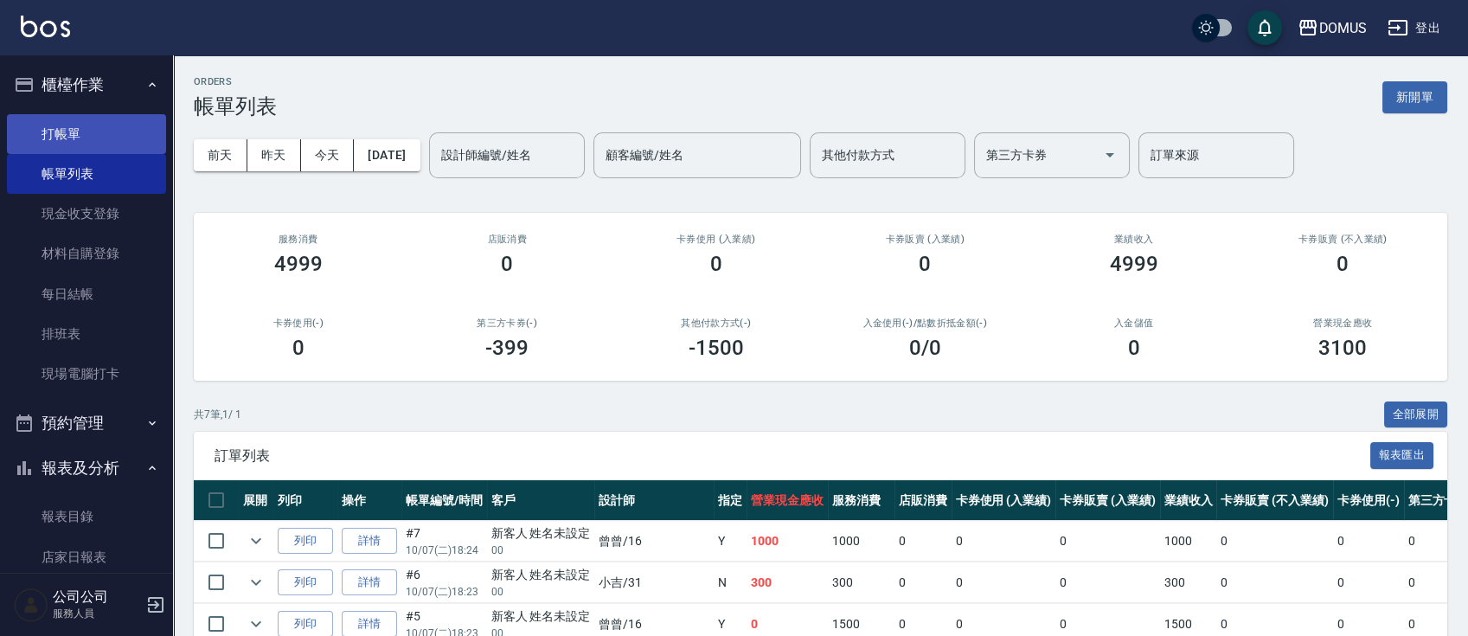
click at [74, 130] on link "打帳單" at bounding box center [86, 134] width 159 height 40
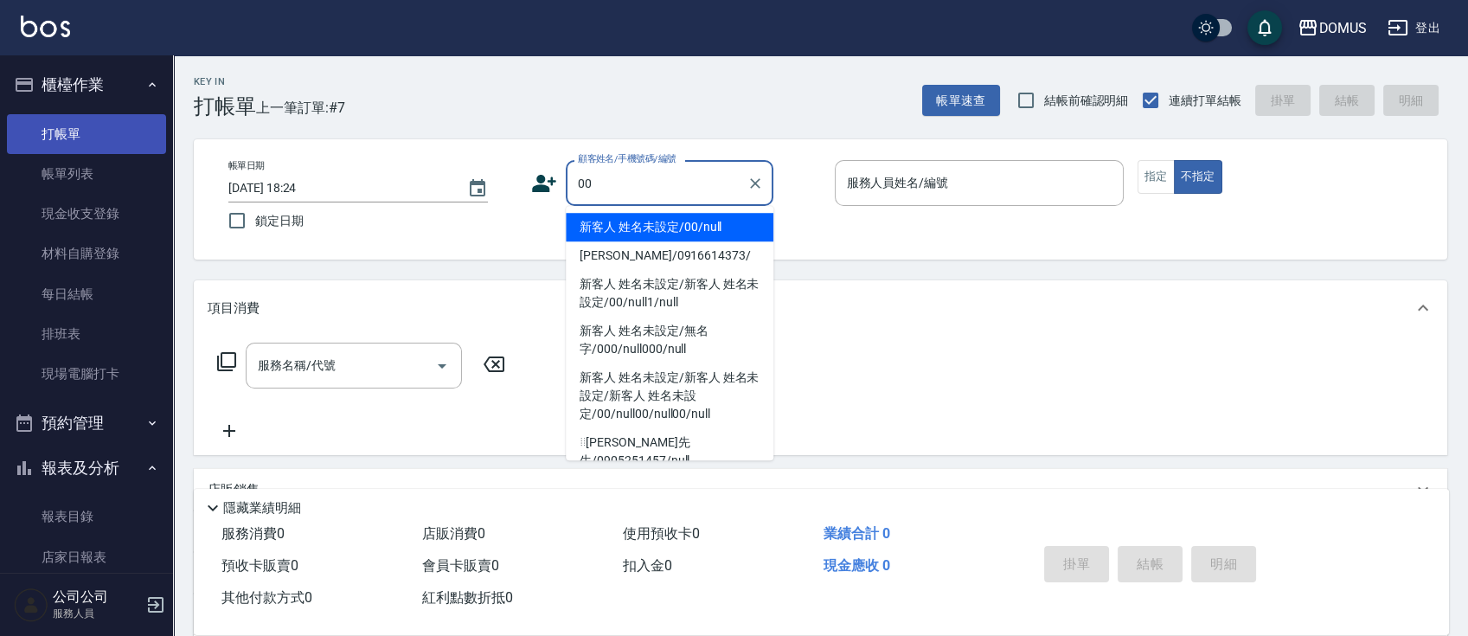
type input "新客人 姓名未設定/00/null"
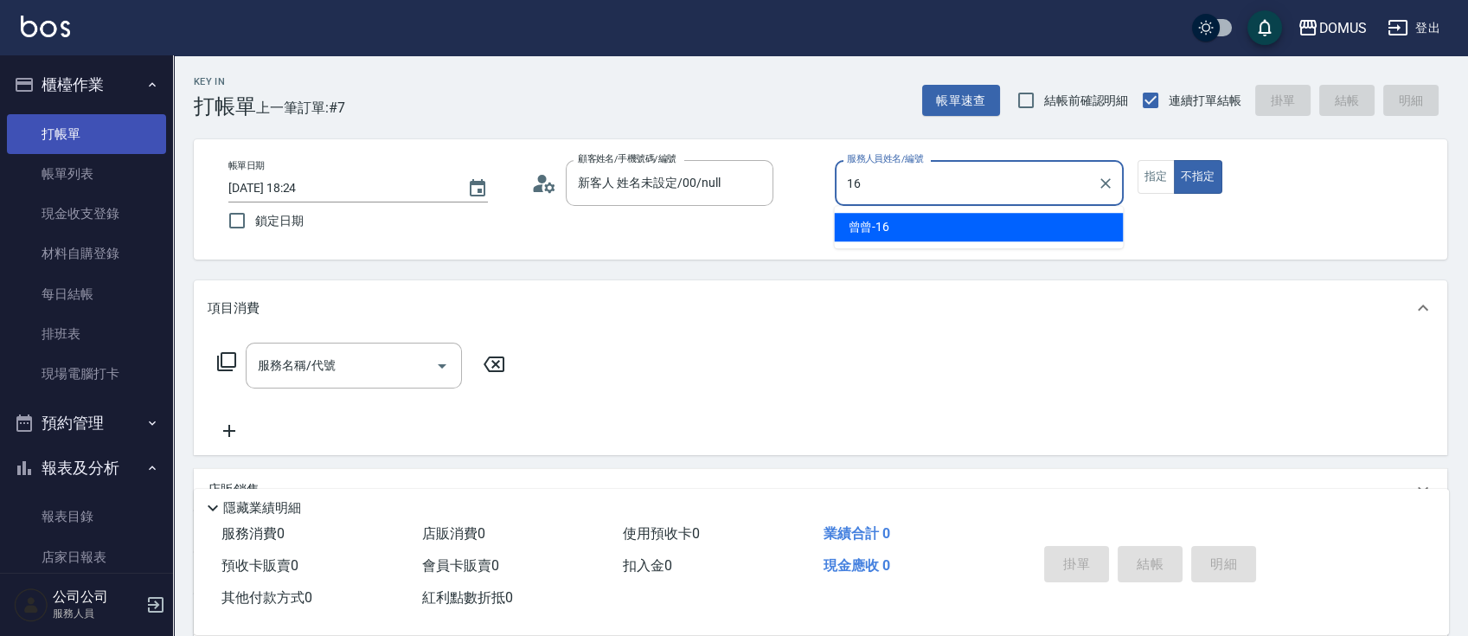
type input "曾曾-16"
type button "false"
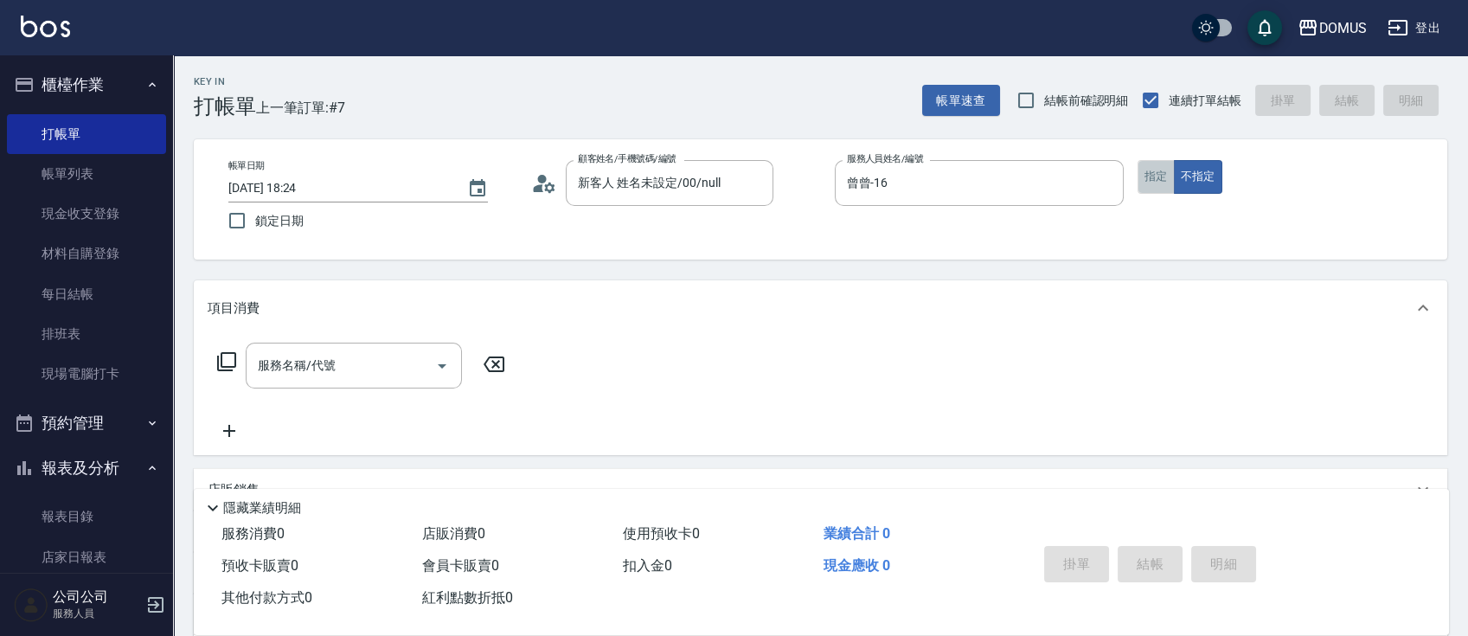
click at [1154, 188] on button "指定" at bounding box center [1156, 177] width 37 height 34
type button "true"
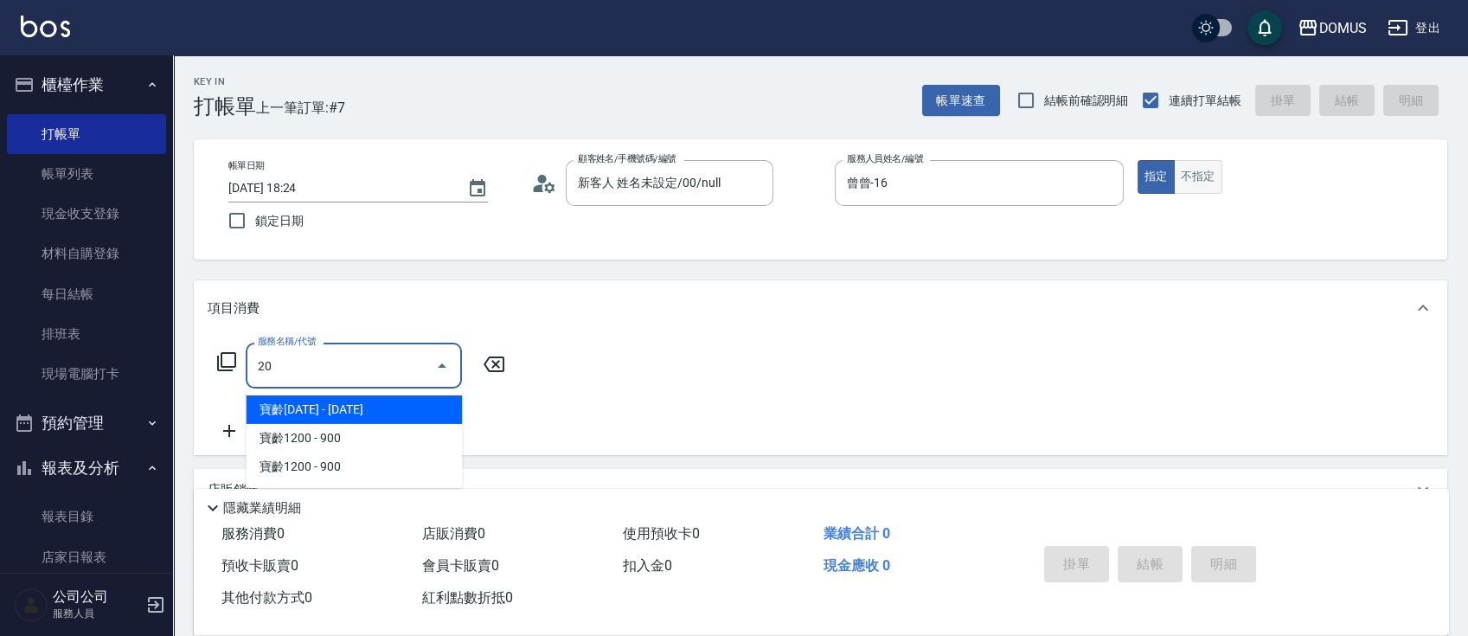
type input "201"
type input "20"
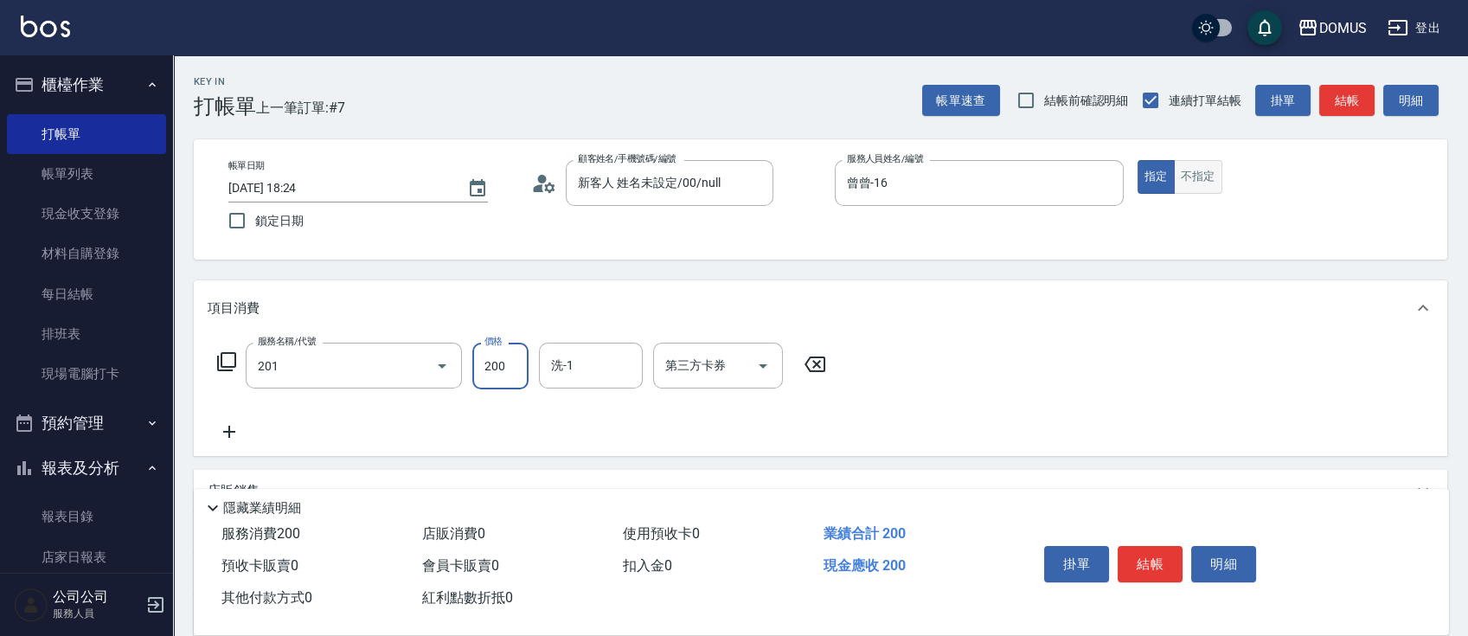
type input "洗髮(201)"
type input "3"
type input "[PERSON_NAME]-40"
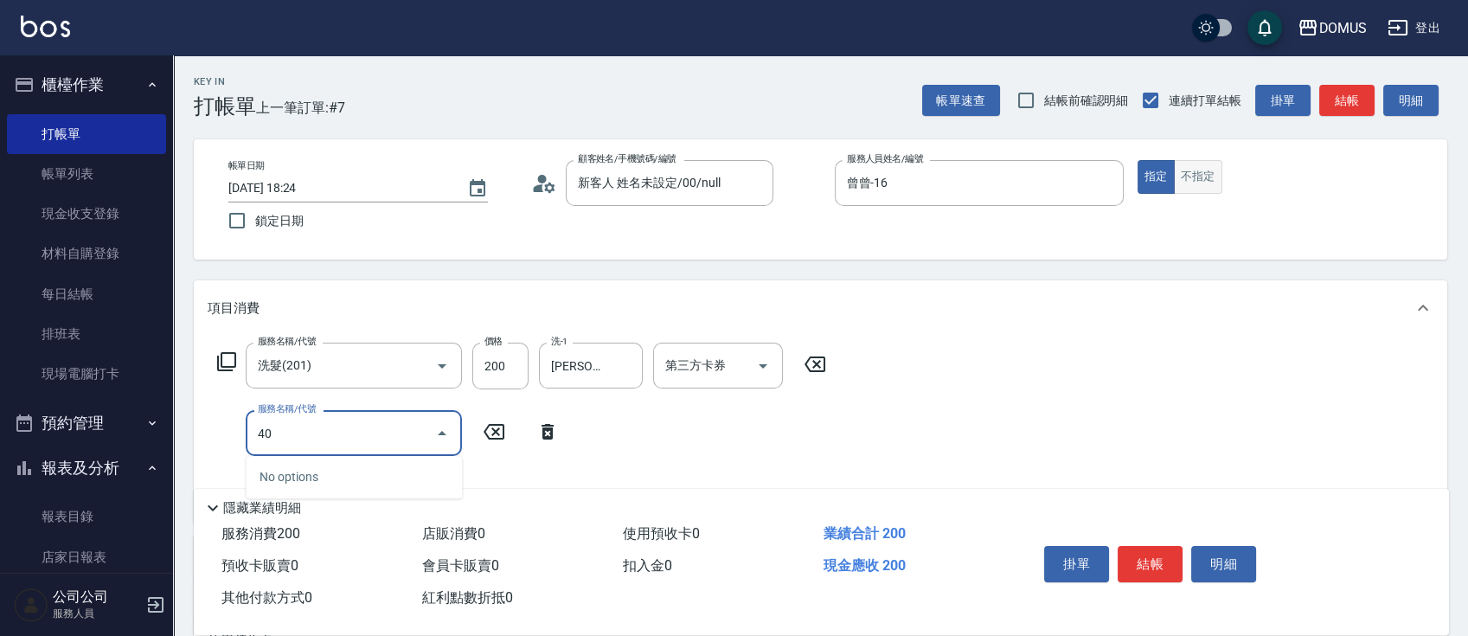
type input "401"
type input "40"
type input "剪髮(401)"
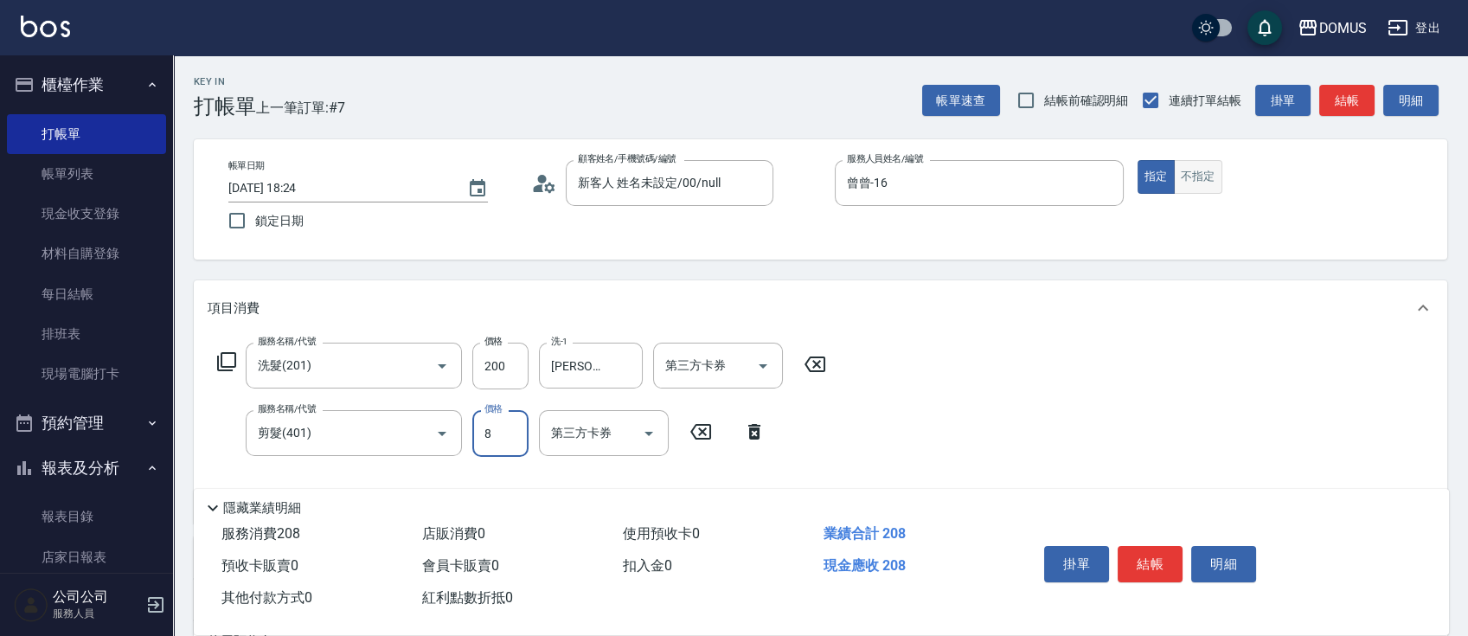
type input "20"
type input "80"
type input "100"
type input "800"
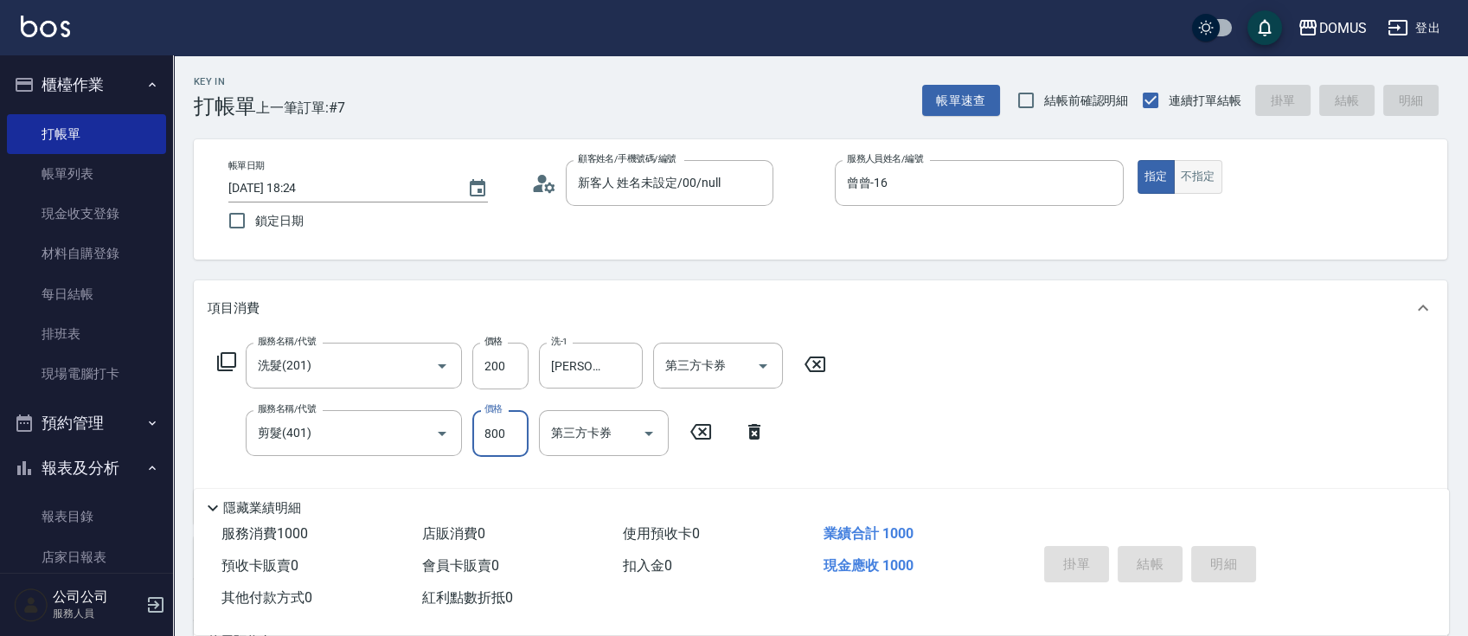
type input "0"
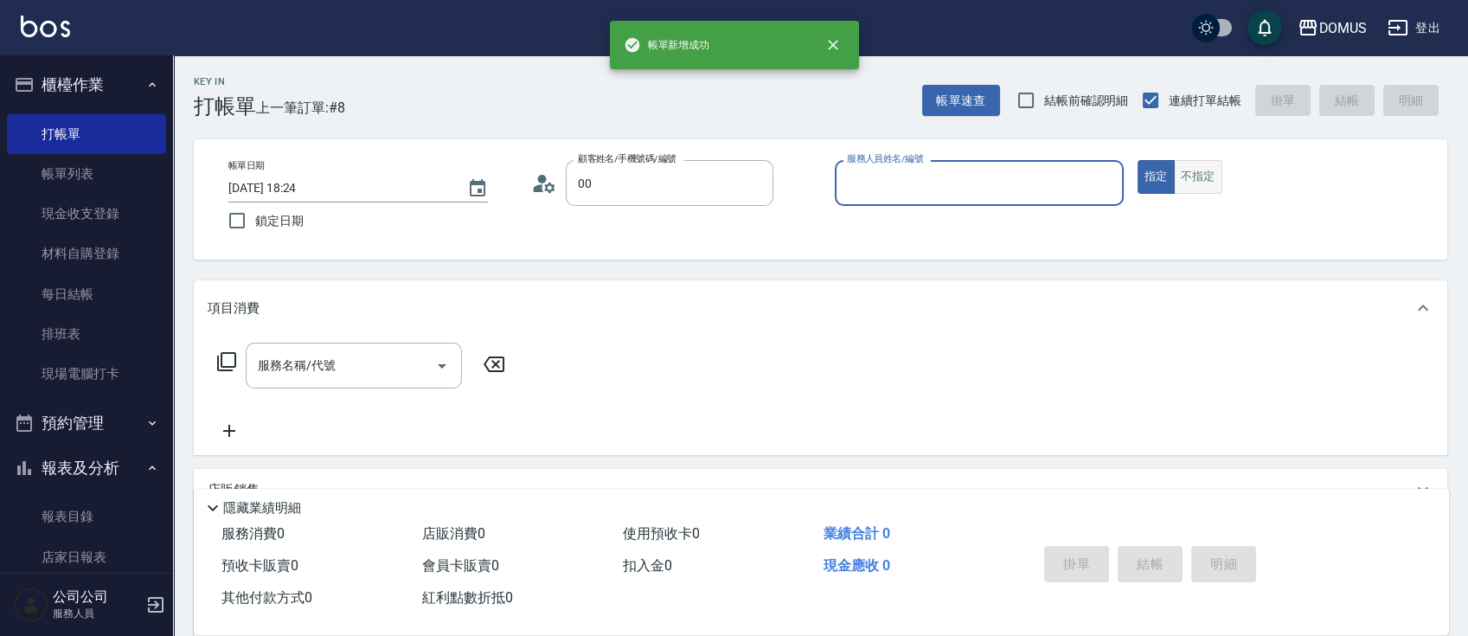
type input "新客人 姓名未設定/00/null"
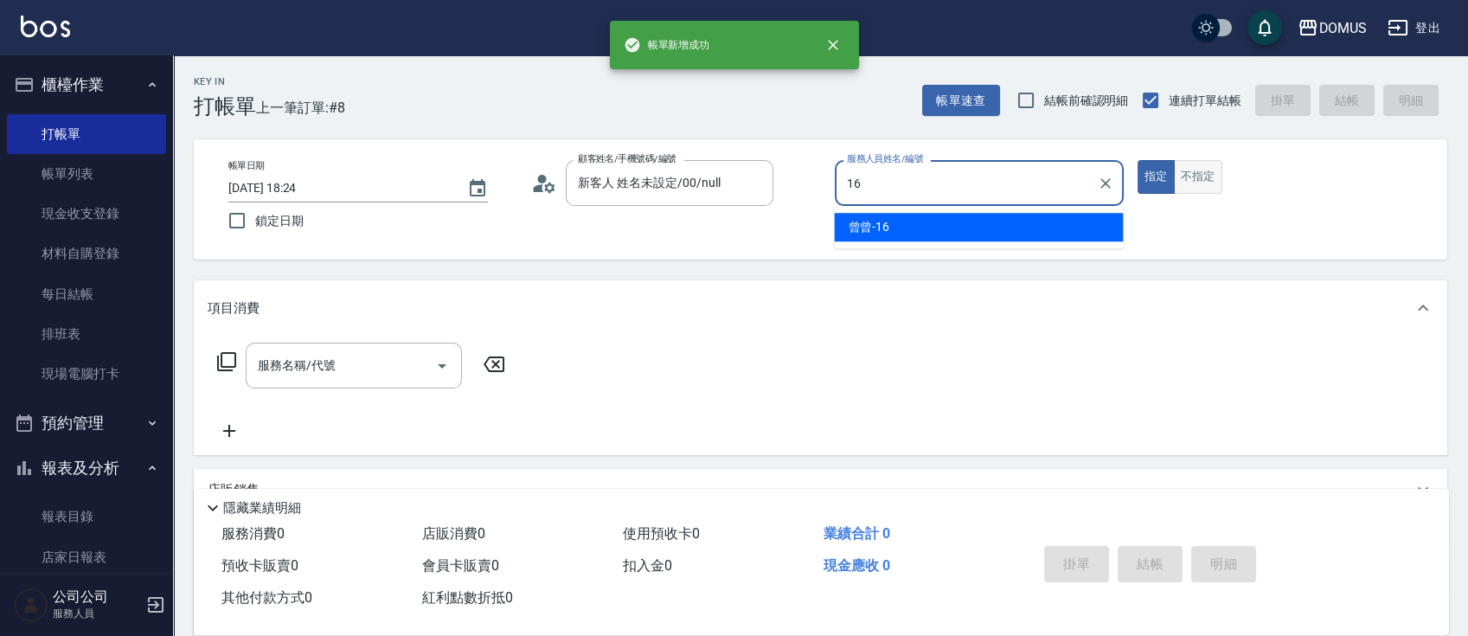
type input "曾曾-16"
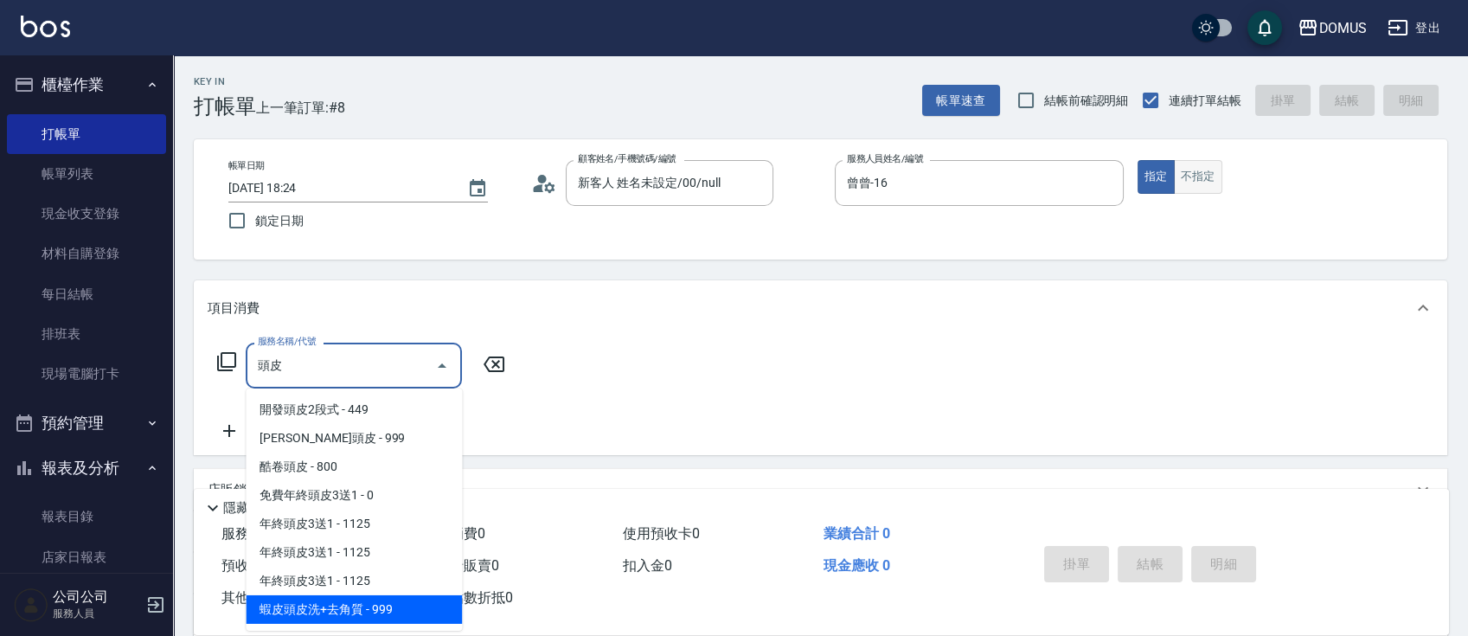
type input "蝦皮頭皮洗+去角質(1232)"
type input "90"
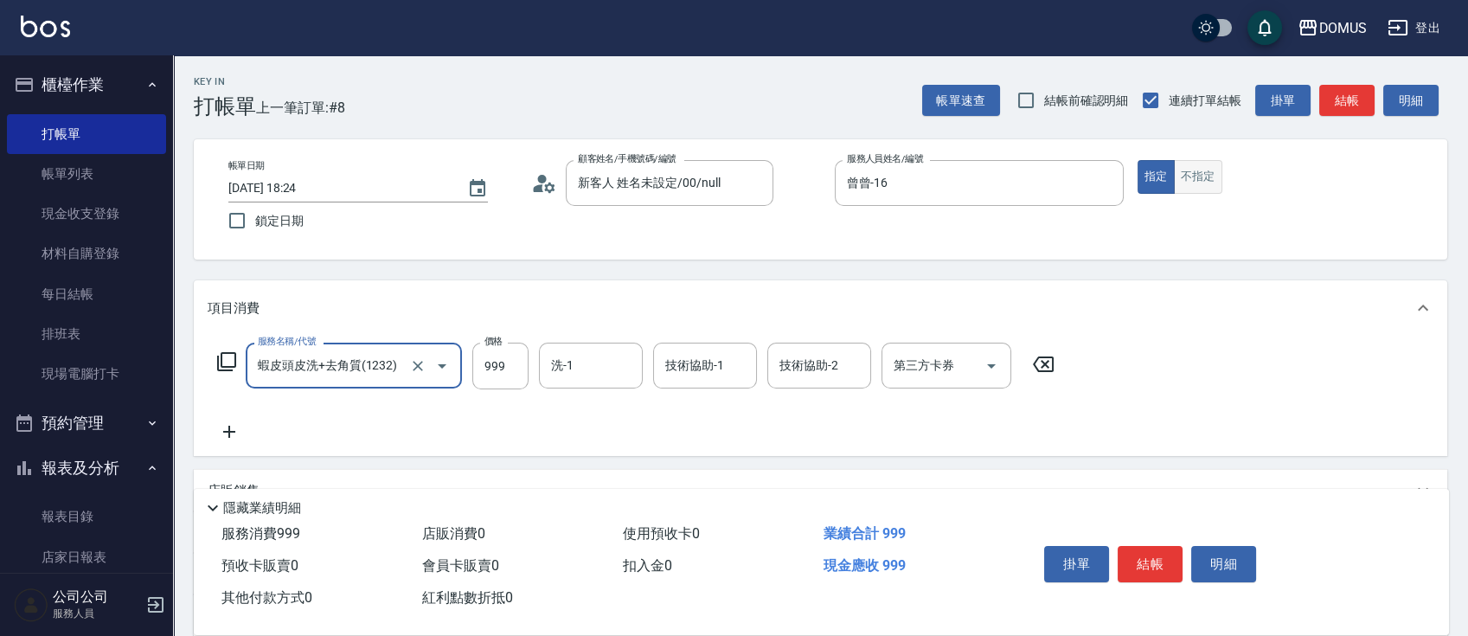
type input "0"
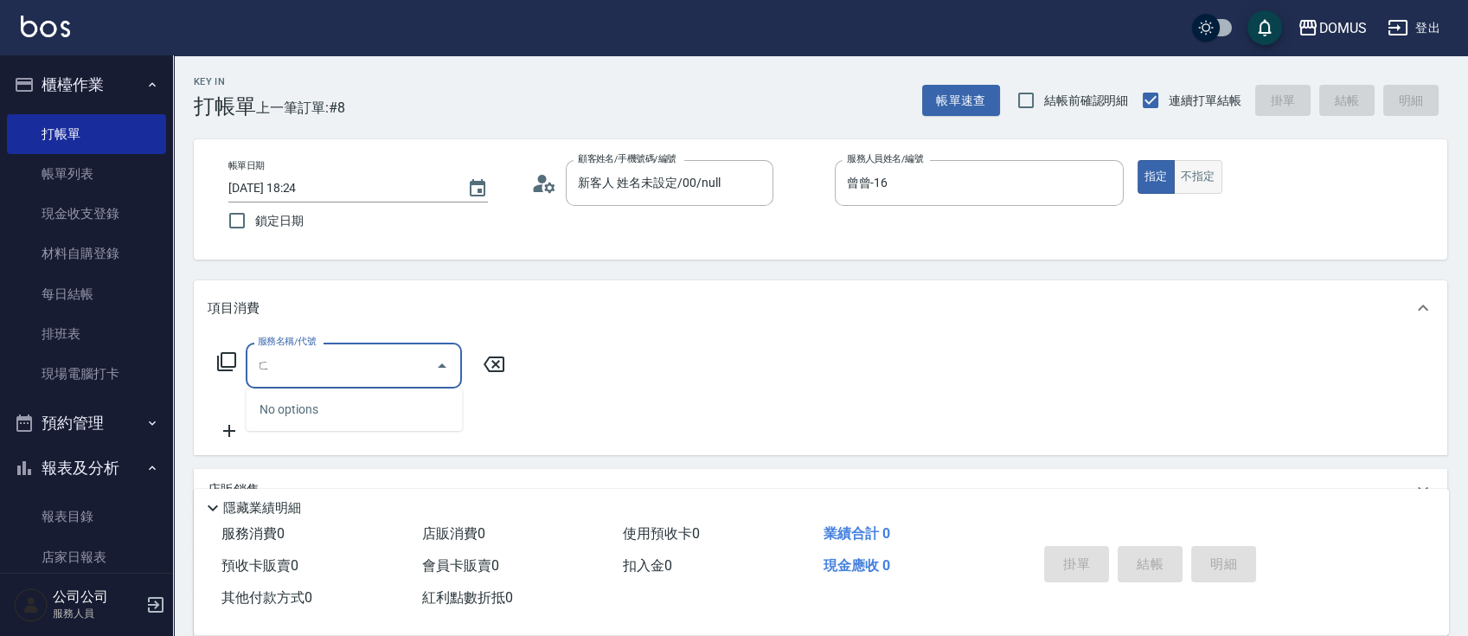
type input "ㄈˊ"
type input "無"
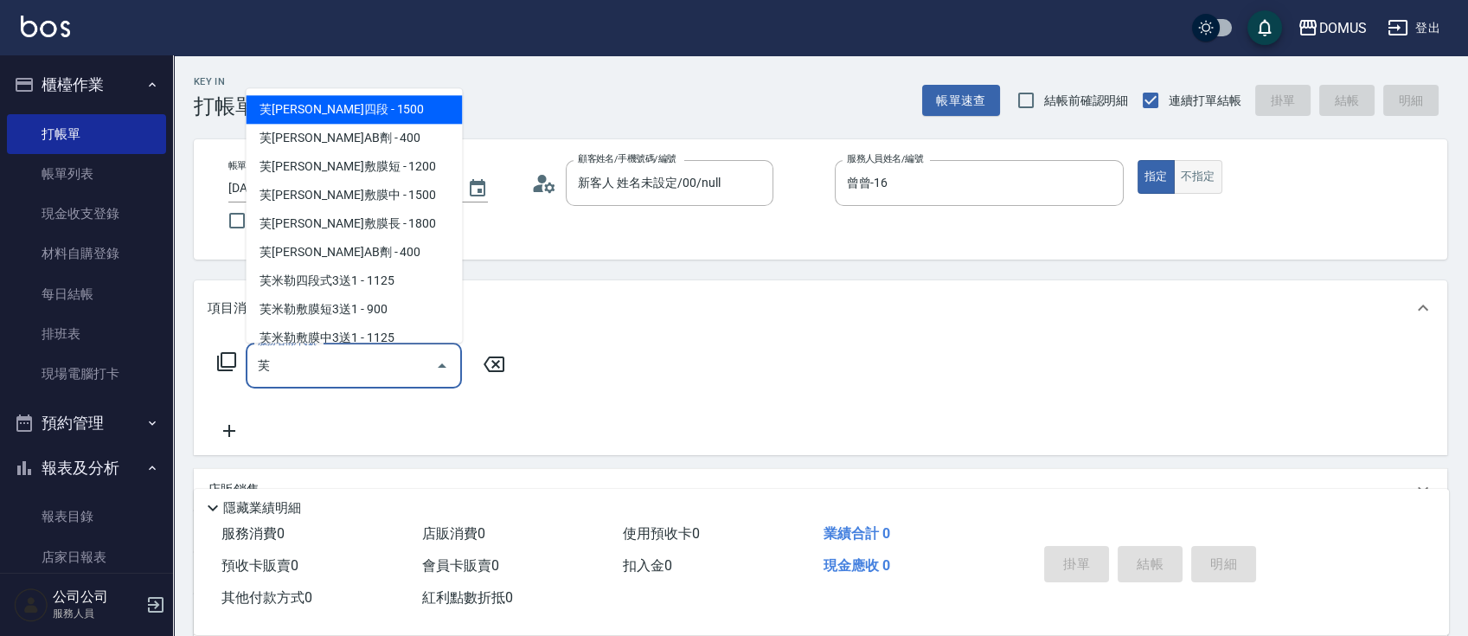
scroll to position [295, 0]
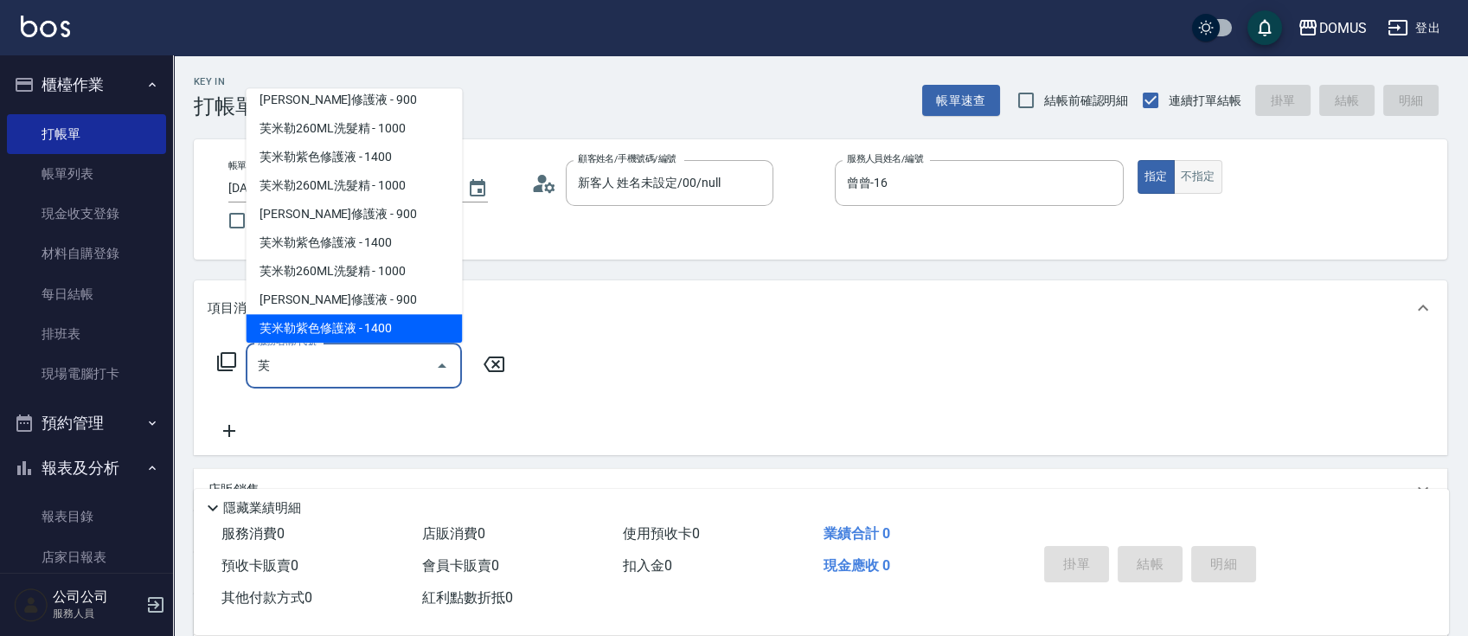
type input "芙[PERSON_NAME]紫色修護液(1507)"
type input "140"
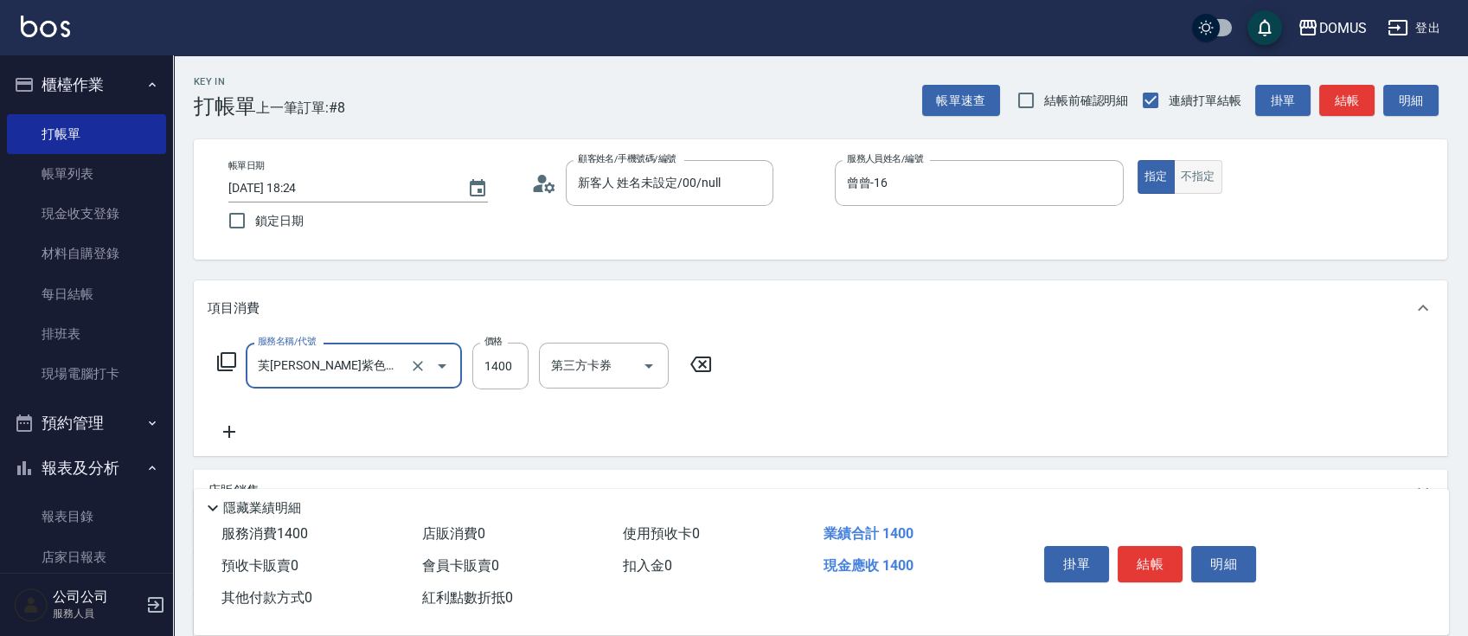
type input "0"
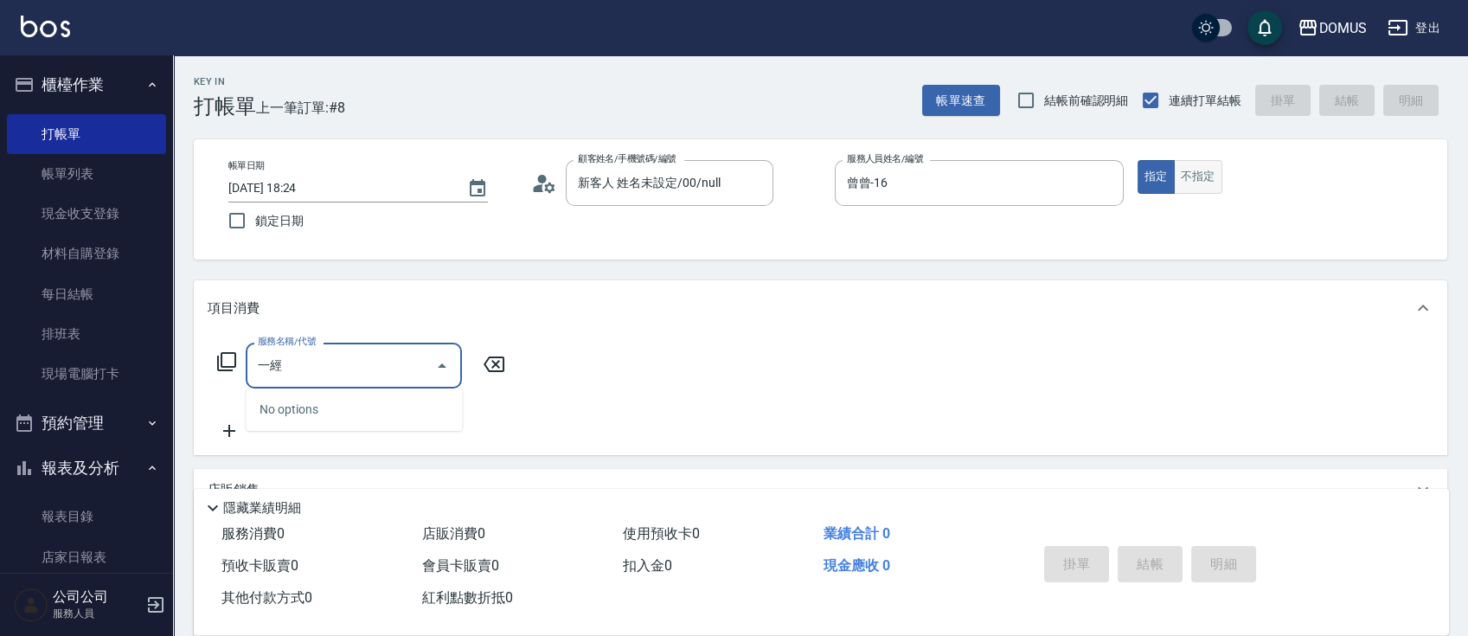
type input "一"
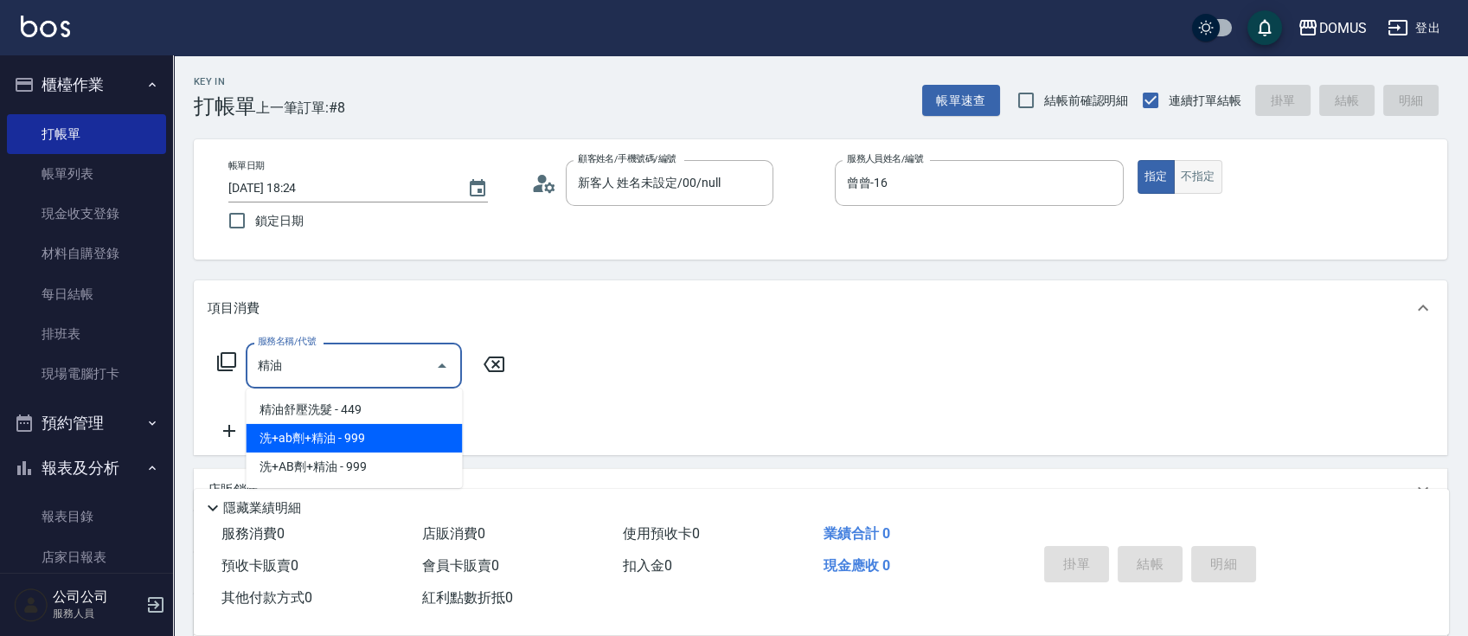
type input "洗+ab劑+精油(921)"
type input "90"
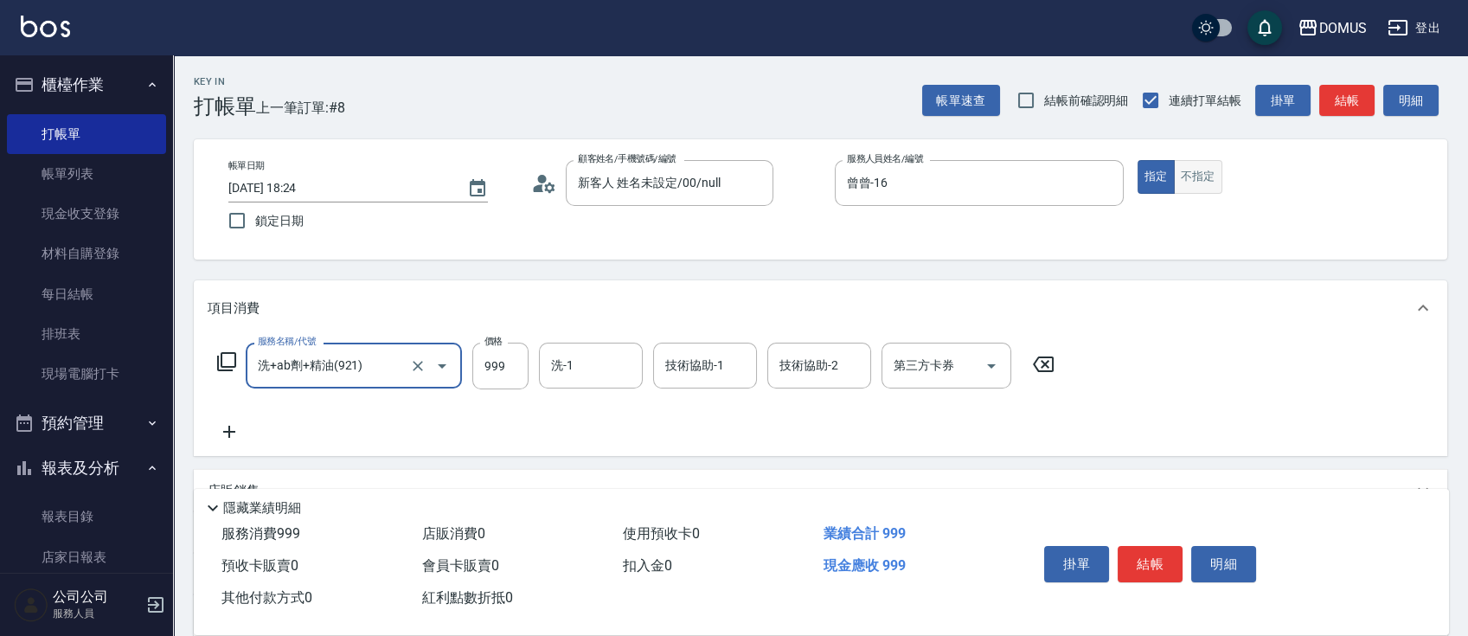
type input "洗+ab劑+精油(921)"
type input "0"
type input "10"
type input "100"
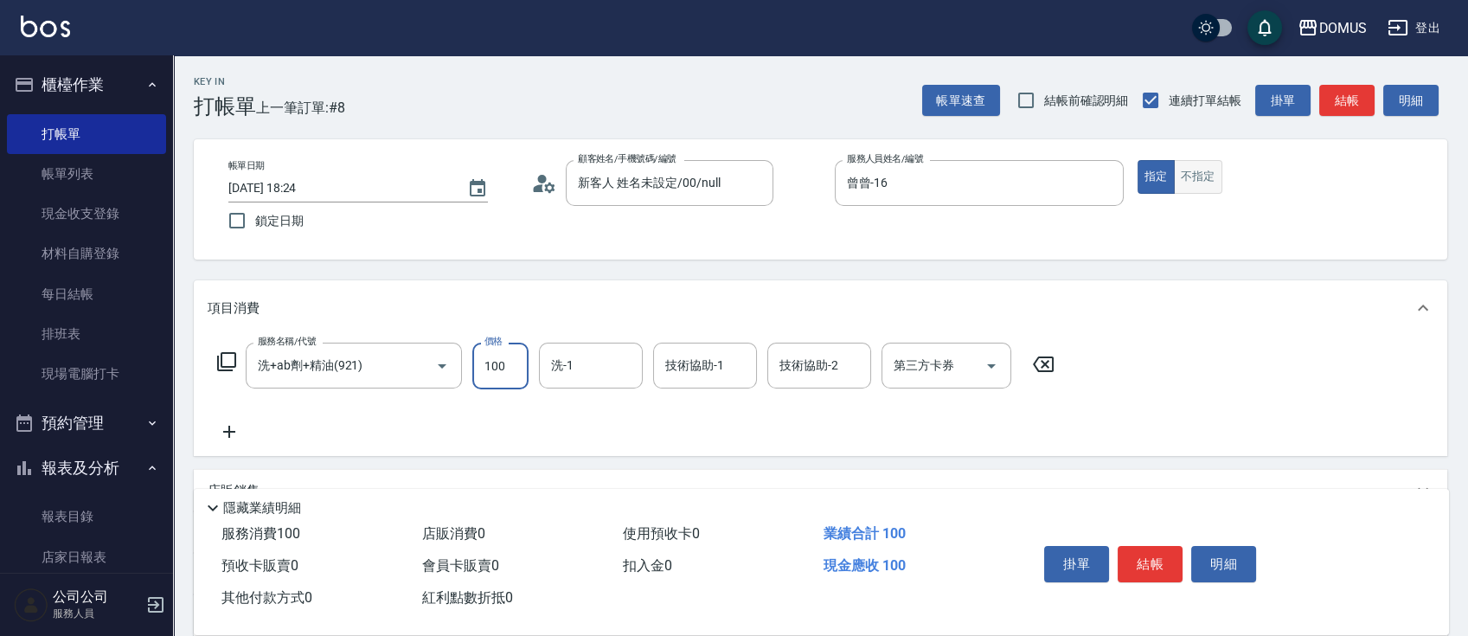
type input "100"
type input "1000"
type input "2"
type input "小吉-31"
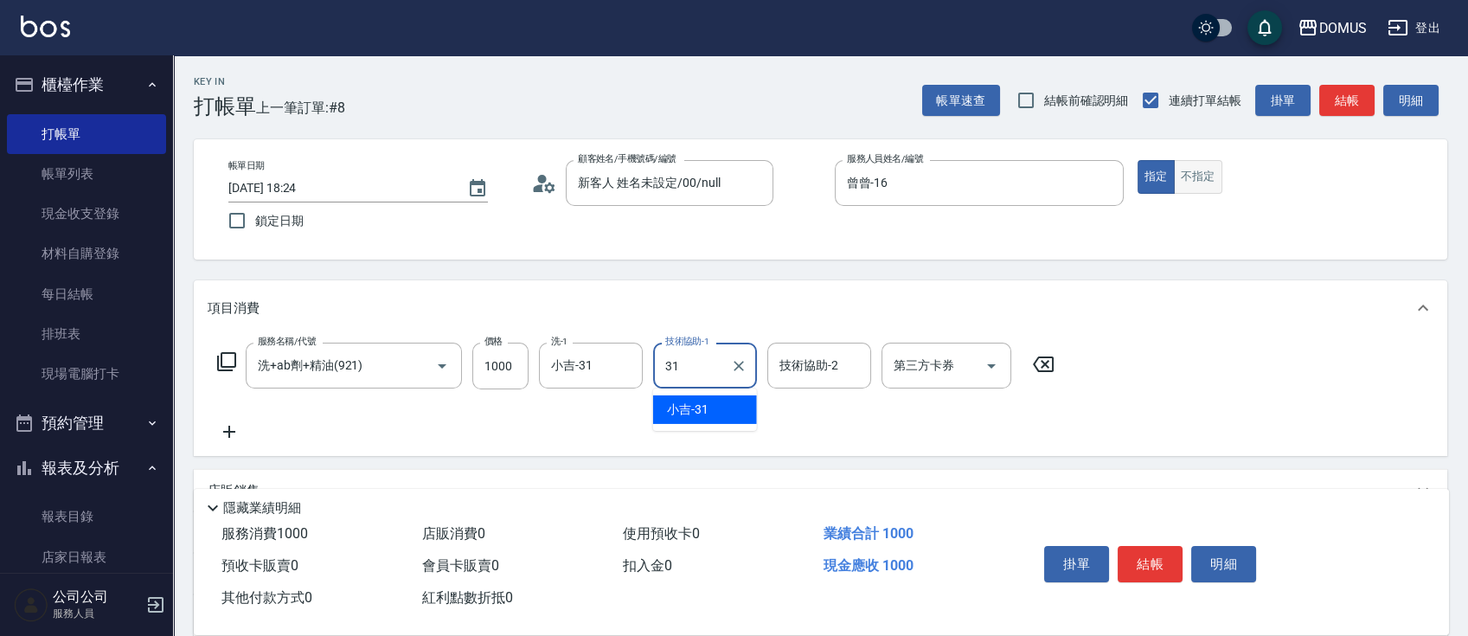
type input "小吉-31"
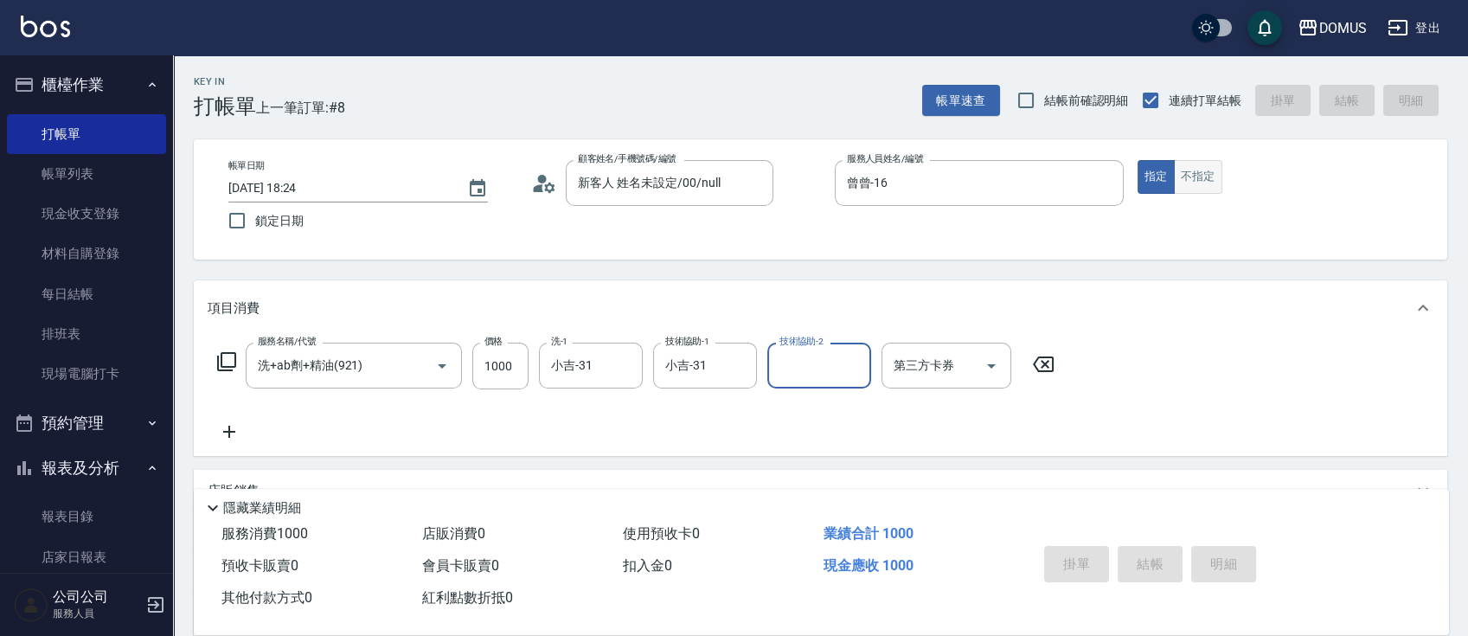
type input "[DATE] 18:25"
type input "0"
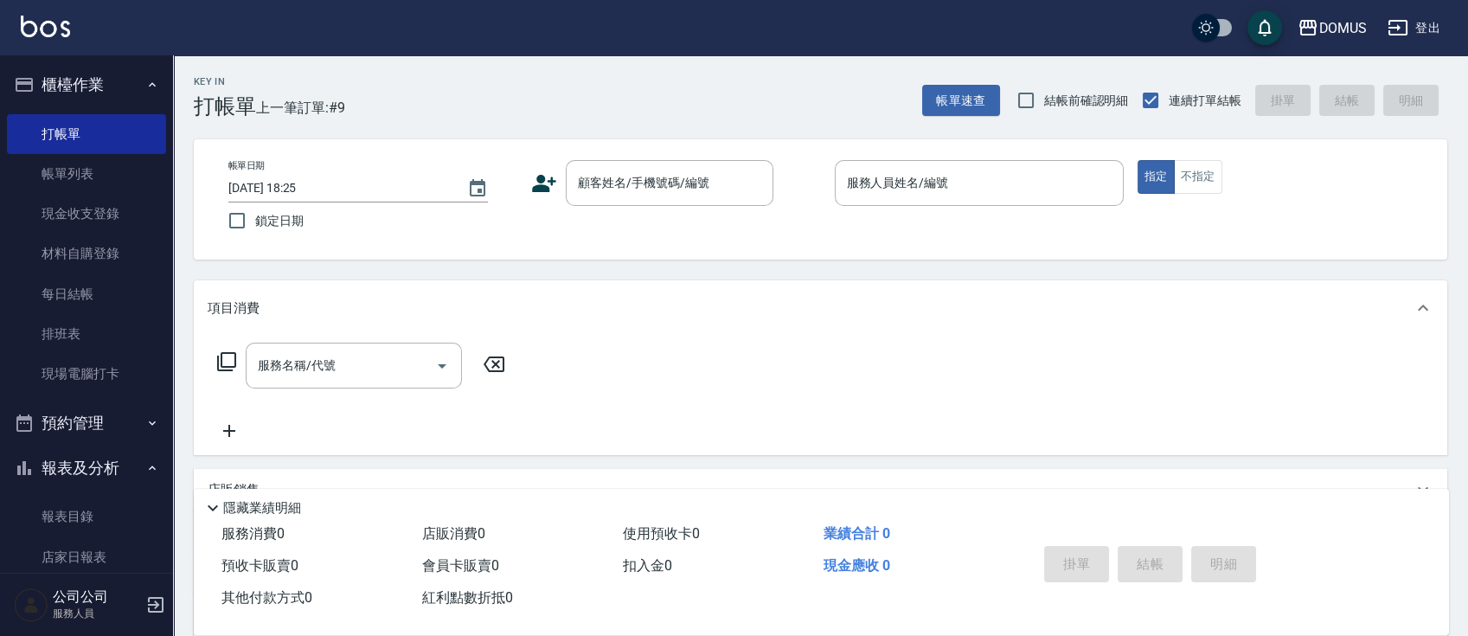
click at [173, 110] on div "櫃檯作業 打帳單 帳單列表 現金收支登錄 材料自購登錄 每日結帳 排班表 現場電腦打卡 預約管理 預約管理 單日預約紀錄 單週預約紀錄 報表及分析 報表目錄 …" at bounding box center [87, 345] width 174 height 581
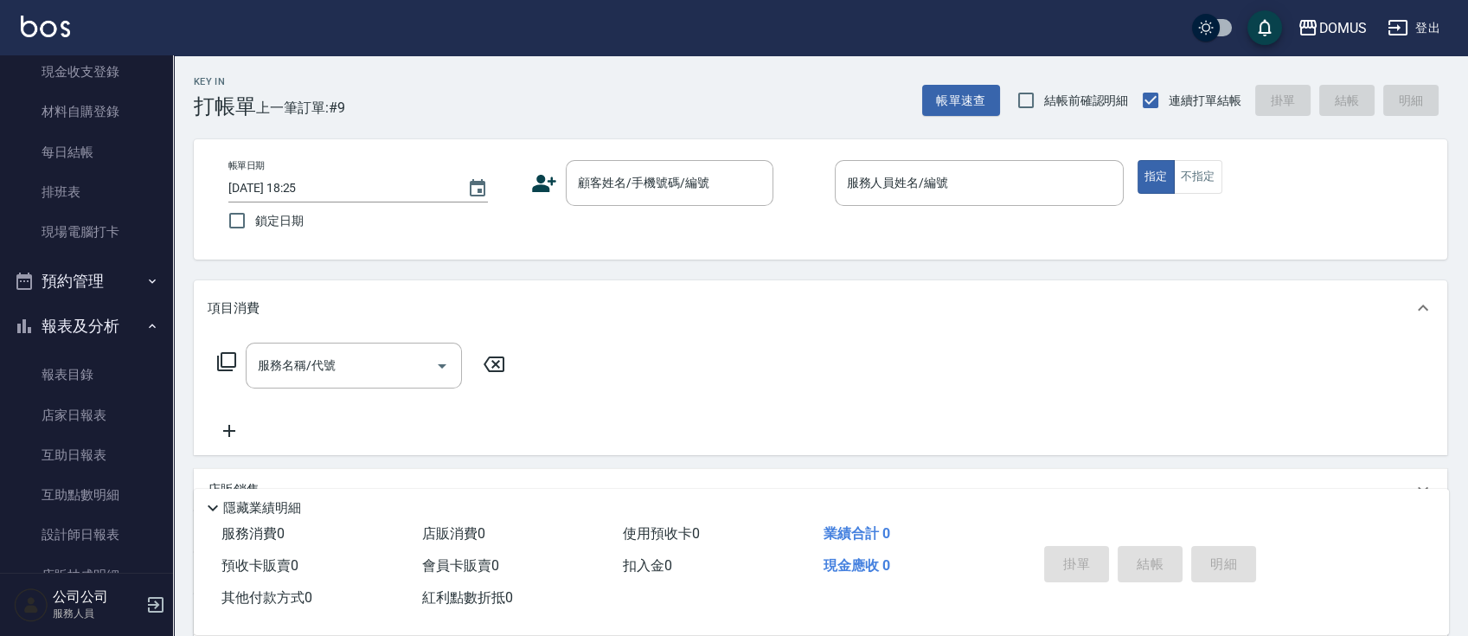
scroll to position [196, 0]
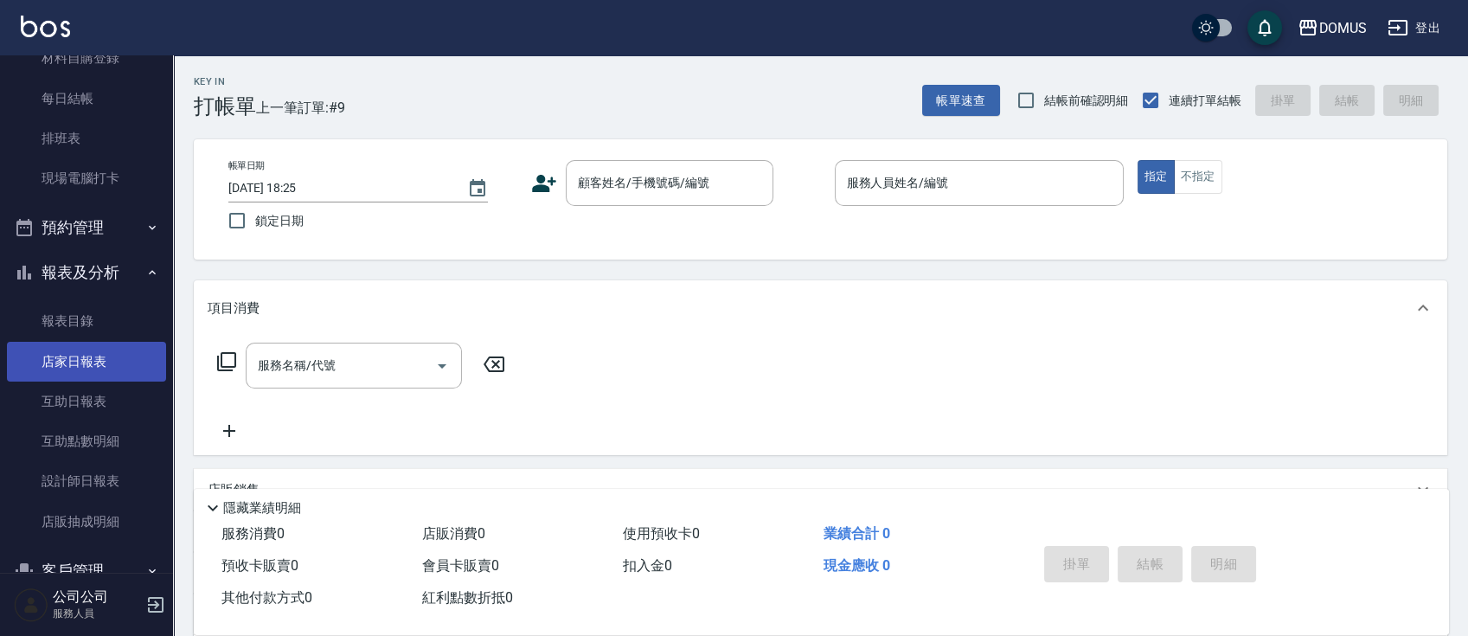
click at [128, 361] on link "店家日報表" at bounding box center [86, 362] width 159 height 40
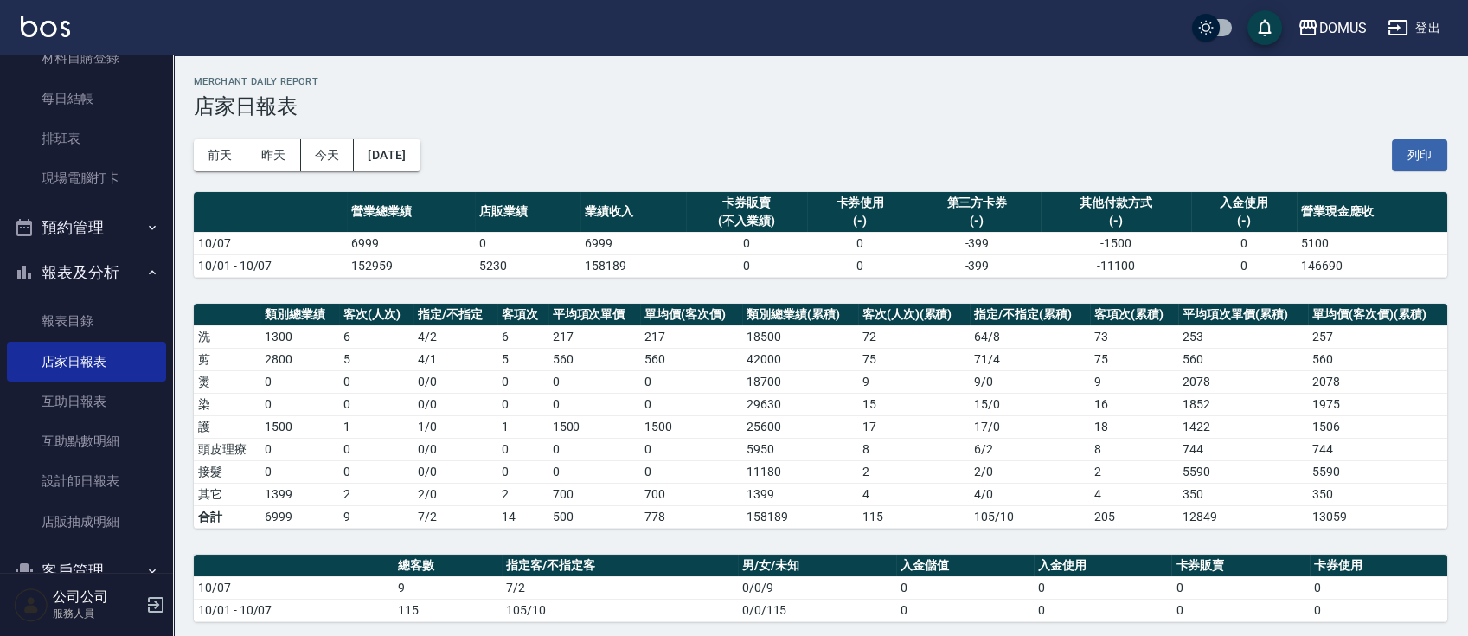
scroll to position [549, 0]
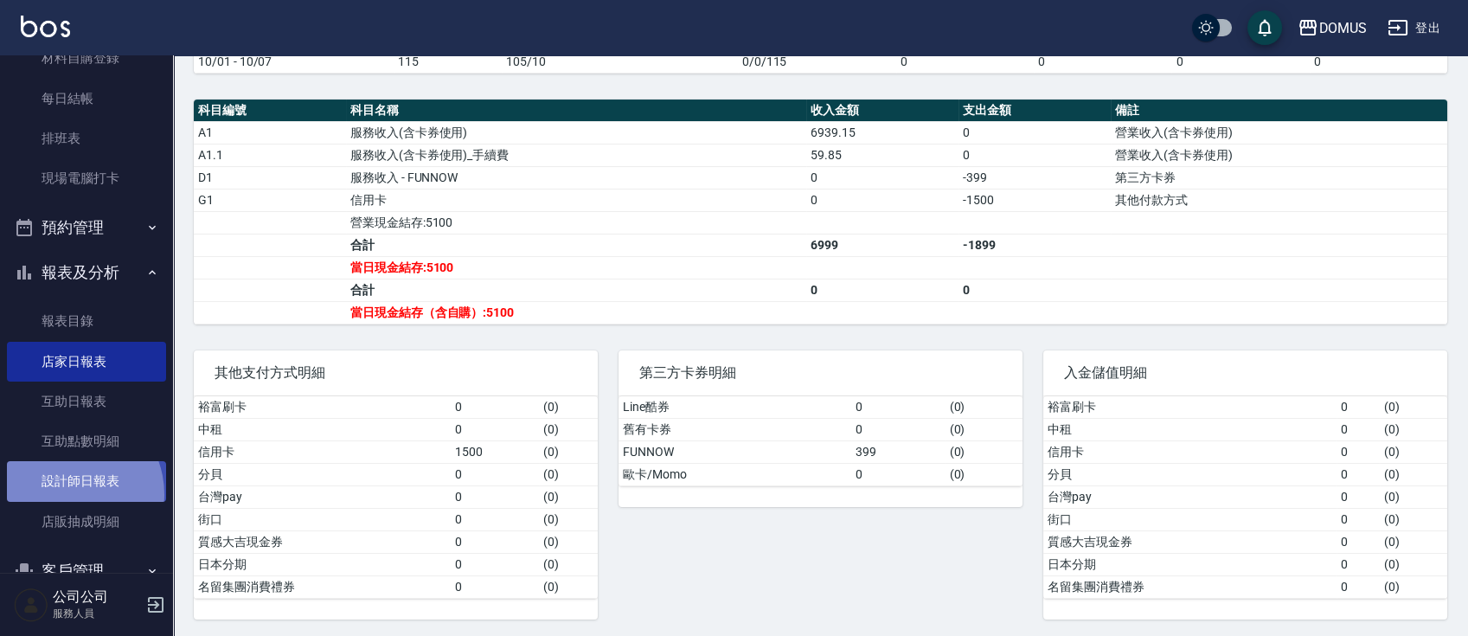
click at [67, 494] on link "設計師日報表" at bounding box center [86, 481] width 159 height 40
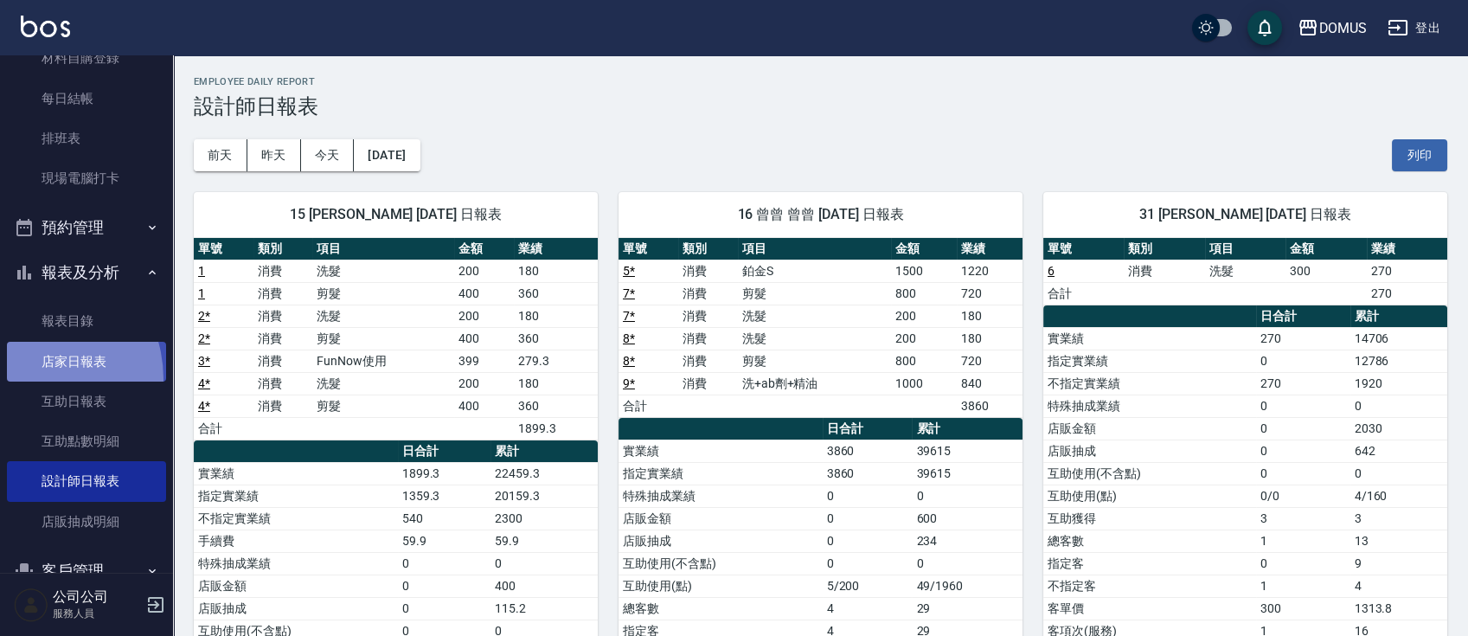
click at [26, 379] on link "店家日報表" at bounding box center [86, 362] width 159 height 40
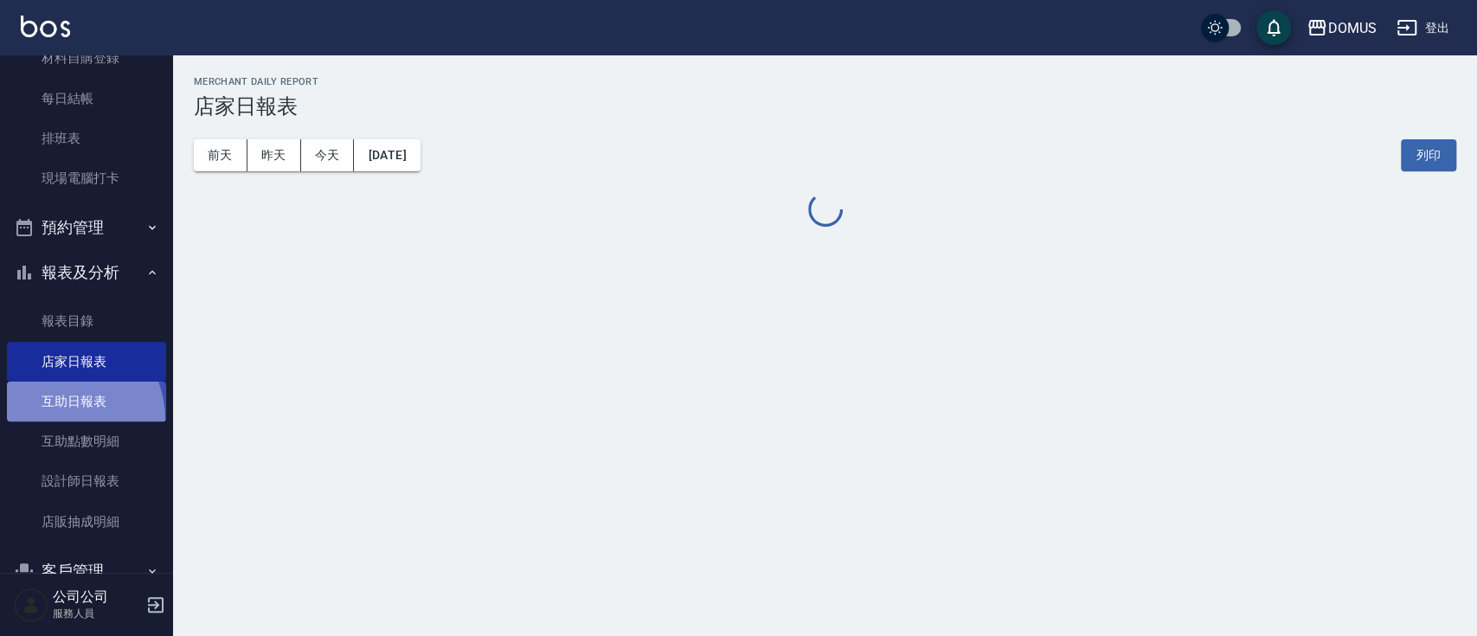
click at [55, 419] on link "互助日報表" at bounding box center [86, 402] width 159 height 40
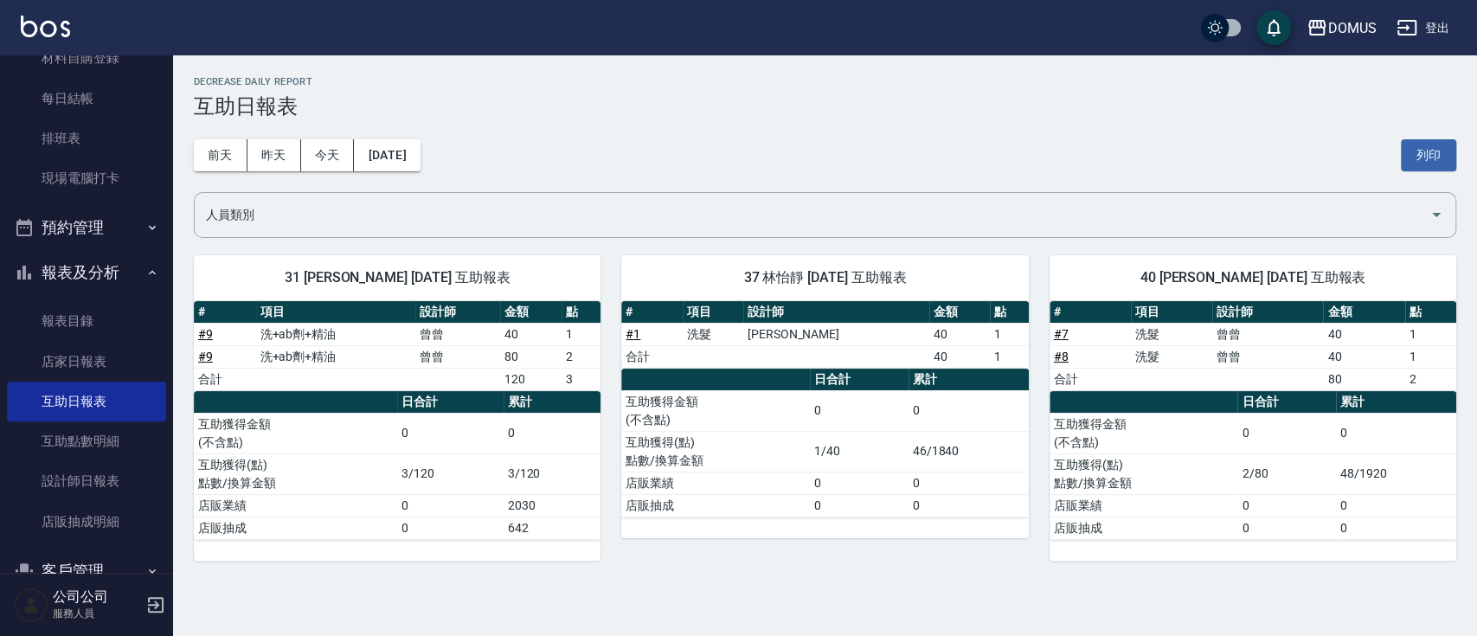
drag, startPoint x: 1475, startPoint y: 408, endPoint x: 1468, endPoint y: 484, distance: 75.7
click at [1468, 484] on div "DOMUS [DATE] 互助日報表 列印時間： [DATE][PHONE_NUMBER]:32 Decrease Daily Report 互助日報表 [D…" at bounding box center [825, 318] width 1304 height 526
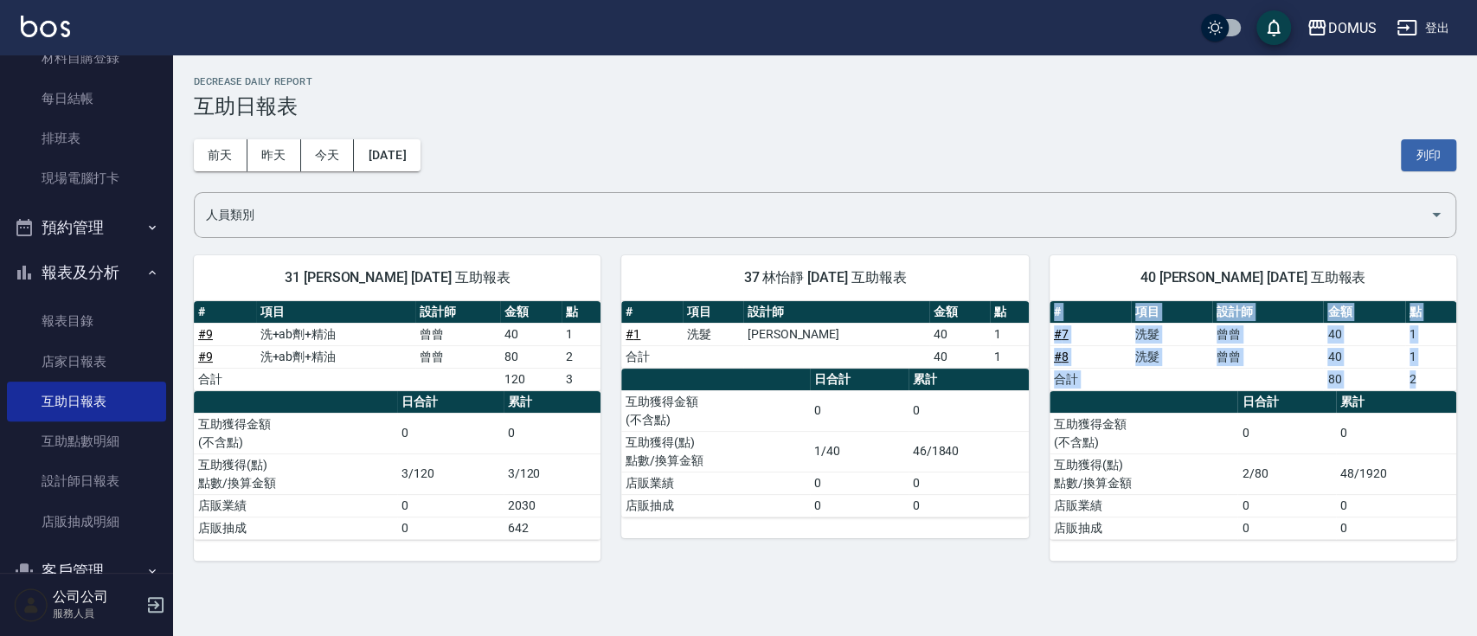
drag, startPoint x: 1475, startPoint y: 394, endPoint x: 1475, endPoint y: 467, distance: 73.6
click at [1475, 467] on div "DOMUS [DATE] 互助日報表 列印時間： [DATE][PHONE_NUMBER]:32 Decrease Daily Report 互助日報表 [D…" at bounding box center [825, 318] width 1304 height 526
click at [103, 476] on link "設計師日報表" at bounding box center [86, 481] width 159 height 40
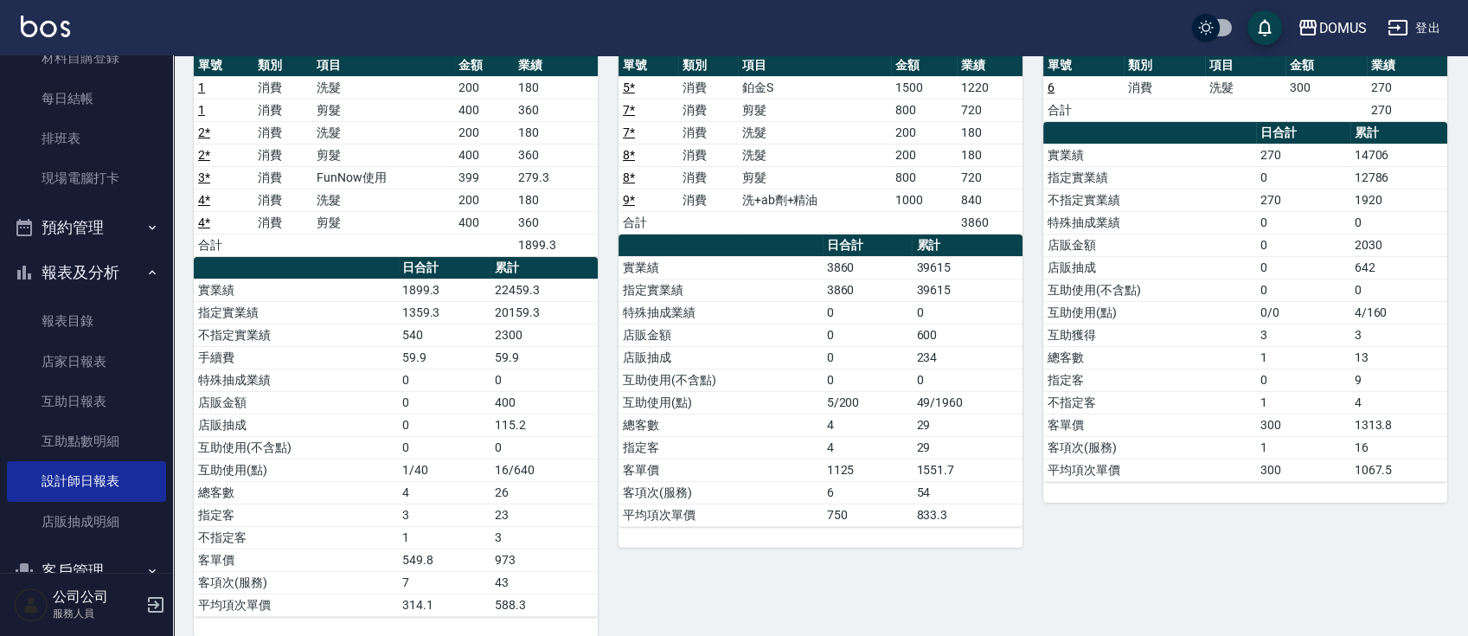
scroll to position [202, 0]
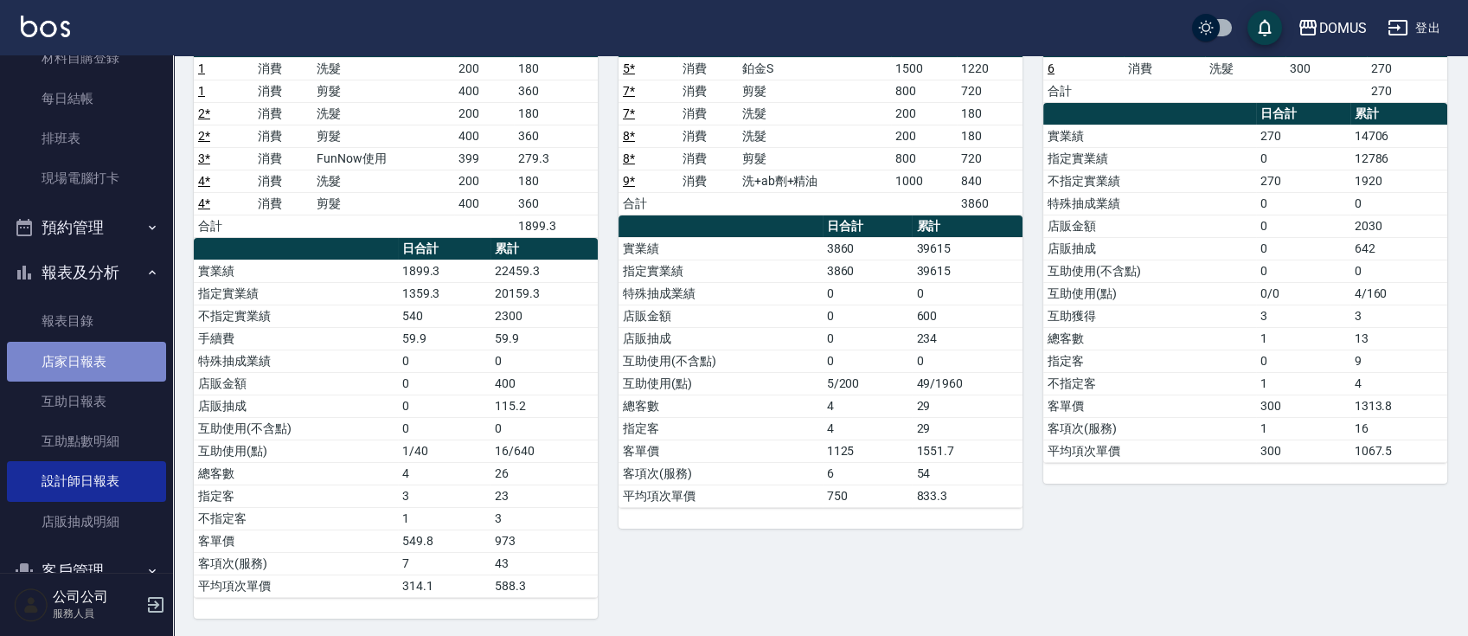
click at [140, 367] on link "店家日報表" at bounding box center [86, 362] width 159 height 40
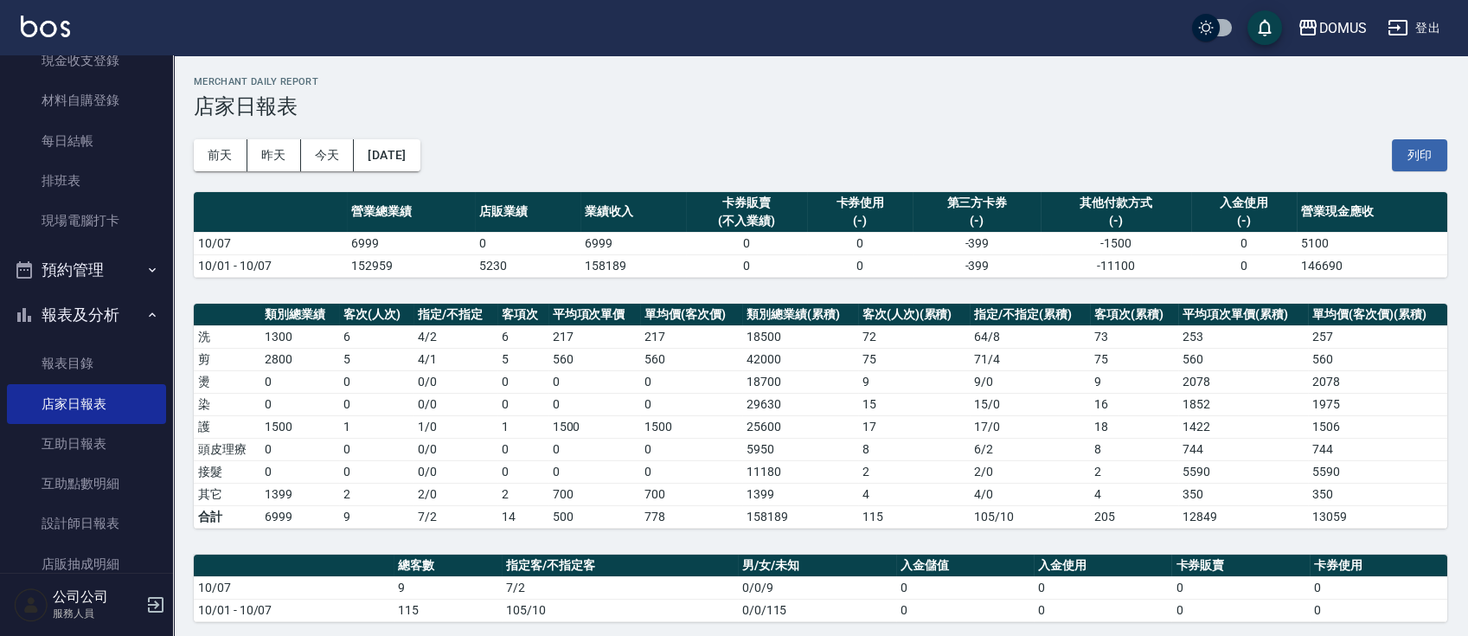
scroll to position [230, 0]
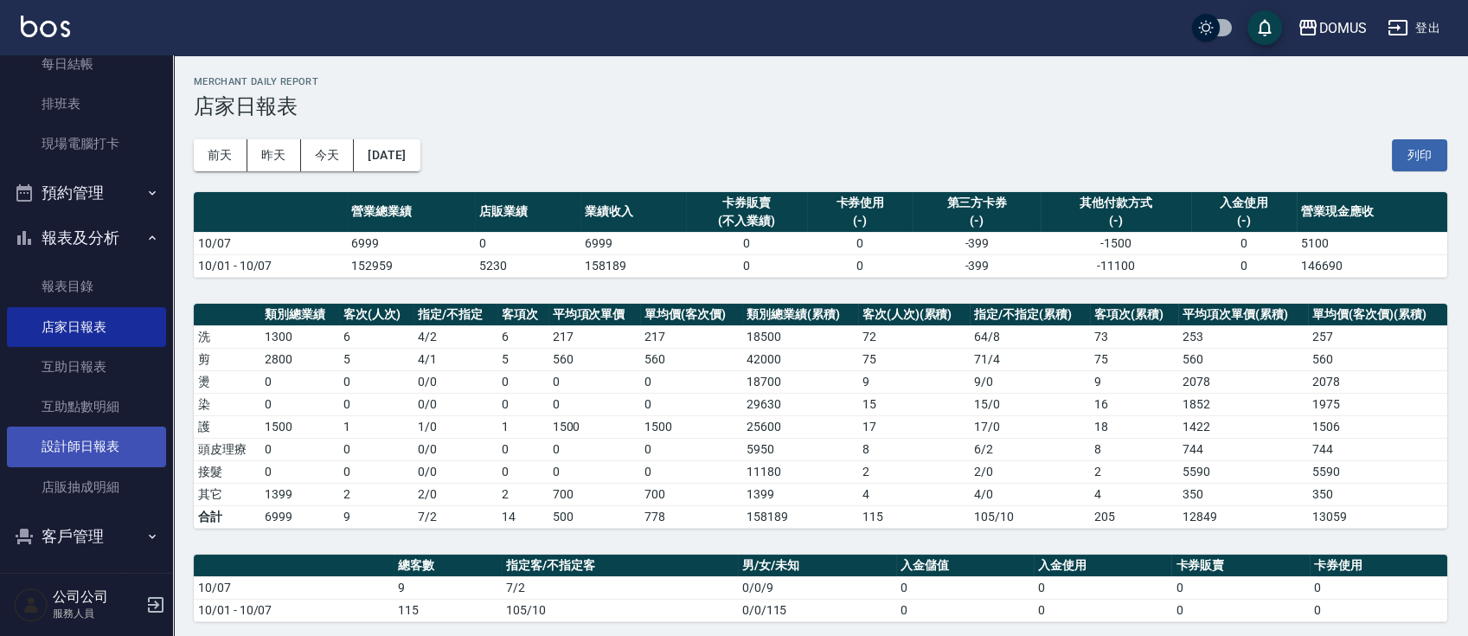
click at [106, 434] on link "設計師日報表" at bounding box center [86, 447] width 159 height 40
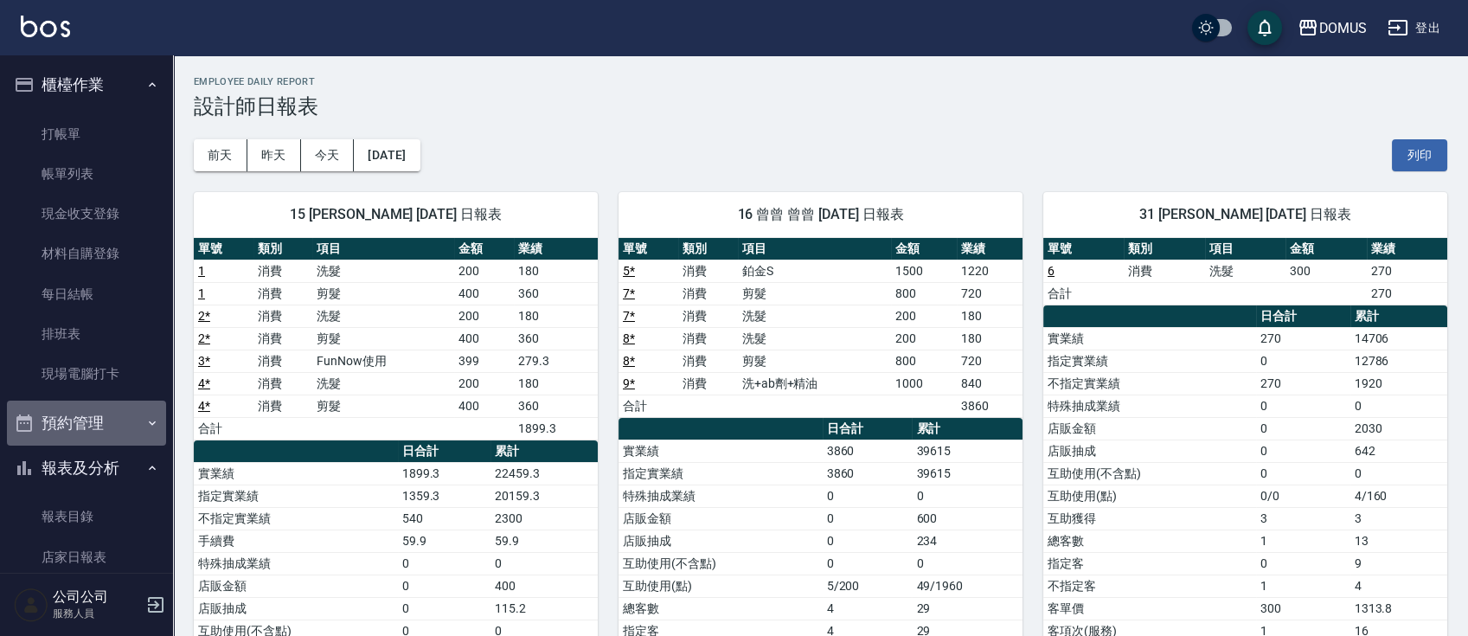
click at [99, 434] on button "預約管理" at bounding box center [86, 423] width 159 height 45
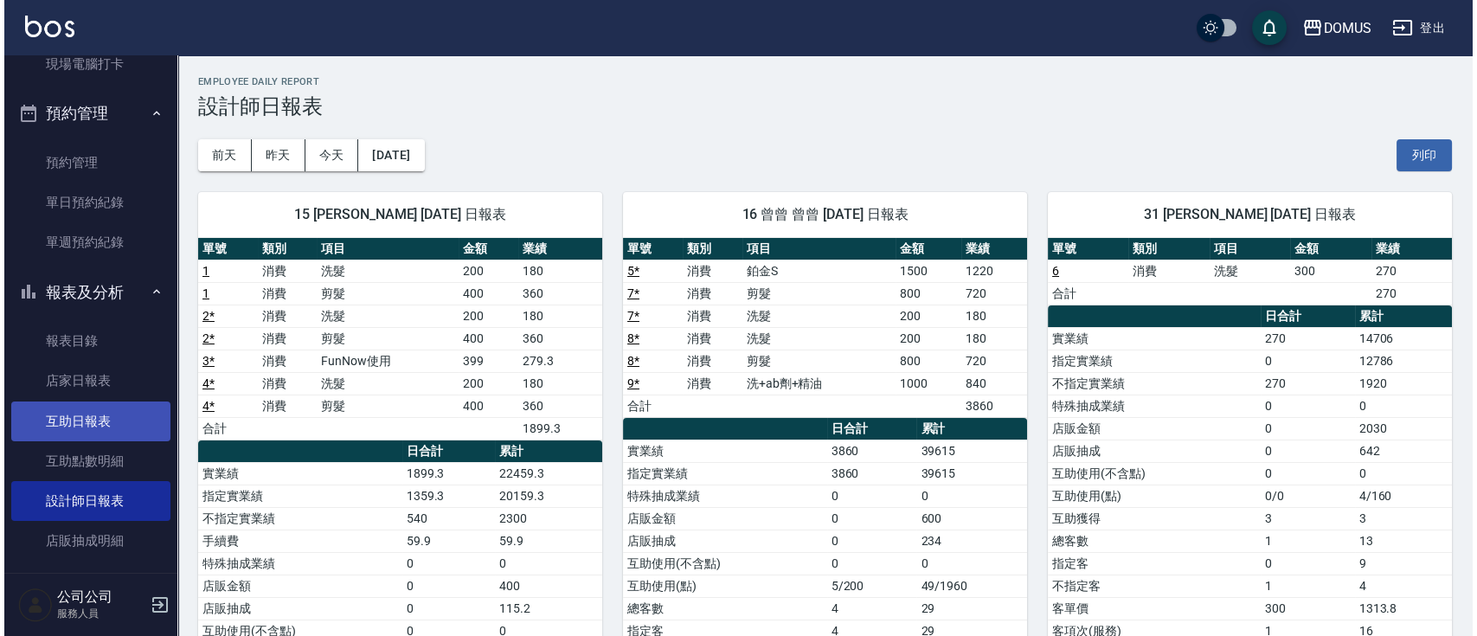
scroll to position [346, 0]
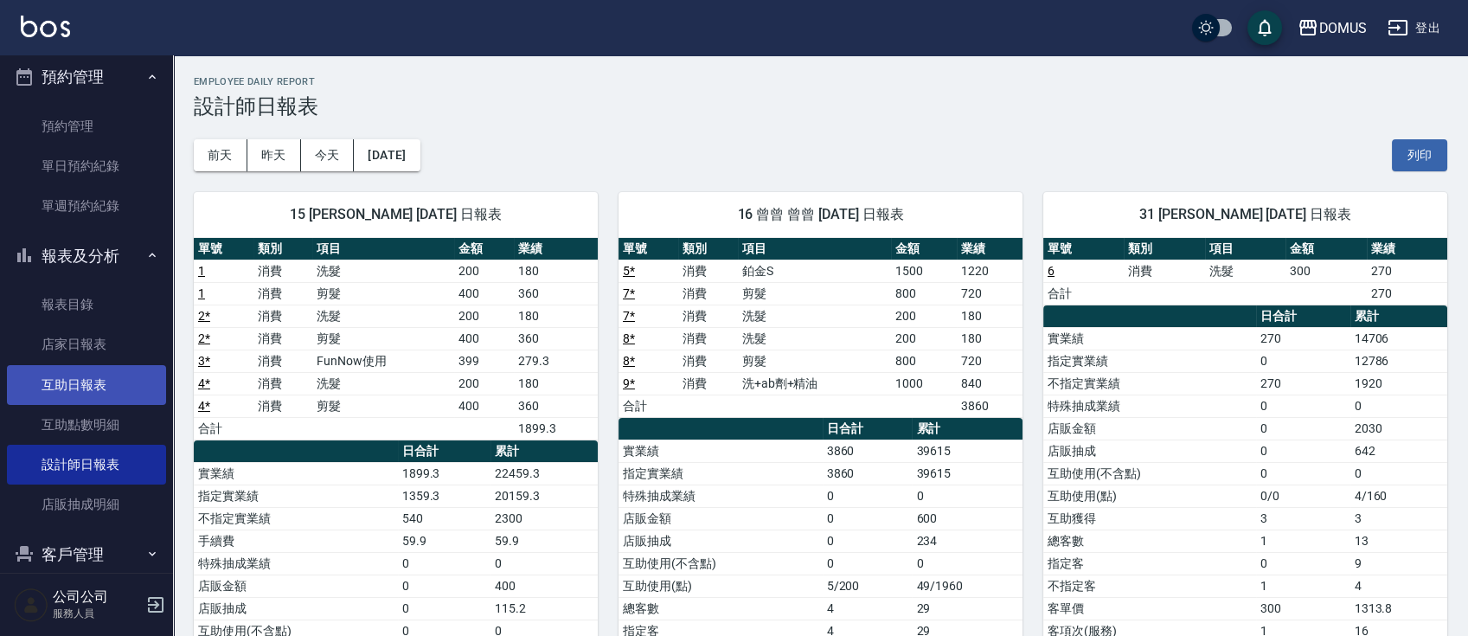
click at [95, 391] on link "互助日報表" at bounding box center [86, 385] width 159 height 40
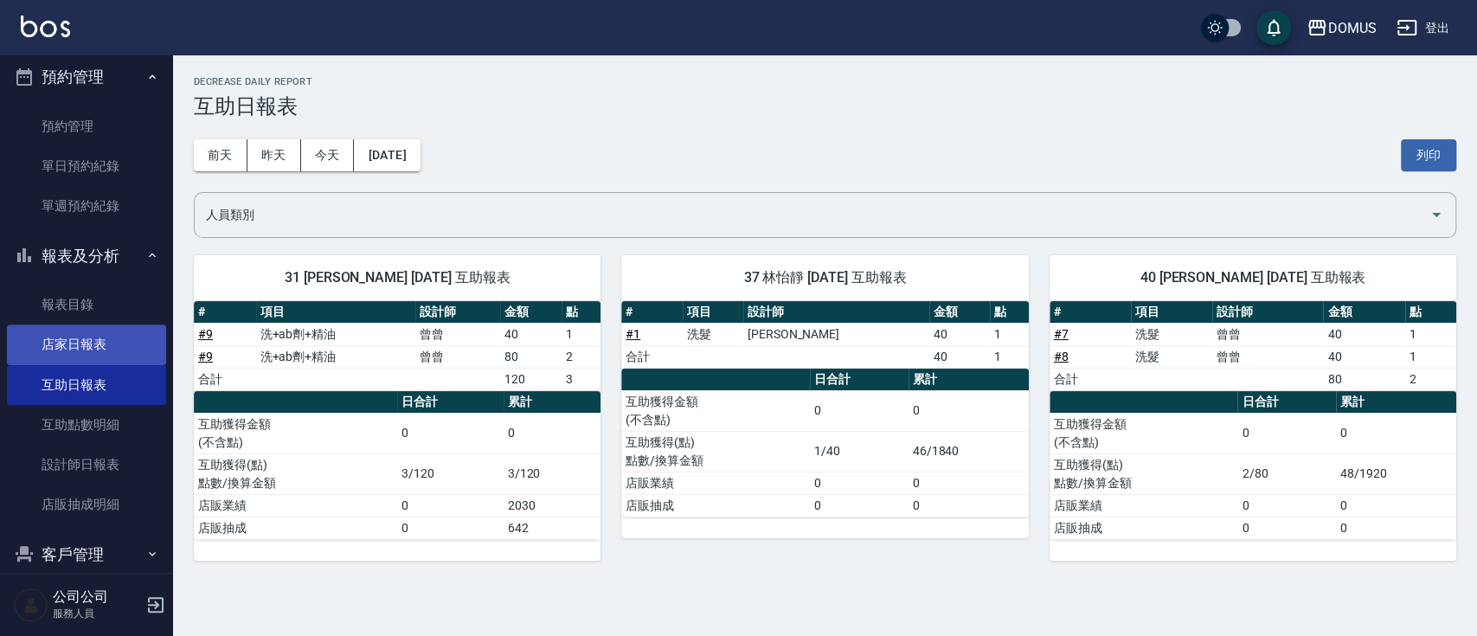
click at [90, 329] on link "店家日報表" at bounding box center [86, 345] width 159 height 40
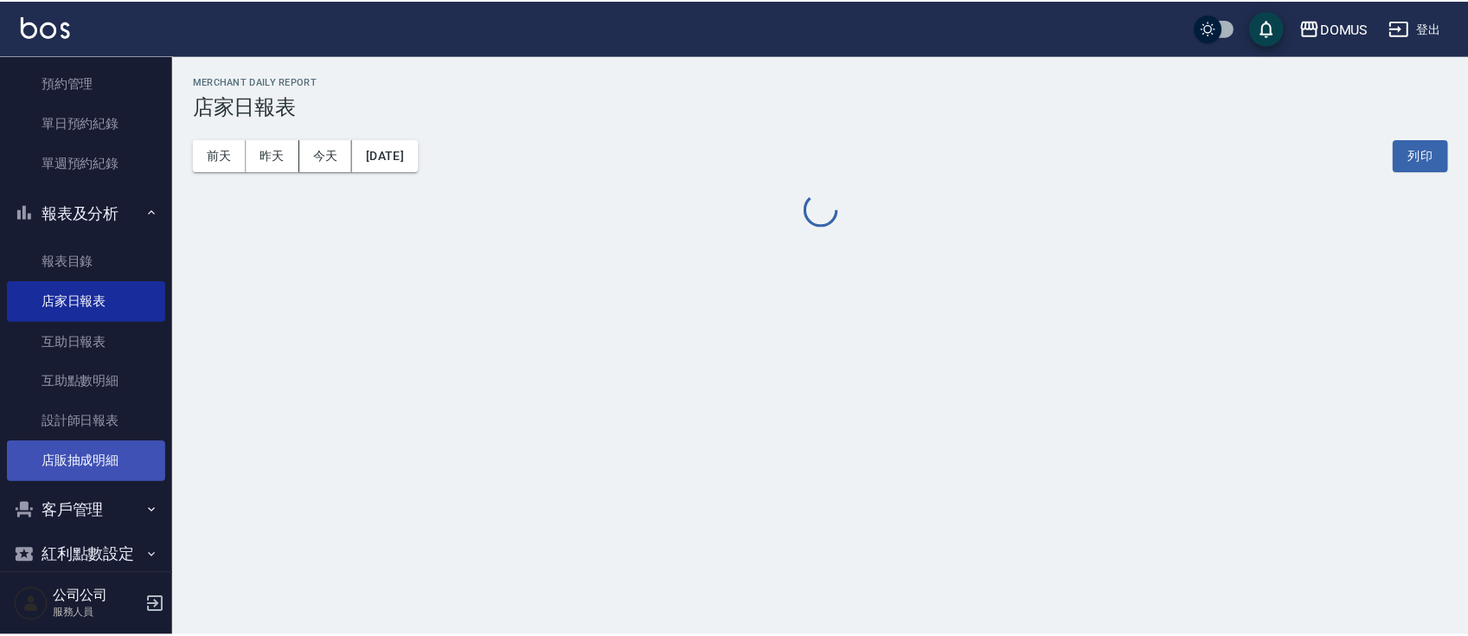
scroll to position [414, 0]
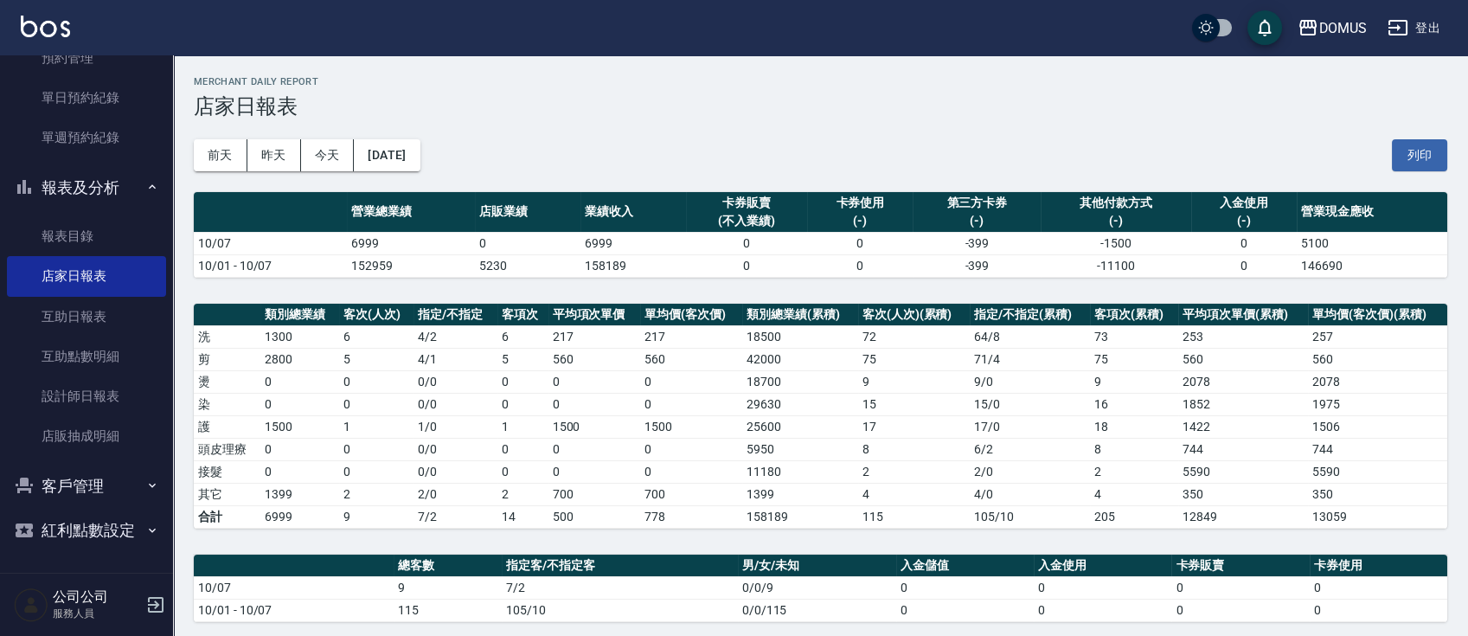
click at [84, 489] on button "客戶管理" at bounding box center [86, 486] width 159 height 45
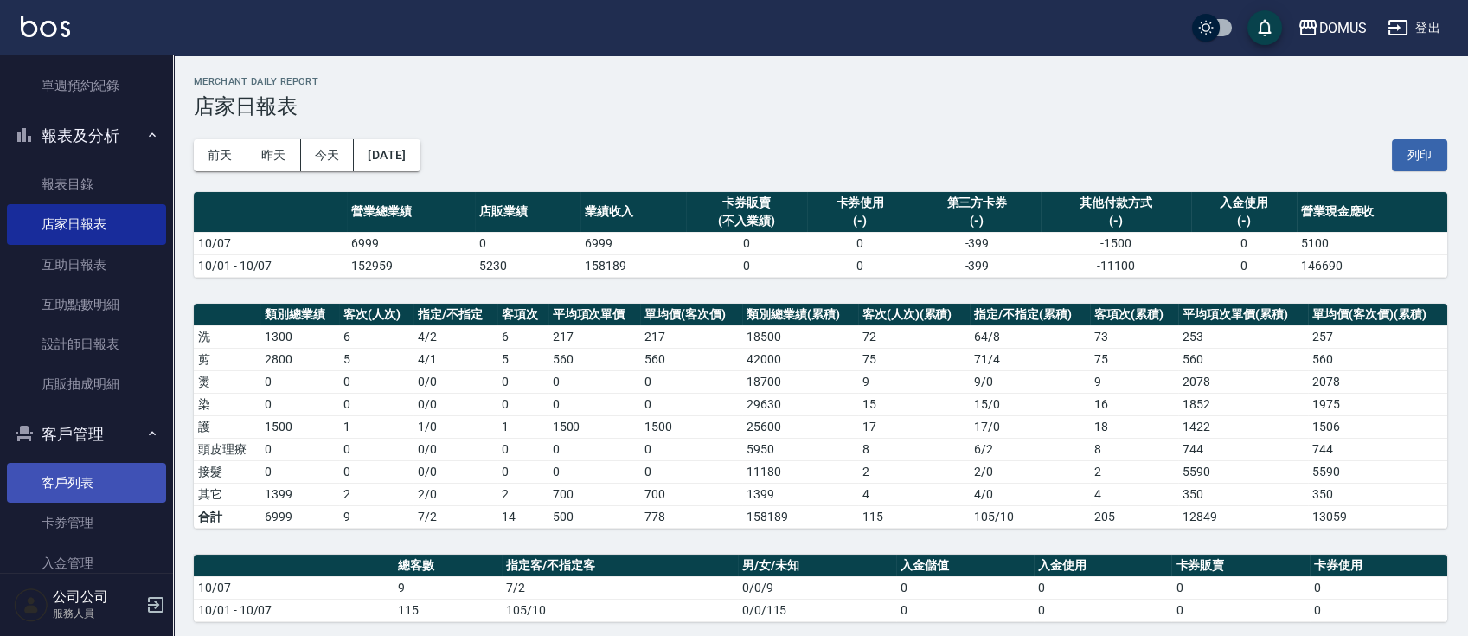
scroll to position [433, 0]
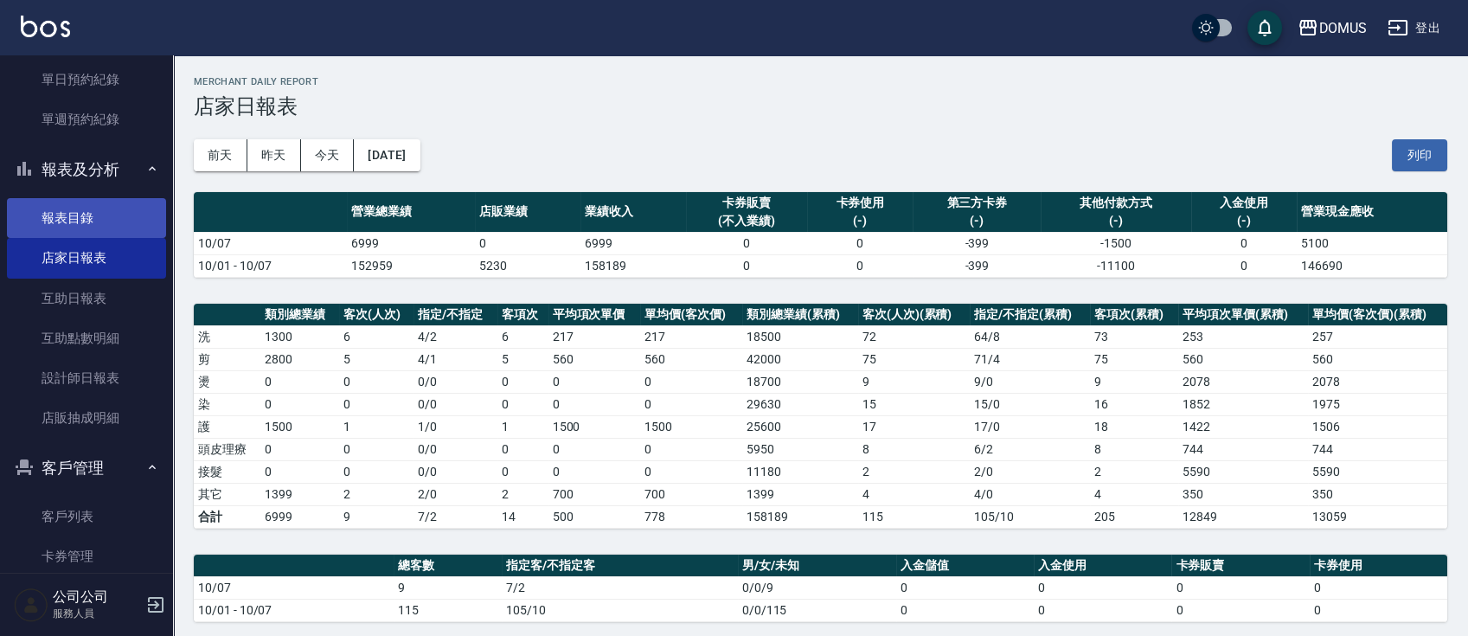
click at [115, 206] on link "報表目錄" at bounding box center [86, 218] width 159 height 40
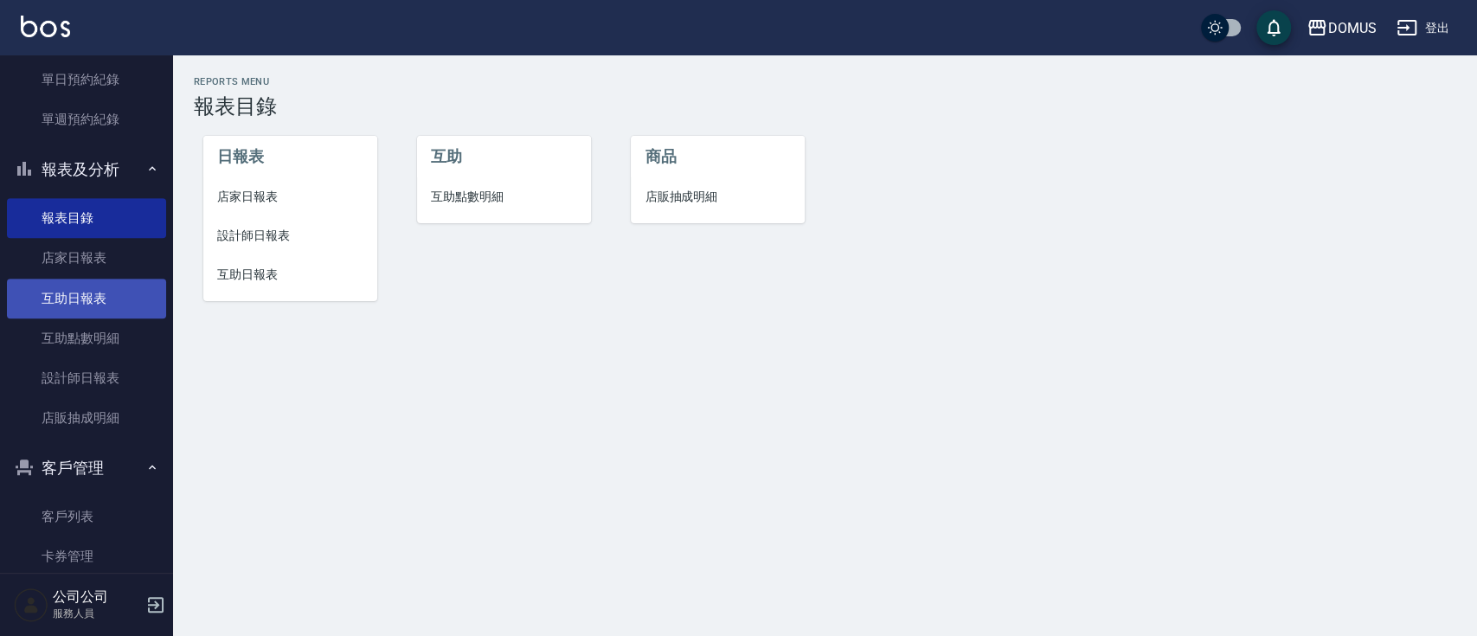
click at [118, 292] on link "互助日報表" at bounding box center [86, 299] width 159 height 40
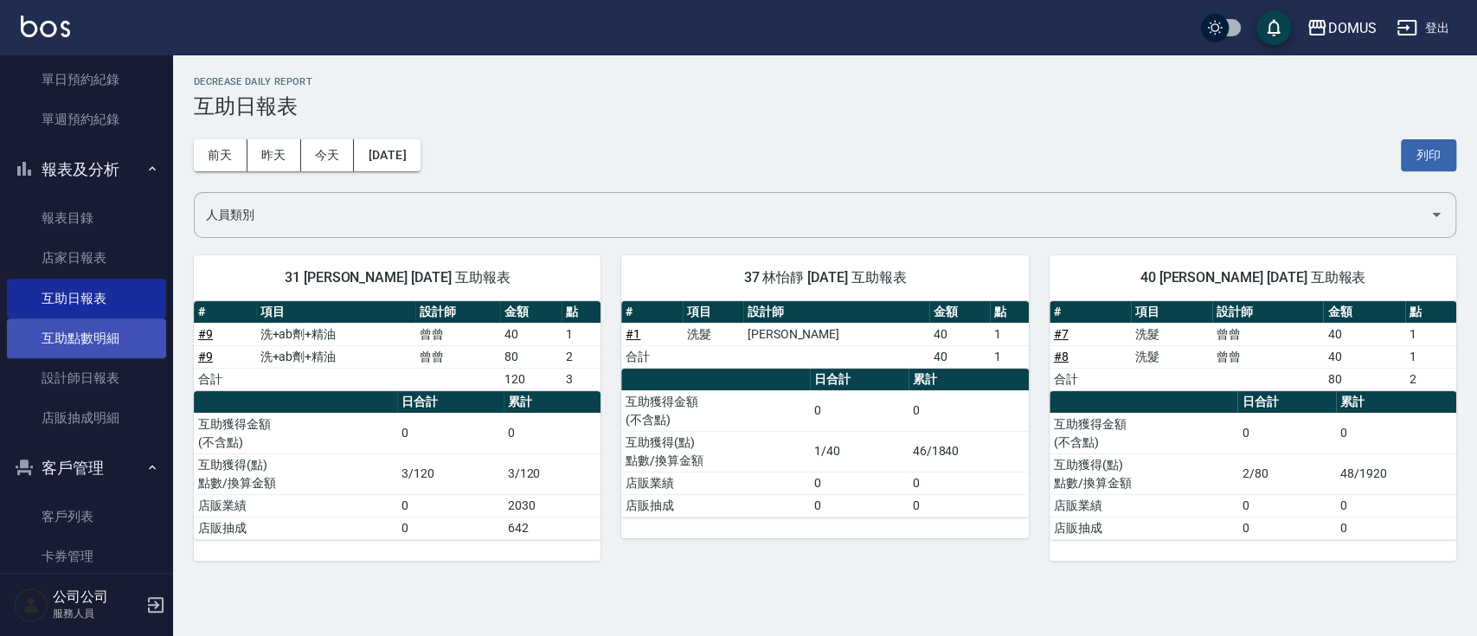
click at [108, 343] on link "互助點數明細" at bounding box center [86, 338] width 159 height 40
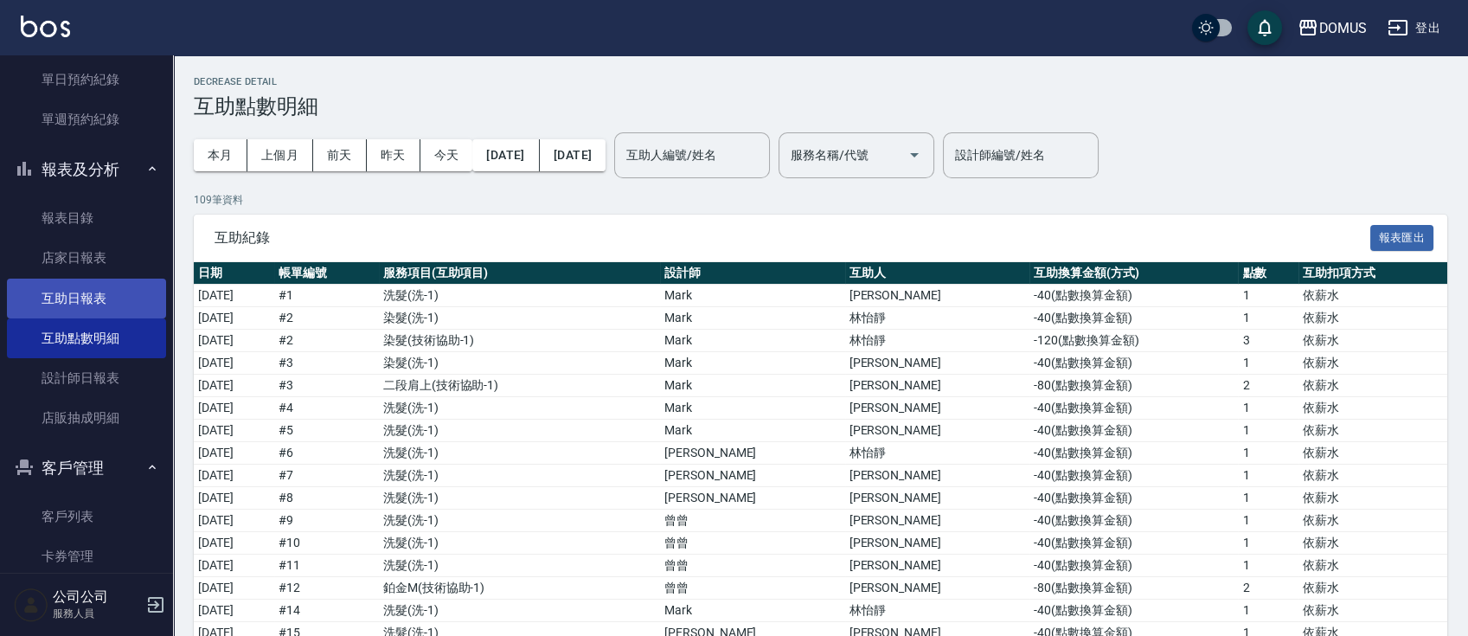
click at [98, 292] on link "互助日報表" at bounding box center [86, 299] width 159 height 40
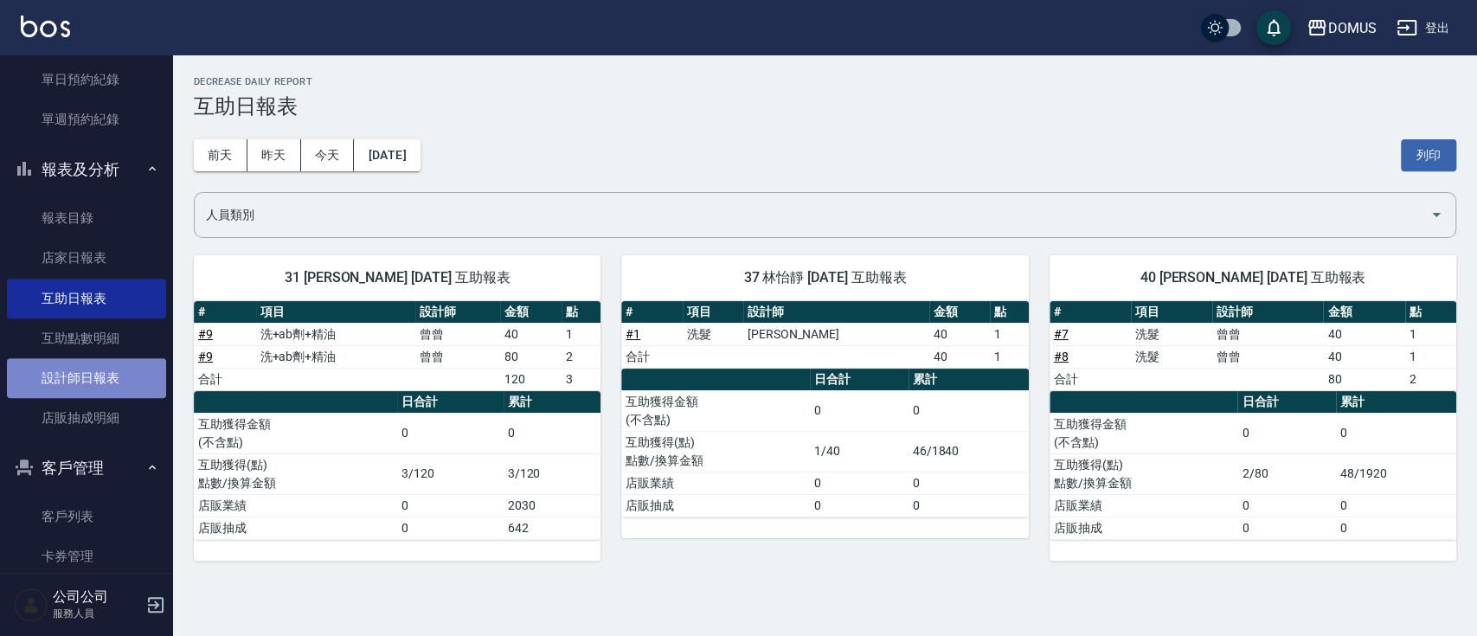
click at [95, 377] on link "設計師日報表" at bounding box center [86, 378] width 159 height 40
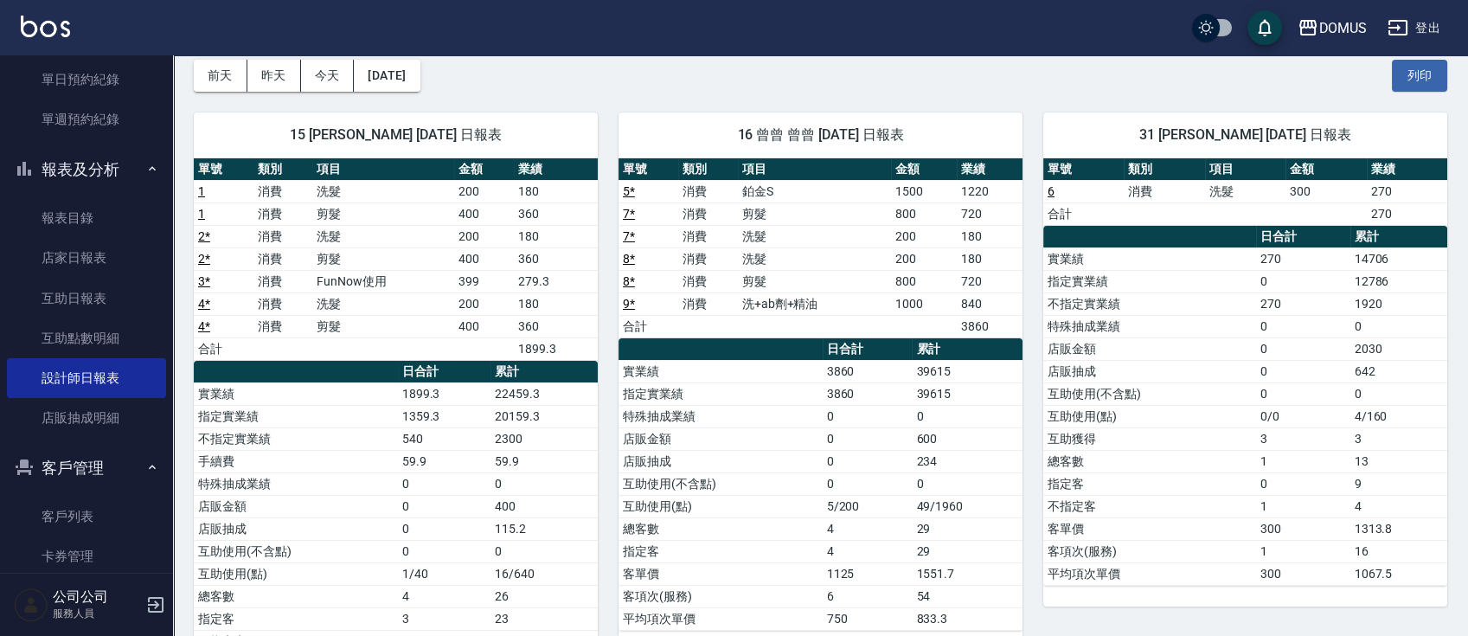
scroll to position [115, 0]
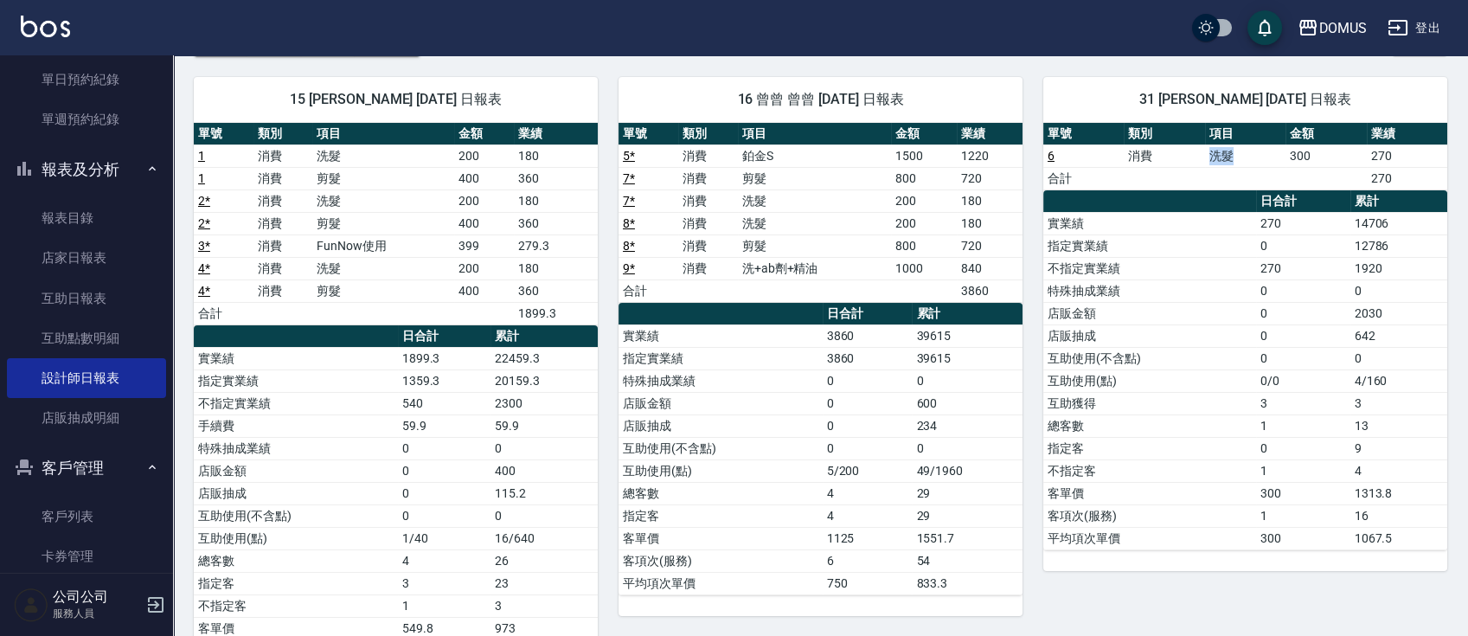
drag, startPoint x: 1210, startPoint y: 147, endPoint x: 1257, endPoint y: 154, distance: 48.1
click at [1257, 154] on td "洗髮" at bounding box center [1245, 156] width 80 height 22
click at [1258, 154] on td "洗髮" at bounding box center [1245, 156] width 80 height 22
click at [1284, 149] on tr "6 消費 洗髮 300 270" at bounding box center [1246, 156] width 404 height 22
click at [1289, 162] on td "300" at bounding box center [1326, 156] width 80 height 22
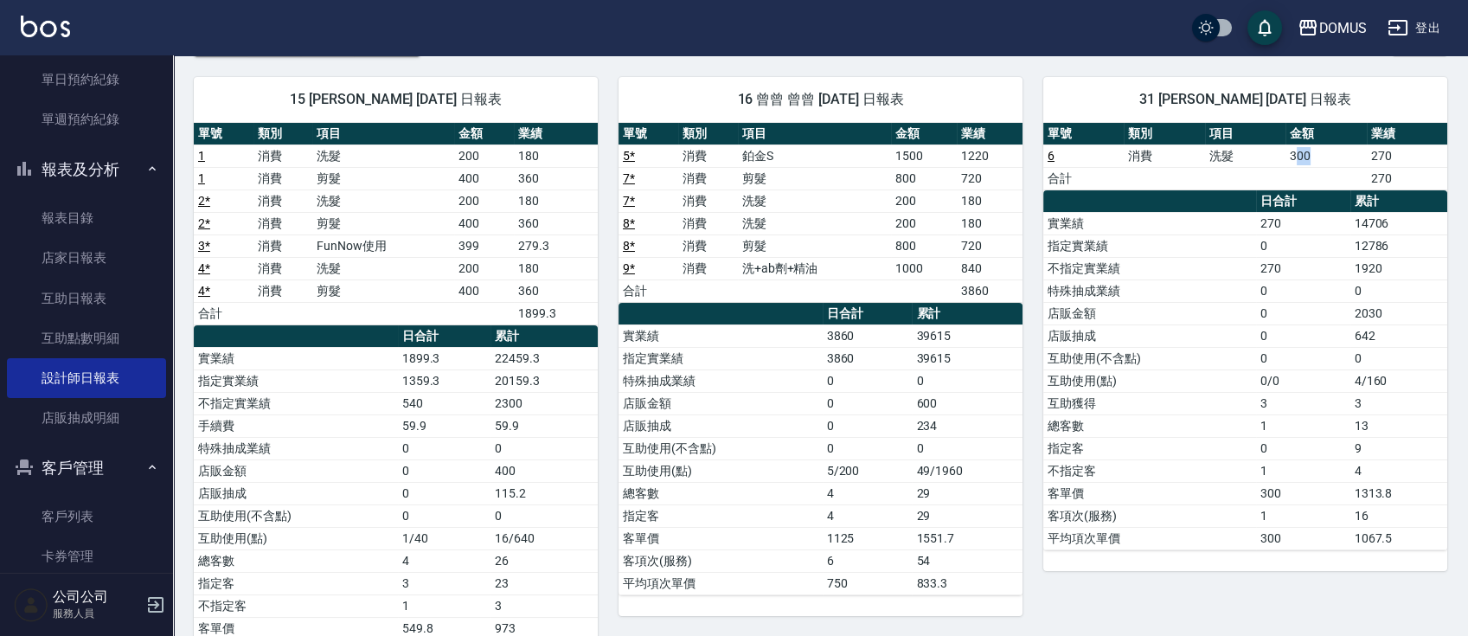
drag, startPoint x: 1295, startPoint y: 154, endPoint x: 1333, endPoint y: 156, distance: 38.1
click at [1333, 156] on td "300" at bounding box center [1326, 156] width 80 height 22
drag, startPoint x: 1291, startPoint y: 151, endPoint x: 1322, endPoint y: 157, distance: 31.6
click at [1322, 157] on td "300" at bounding box center [1326, 156] width 80 height 22
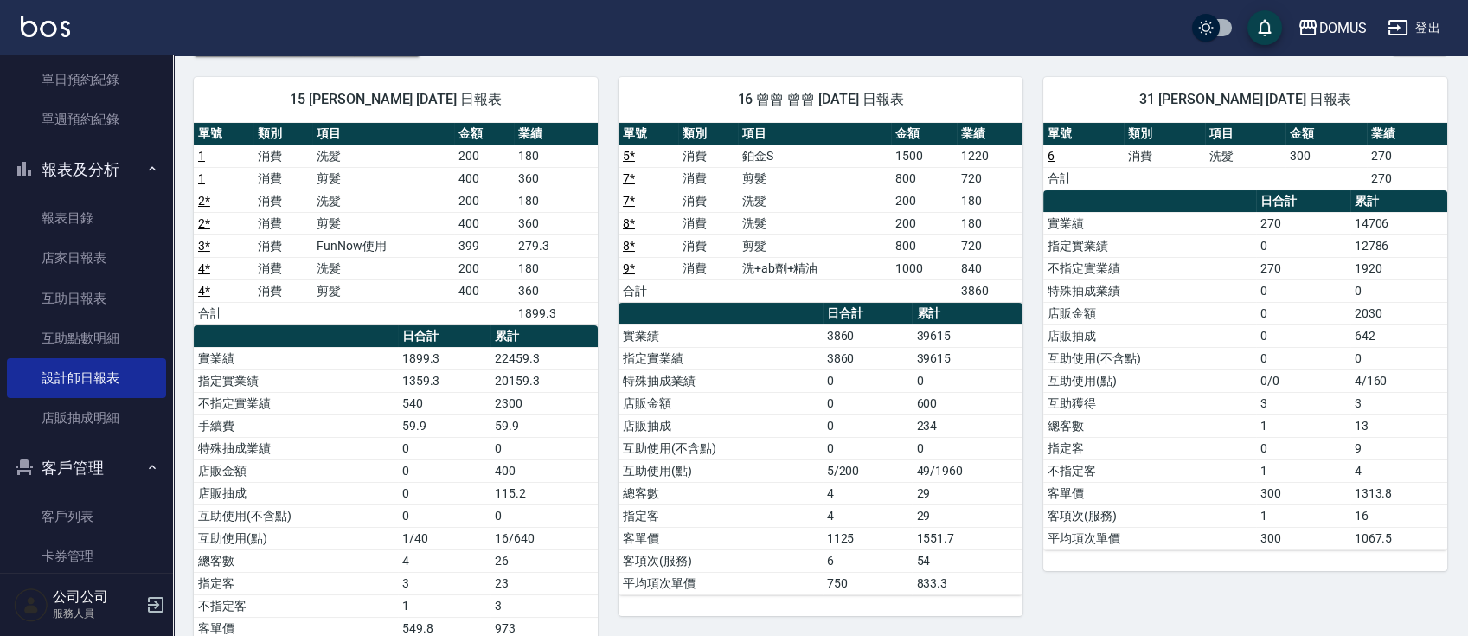
click at [1313, 179] on td "a dense table" at bounding box center [1326, 178] width 80 height 22
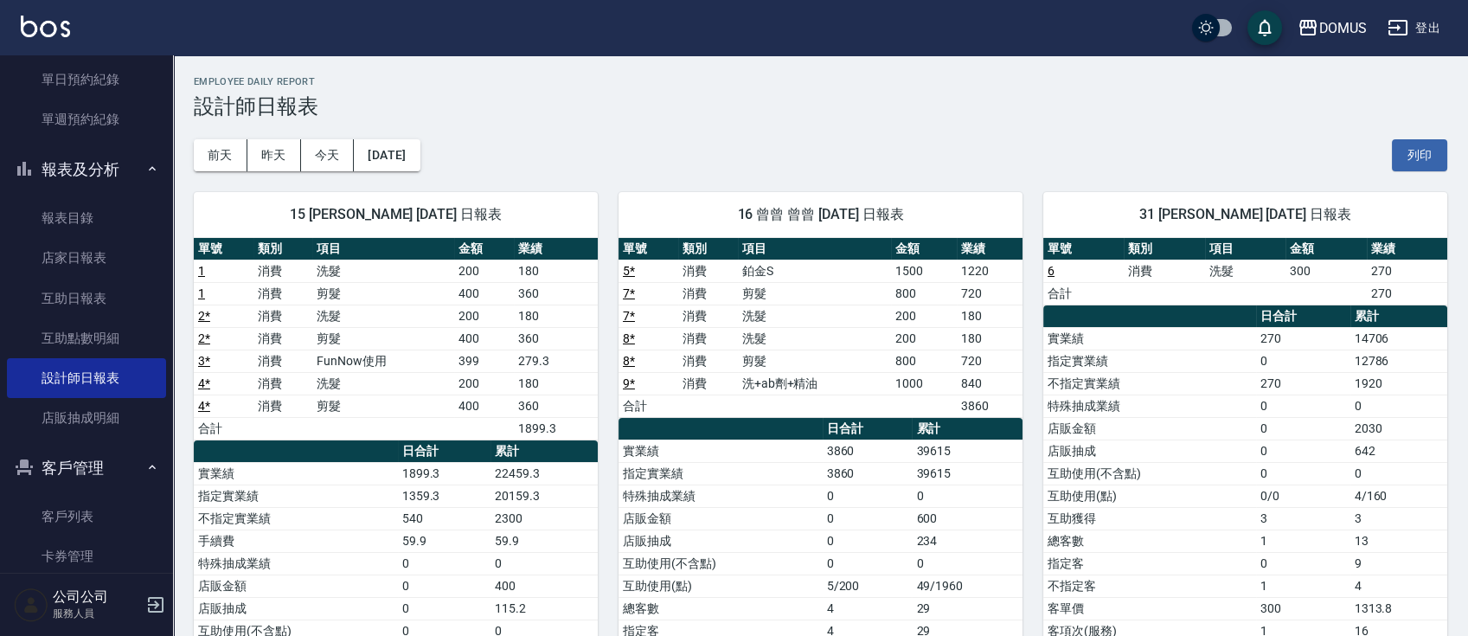
click at [459, 173] on div "15 [PERSON_NAME] [DATE] 日報表 單號 類別 項目 金額 業績 1 消費 洗髮 200 180 1 消費 剪髮 400 360 2 * …" at bounding box center [385, 496] width 425 height 650
click at [415, 159] on button "[DATE]" at bounding box center [387, 155] width 66 height 32
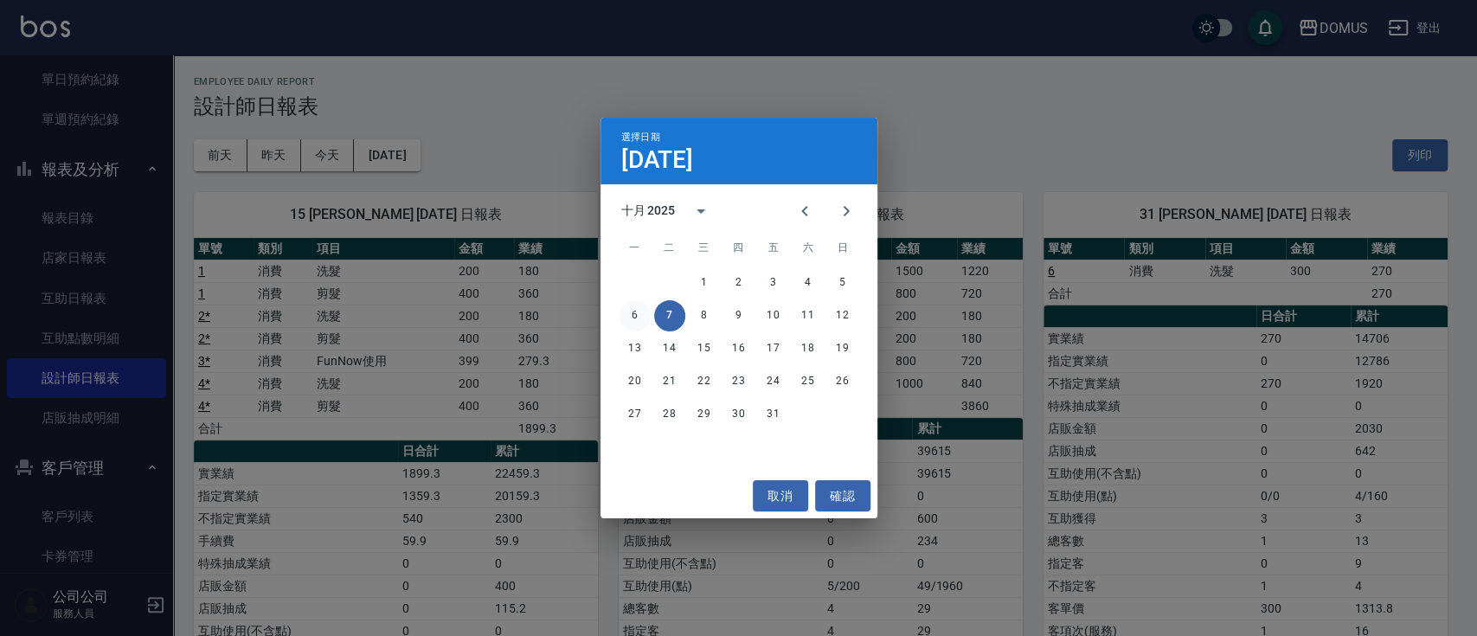
click at [635, 320] on button "6" at bounding box center [635, 315] width 31 height 31
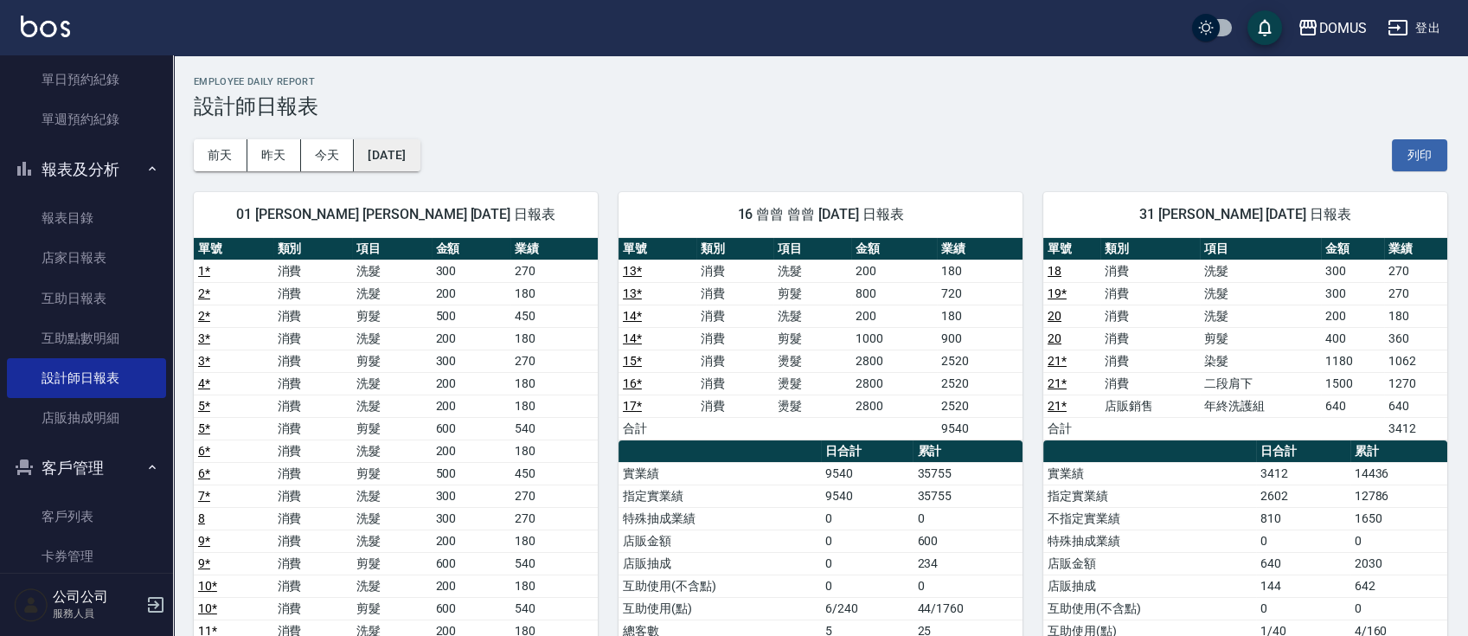
click at [413, 152] on button "[DATE]" at bounding box center [387, 155] width 66 height 32
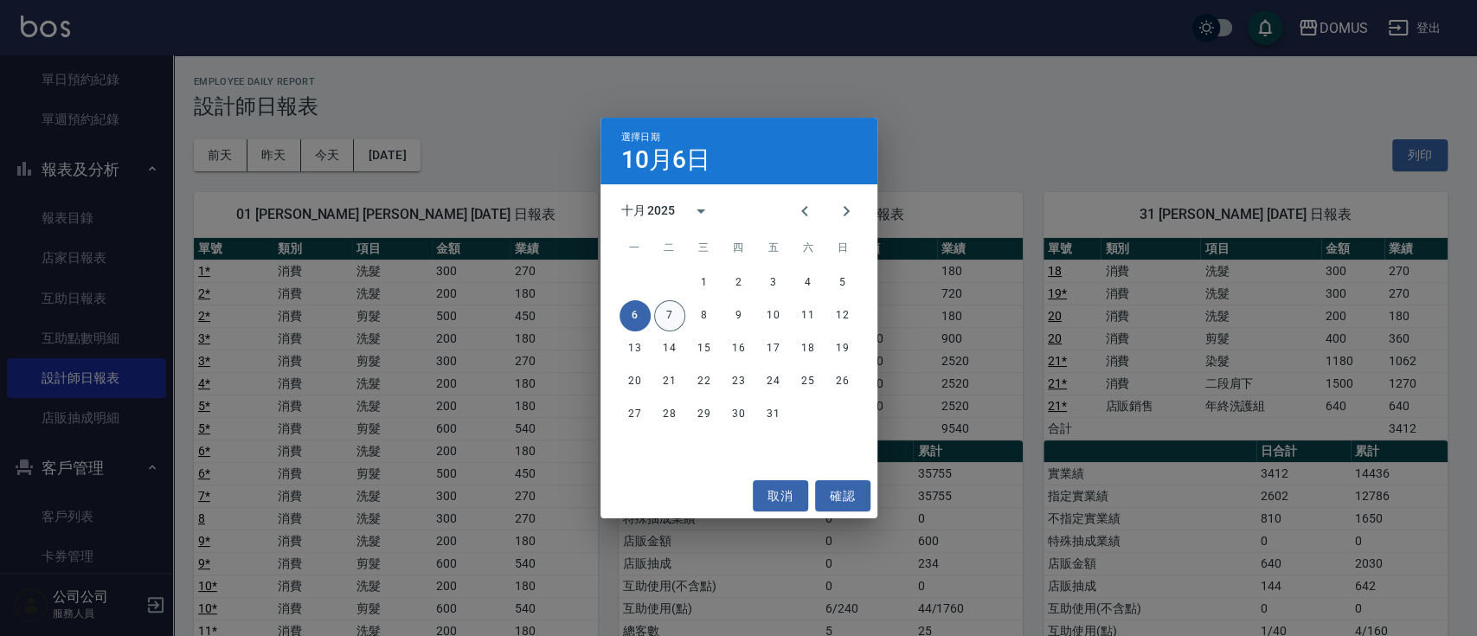
click at [678, 311] on button "7" at bounding box center [669, 315] width 31 height 31
